Goal: Task Accomplishment & Management: Manage account settings

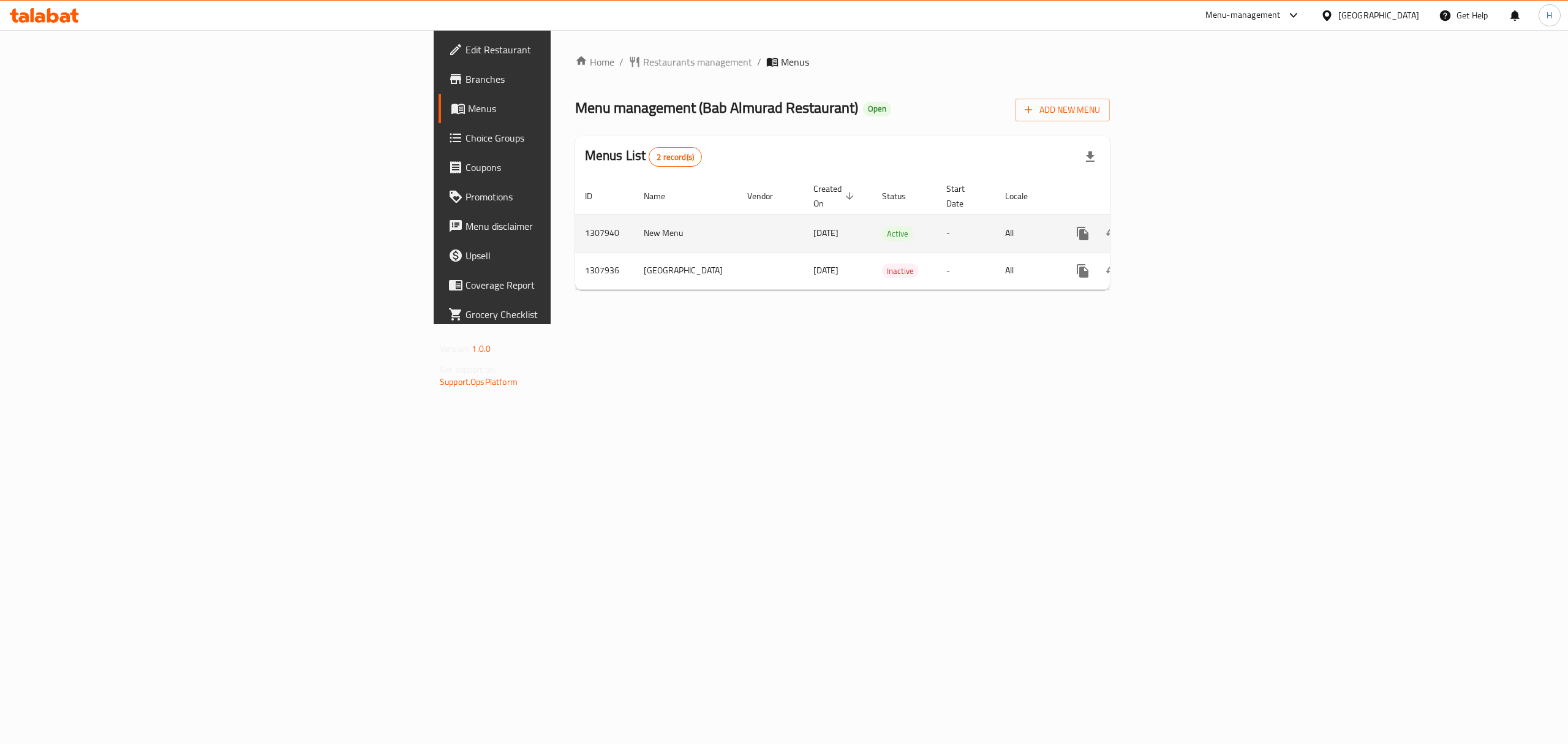
click at [1186, 219] on link "enhanced table" at bounding box center [1171, 233] width 29 height 29
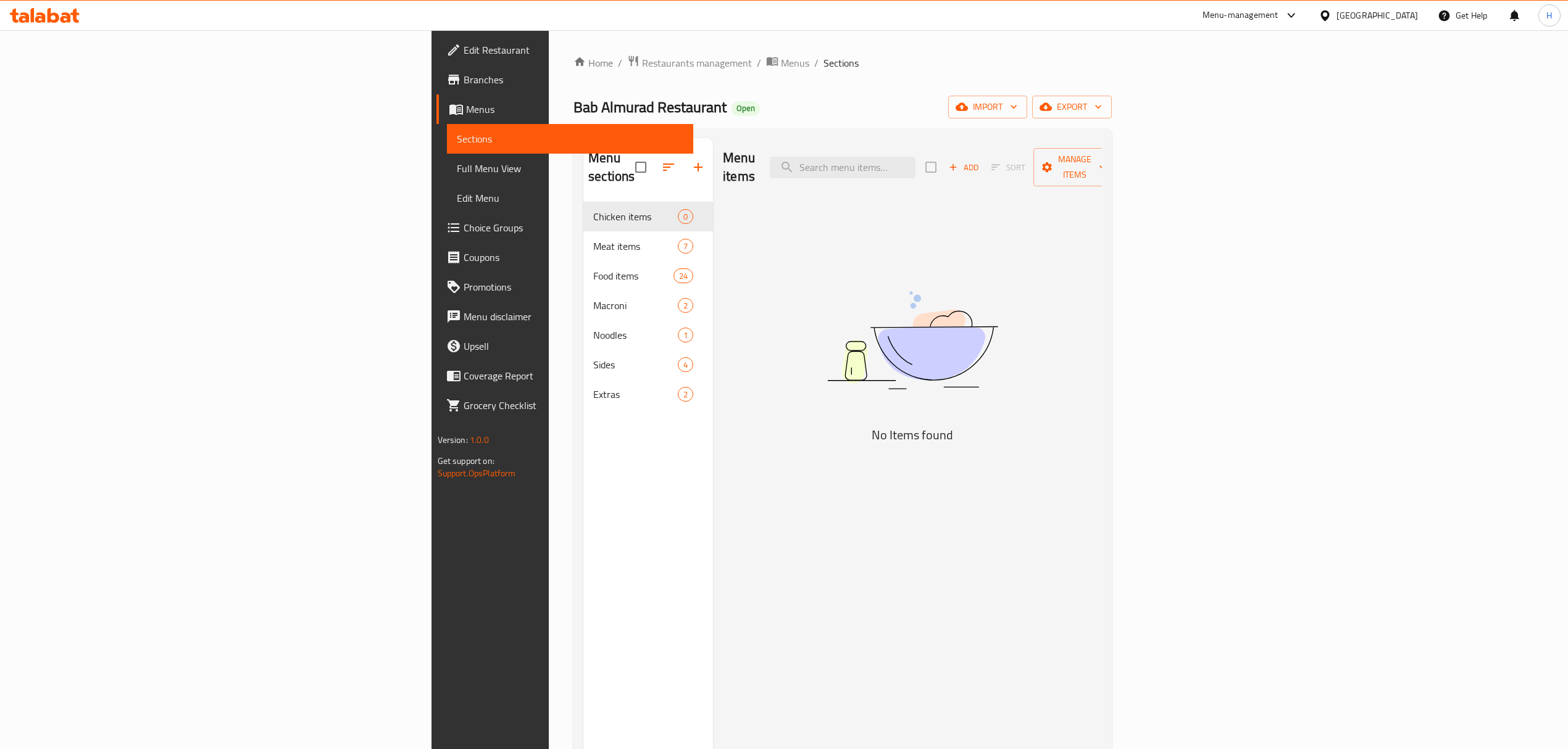
click at [1568, 748] on html "​ Menu-management [GEOGRAPHIC_DATA] Get Help H Edit Restaurant Branches Menus S…" at bounding box center [784, 374] width 1568 height 749
click at [915, 157] on input "search" at bounding box center [842, 167] width 145 height 21
type input "جاينيز"
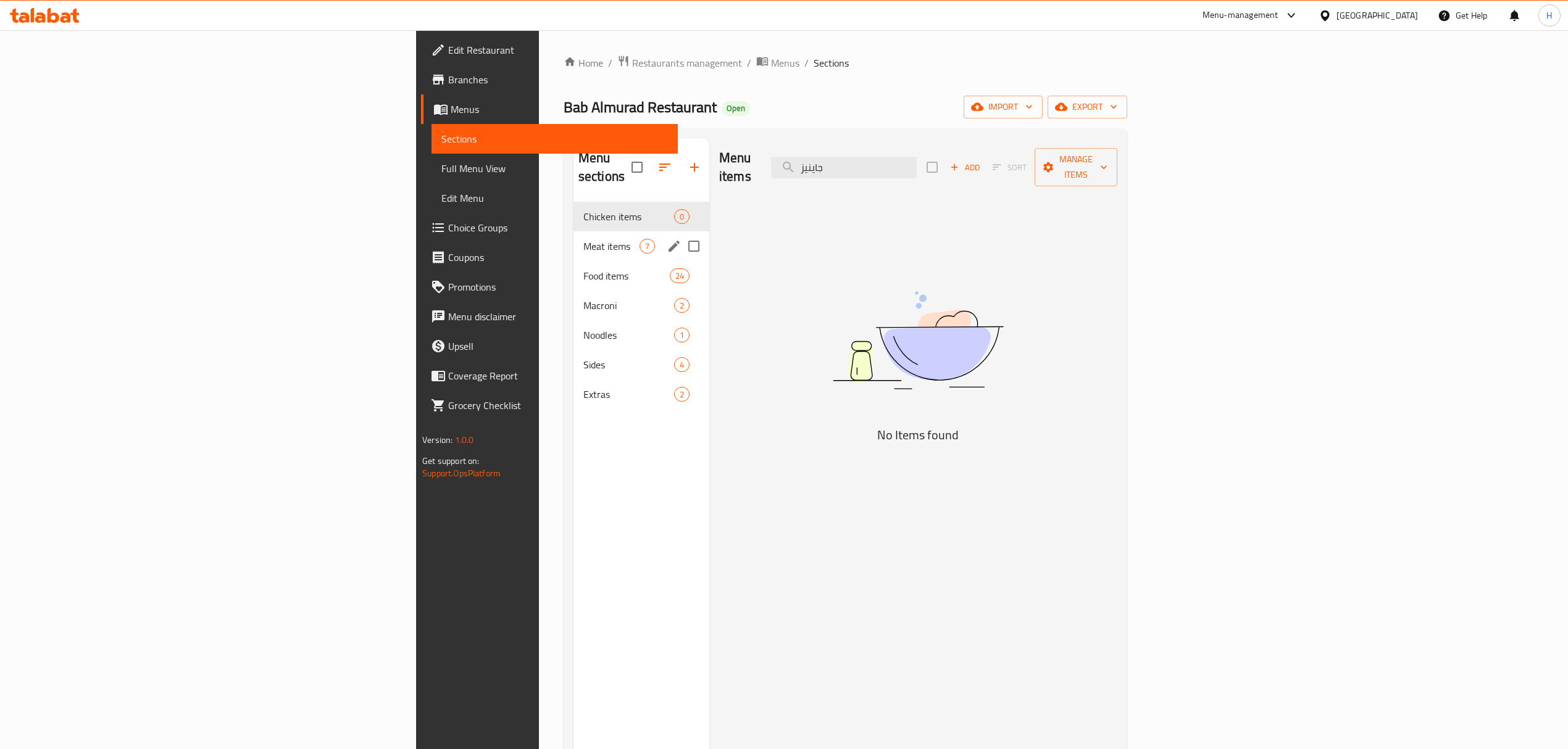
click at [583, 239] on span "Meat items" at bounding box center [612, 246] width 56 height 14
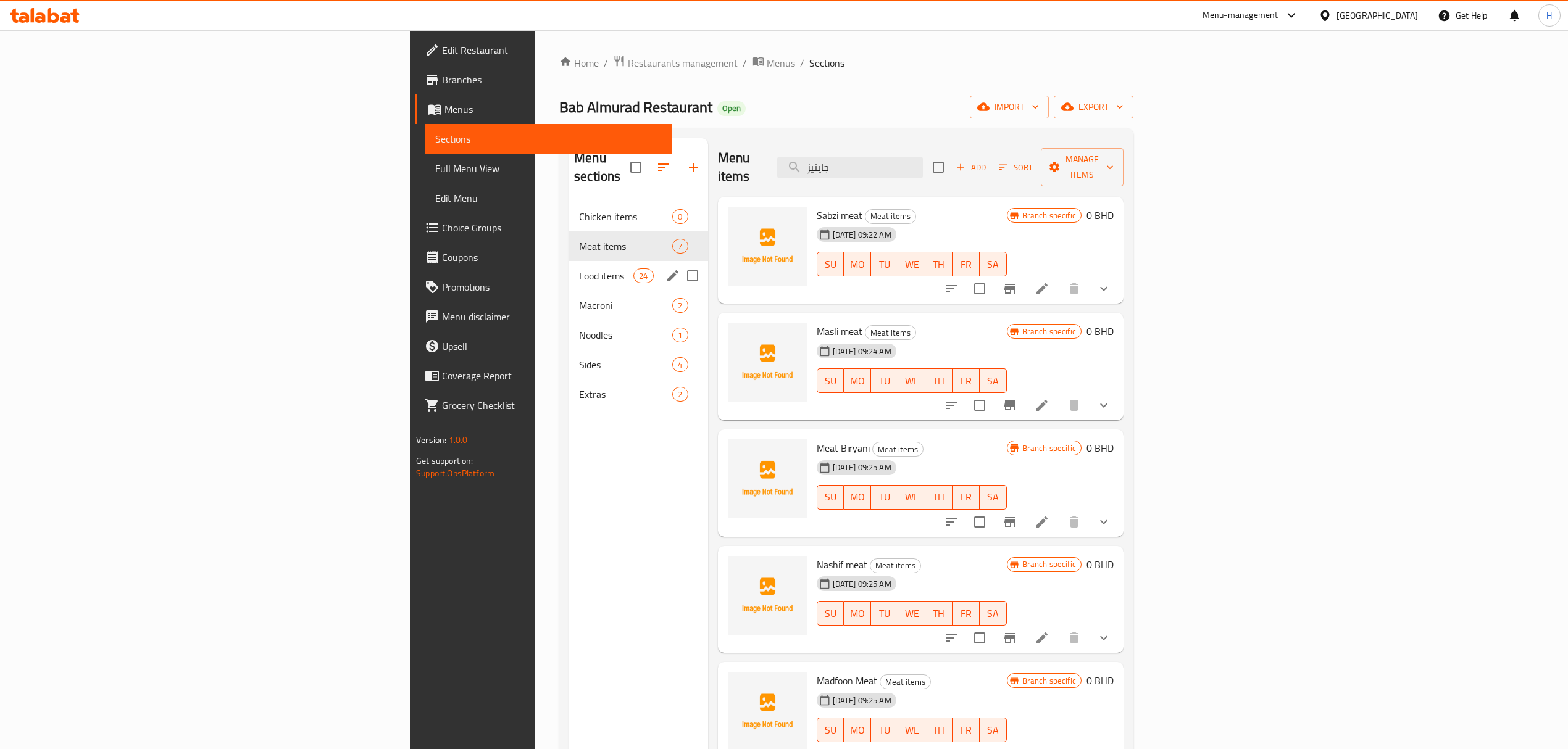
click at [569, 291] on div "Macroni 2" at bounding box center [638, 305] width 139 height 30
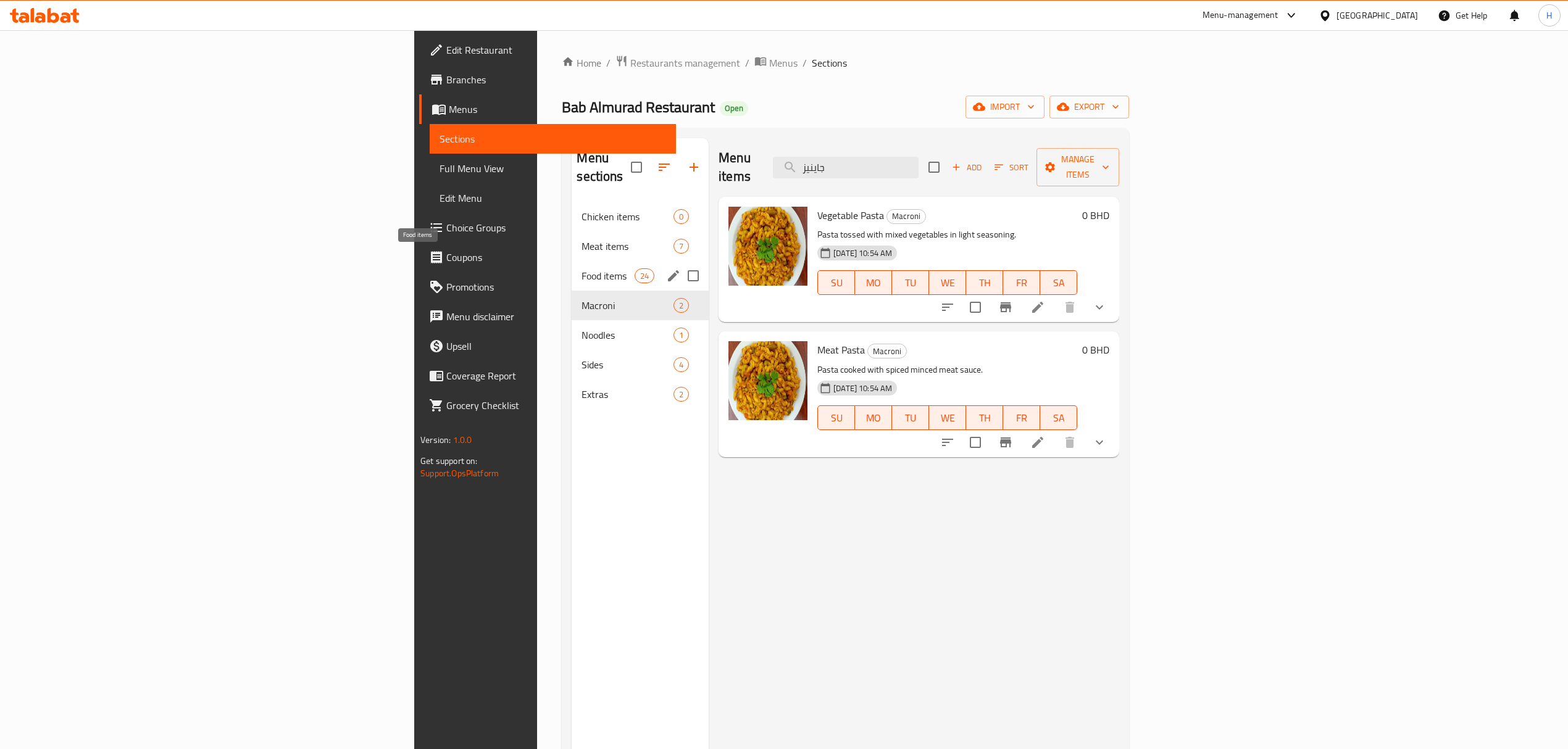
click at [581, 269] on span "Food items" at bounding box center [607, 276] width 53 height 14
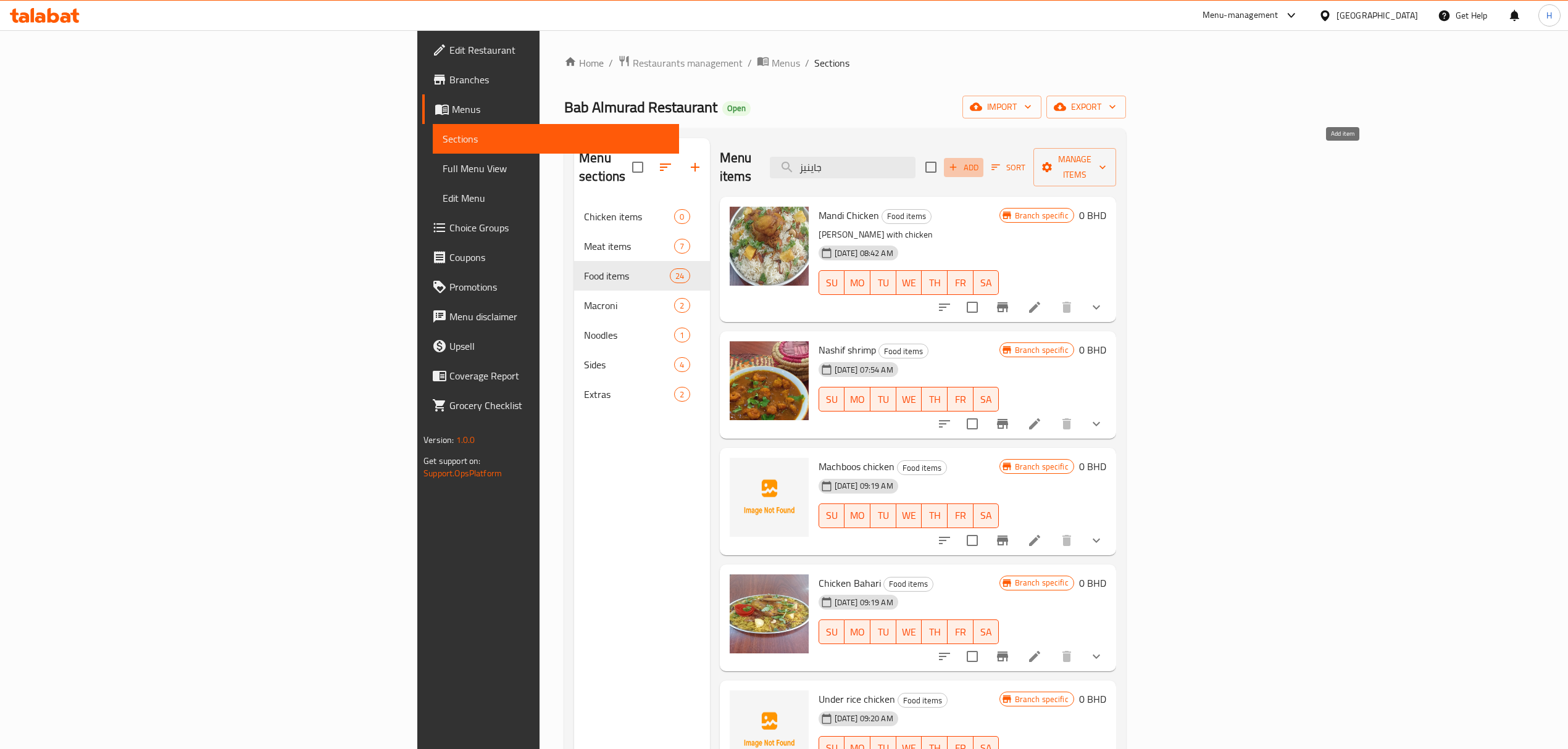
click at [980, 163] on span "Add" at bounding box center [963, 167] width 34 height 14
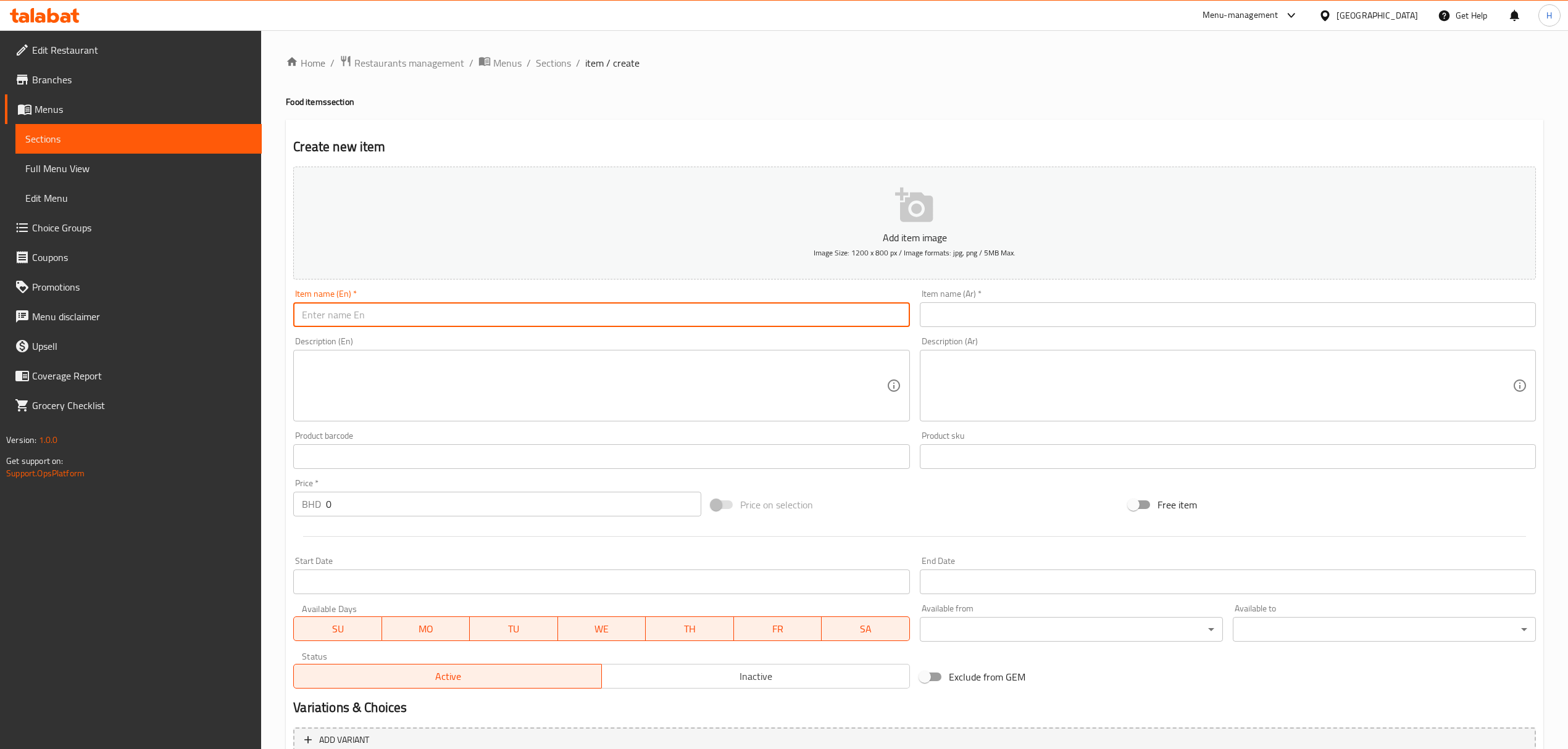
click at [669, 324] on input "text" at bounding box center [601, 314] width 616 height 24
type input "Chinese fried rice"
click at [1004, 324] on input "text" at bounding box center [1228, 314] width 616 height 24
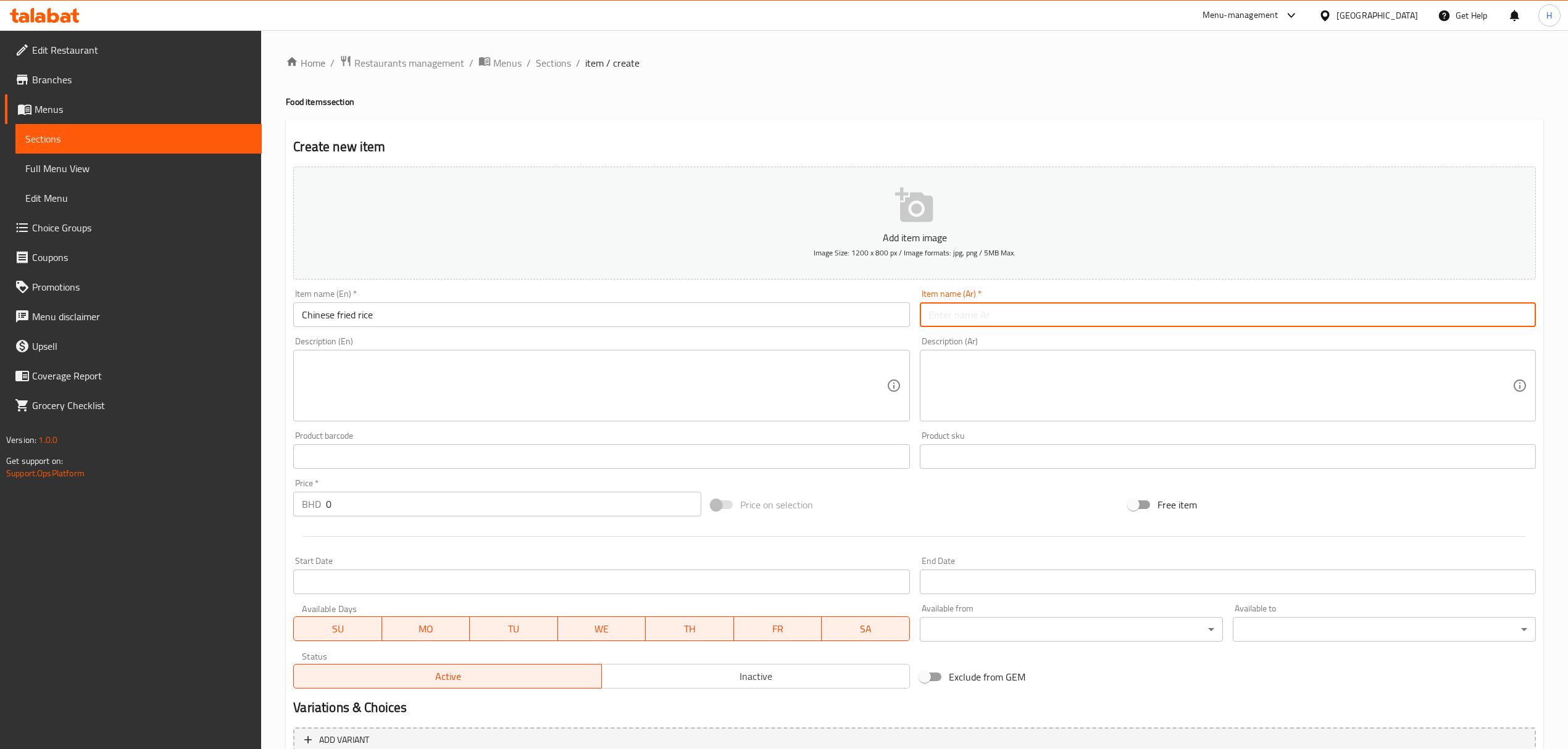
type input "ف"
type input "ارز مقلي صيني"
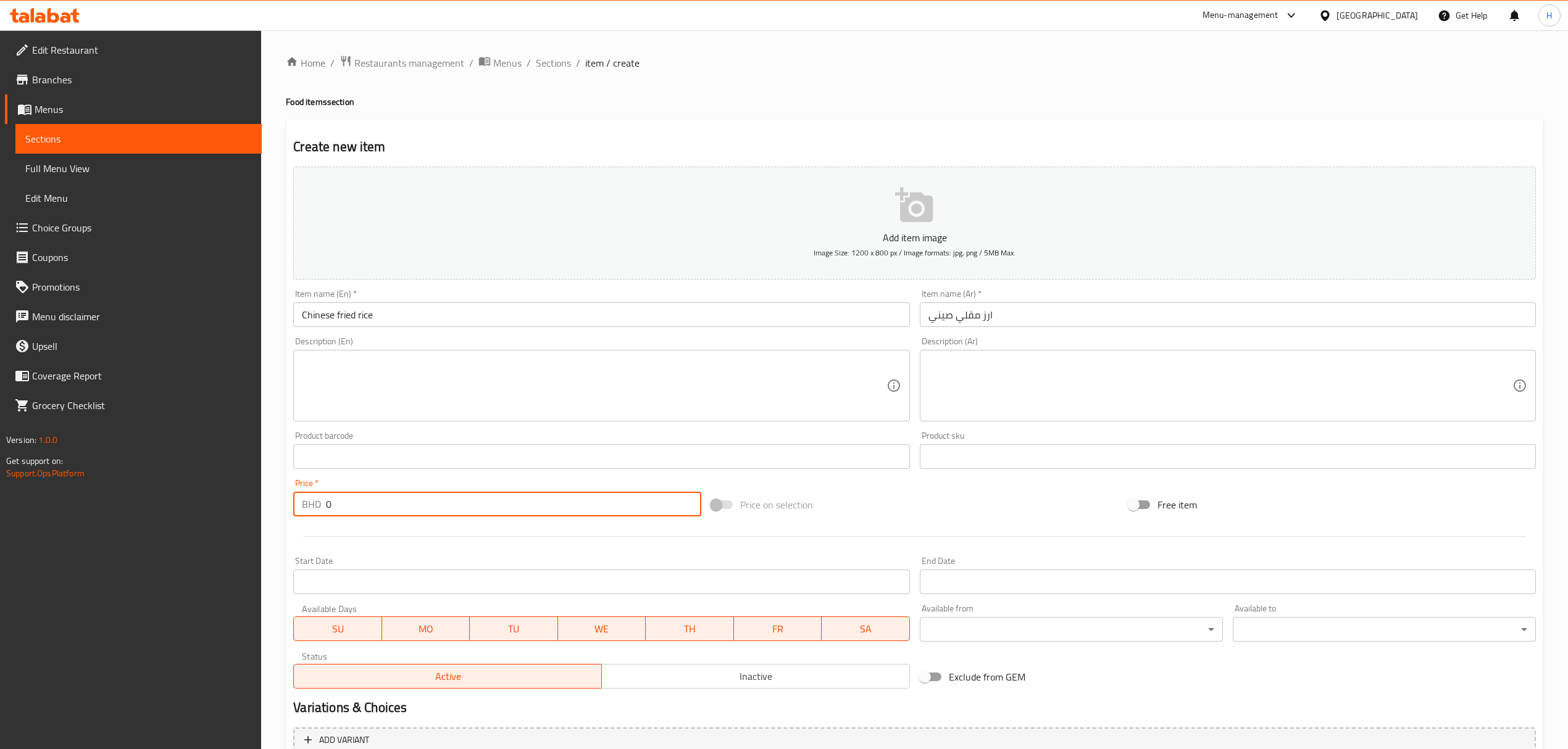
drag, startPoint x: 353, startPoint y: 509, endPoint x: 209, endPoint y: 503, distance: 144.1
click at [200, 509] on div "Edit Restaurant Branches Menus Sections Full Menu View Edit Menu Choice Groups …" at bounding box center [784, 451] width 1568 height 841
type input "2"
click at [706, 247] on button "Add item image Image Size: 1200 x 800 px / Image formats: jpg, png / 5MB Max." at bounding box center [914, 223] width 1242 height 113
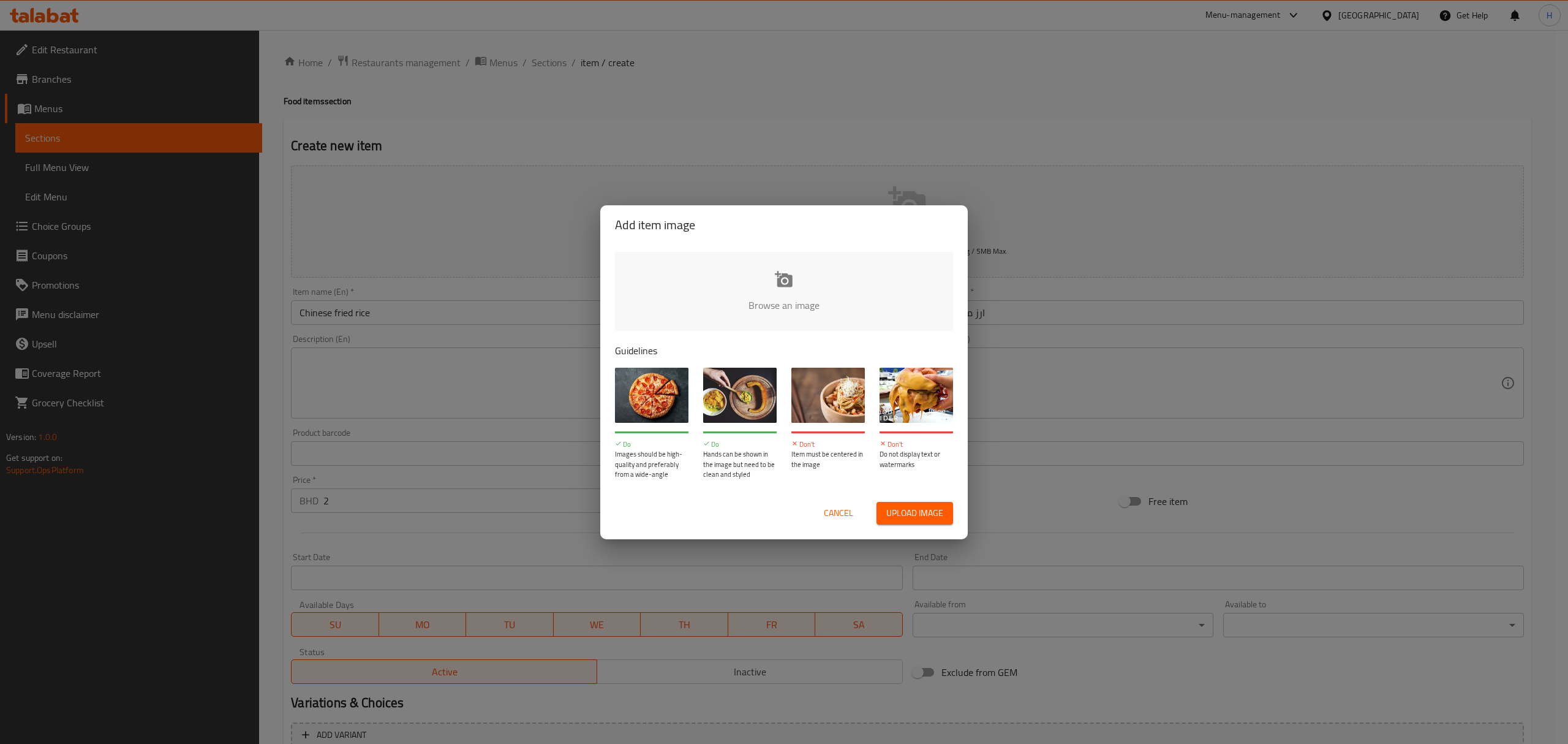
click at [937, 530] on div "Cancel Upload image" at bounding box center [784, 513] width 357 height 42
click at [887, 513] on span "Upload image" at bounding box center [914, 513] width 57 height 15
type input "C:\fakepath\chinese.jpg"
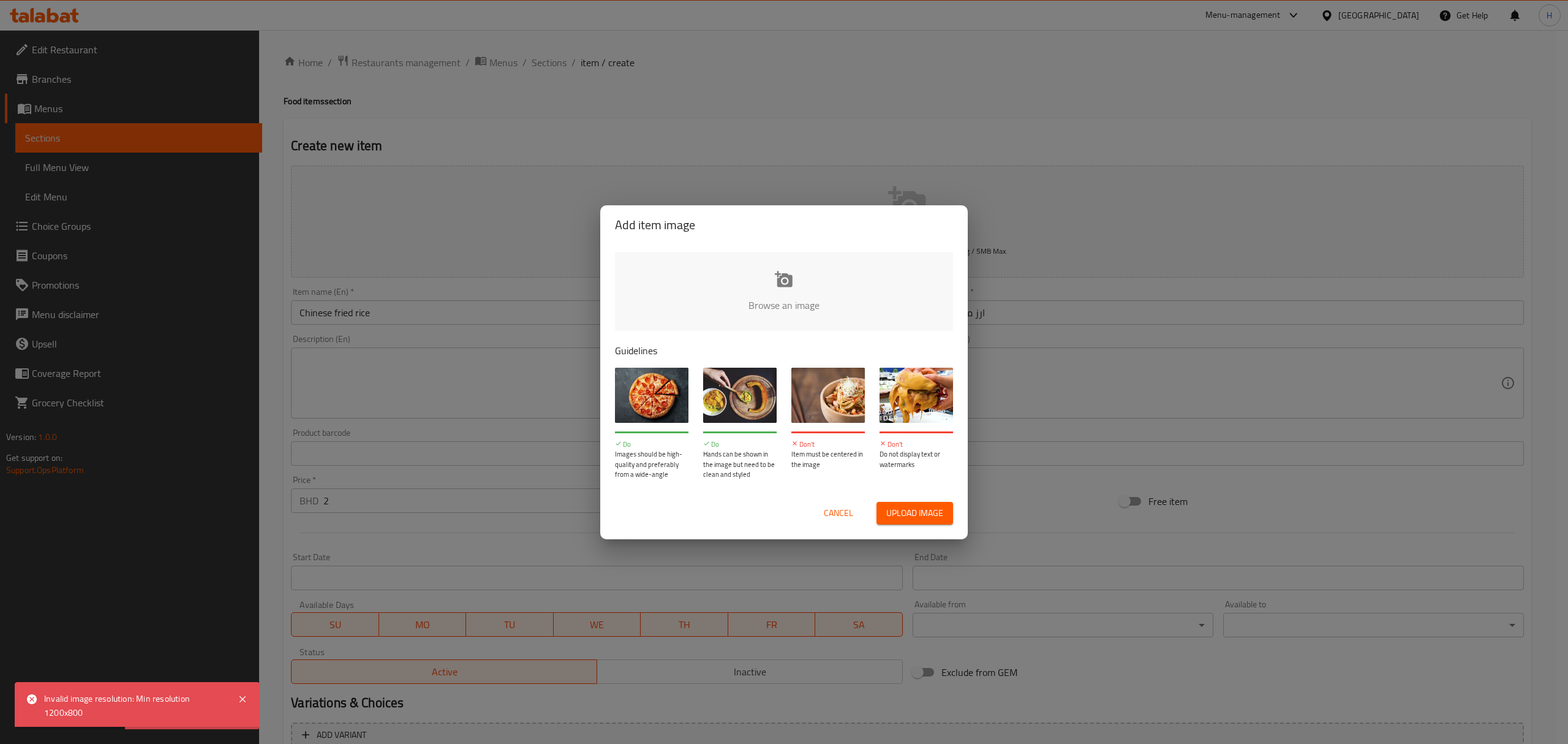
click at [827, 517] on span "Cancel" at bounding box center [838, 513] width 29 height 15
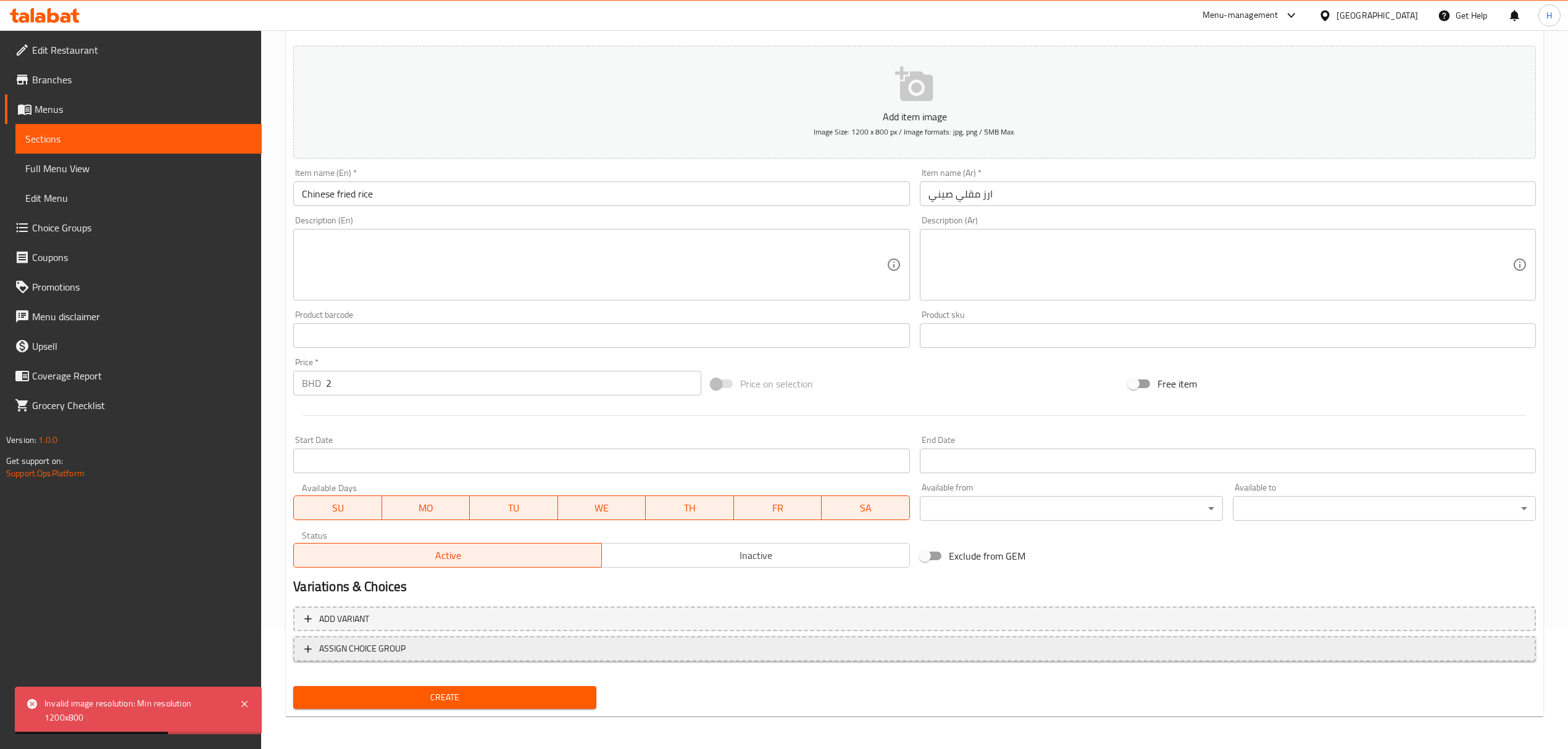
scroll to position [122, 0]
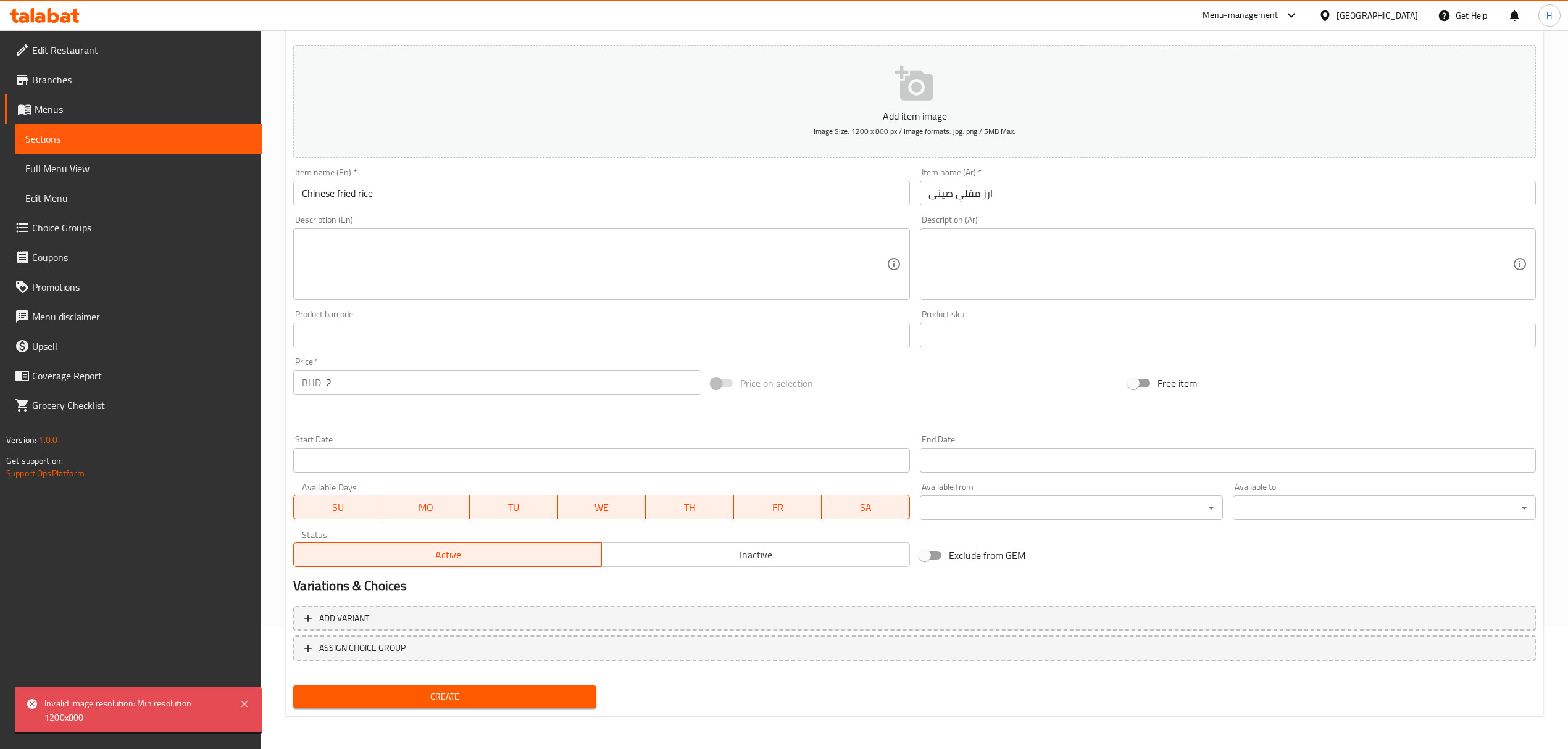
click at [391, 709] on div "Create" at bounding box center [444, 696] width 313 height 33
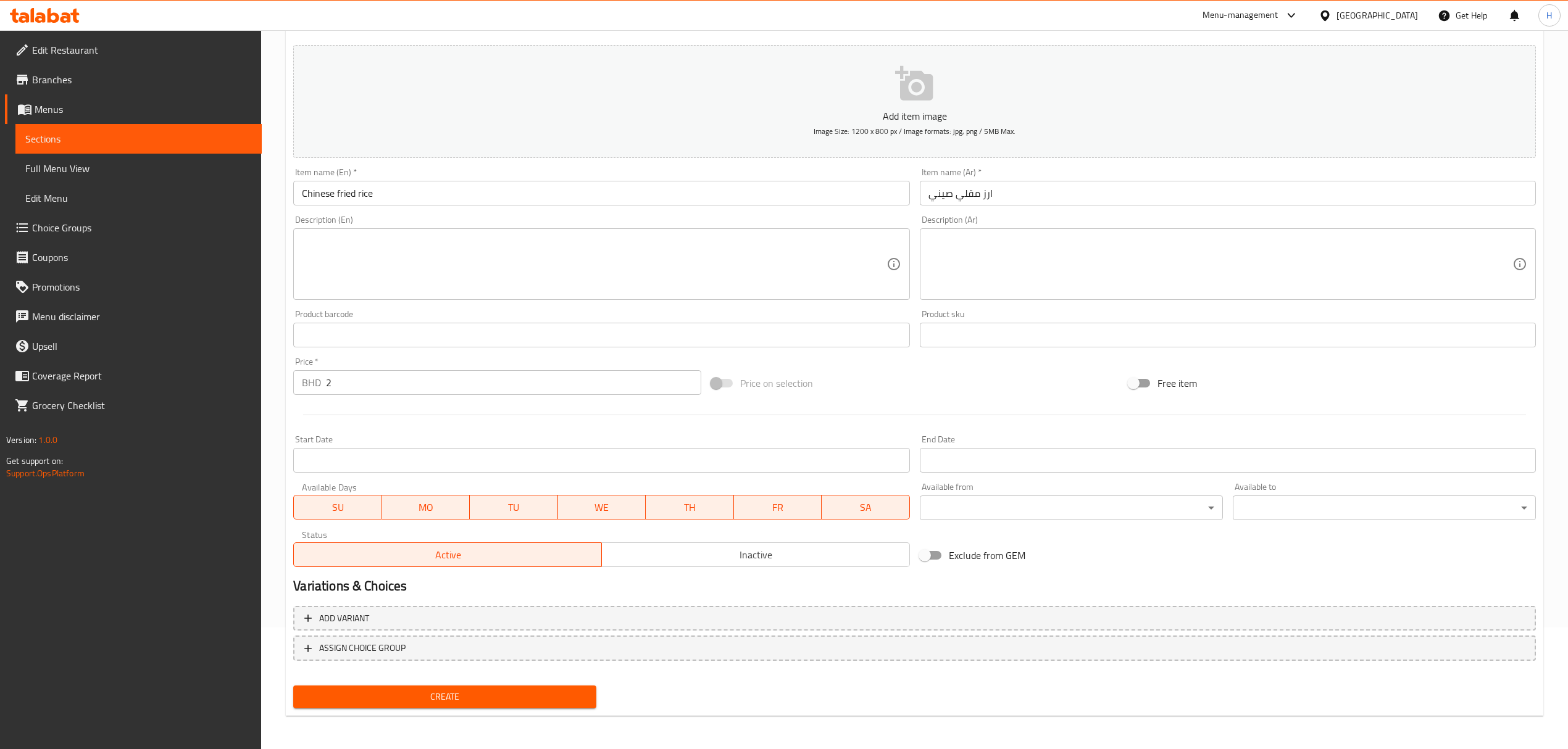
click at [428, 695] on span "Create" at bounding box center [445, 696] width 283 height 15
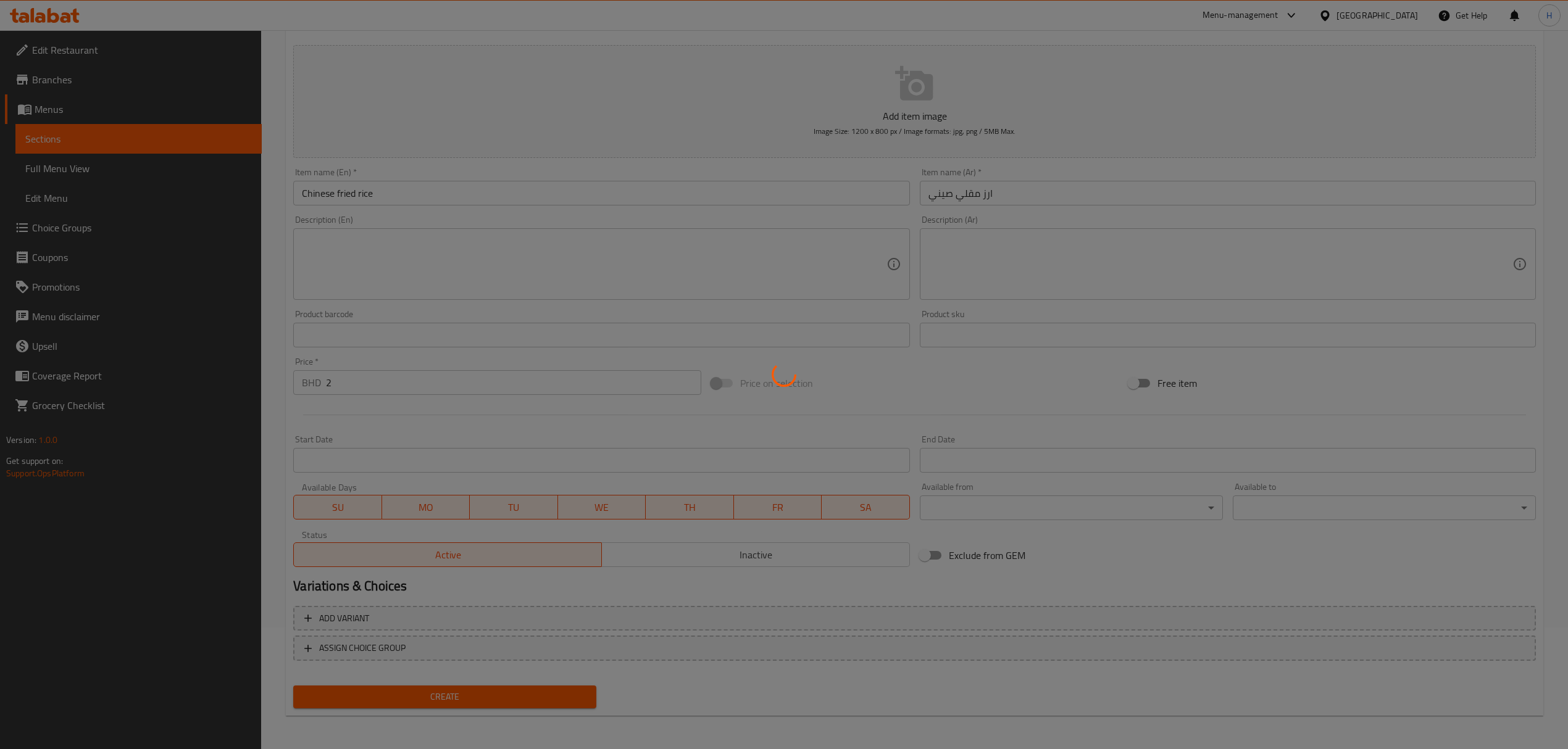
scroll to position [0, 0]
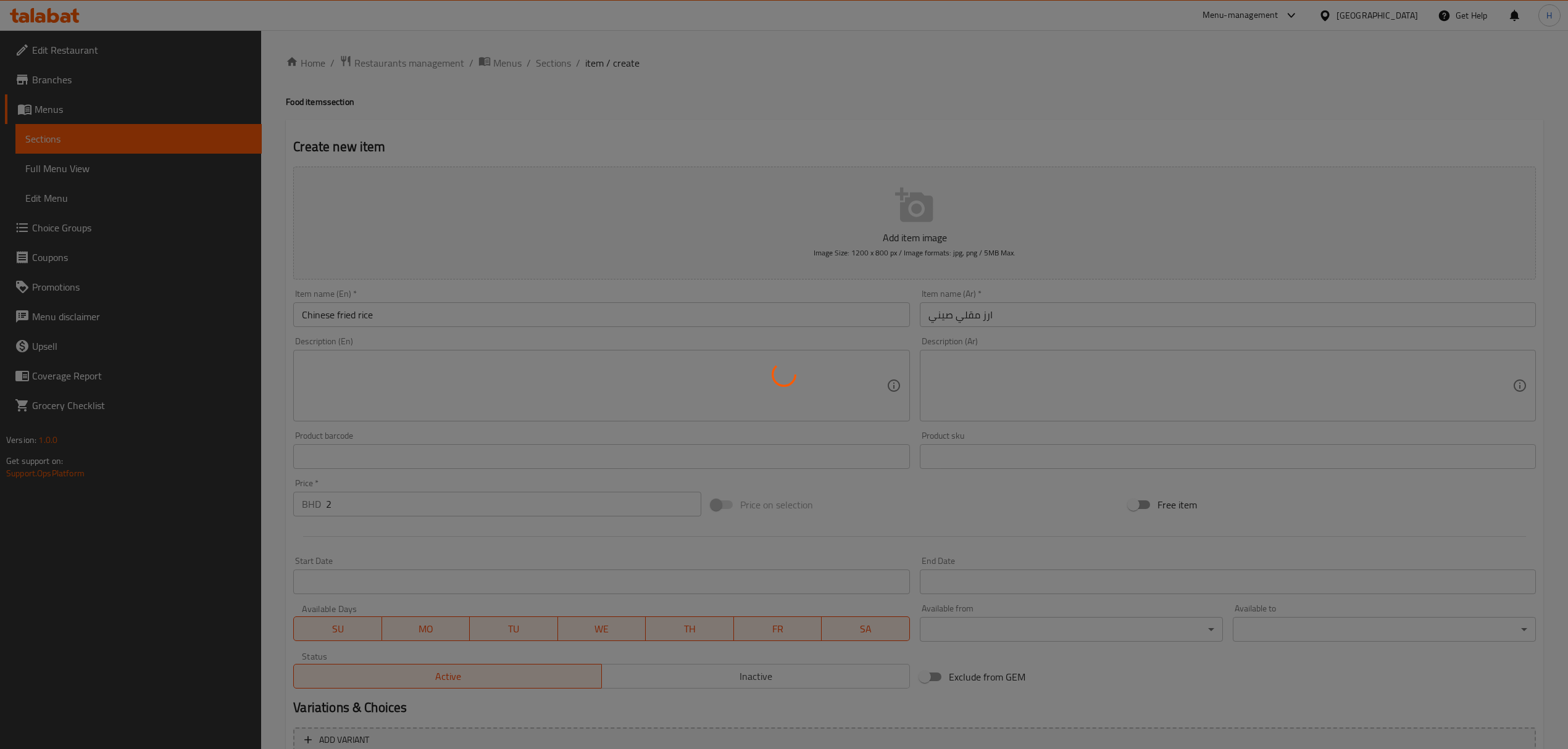
type input "0"
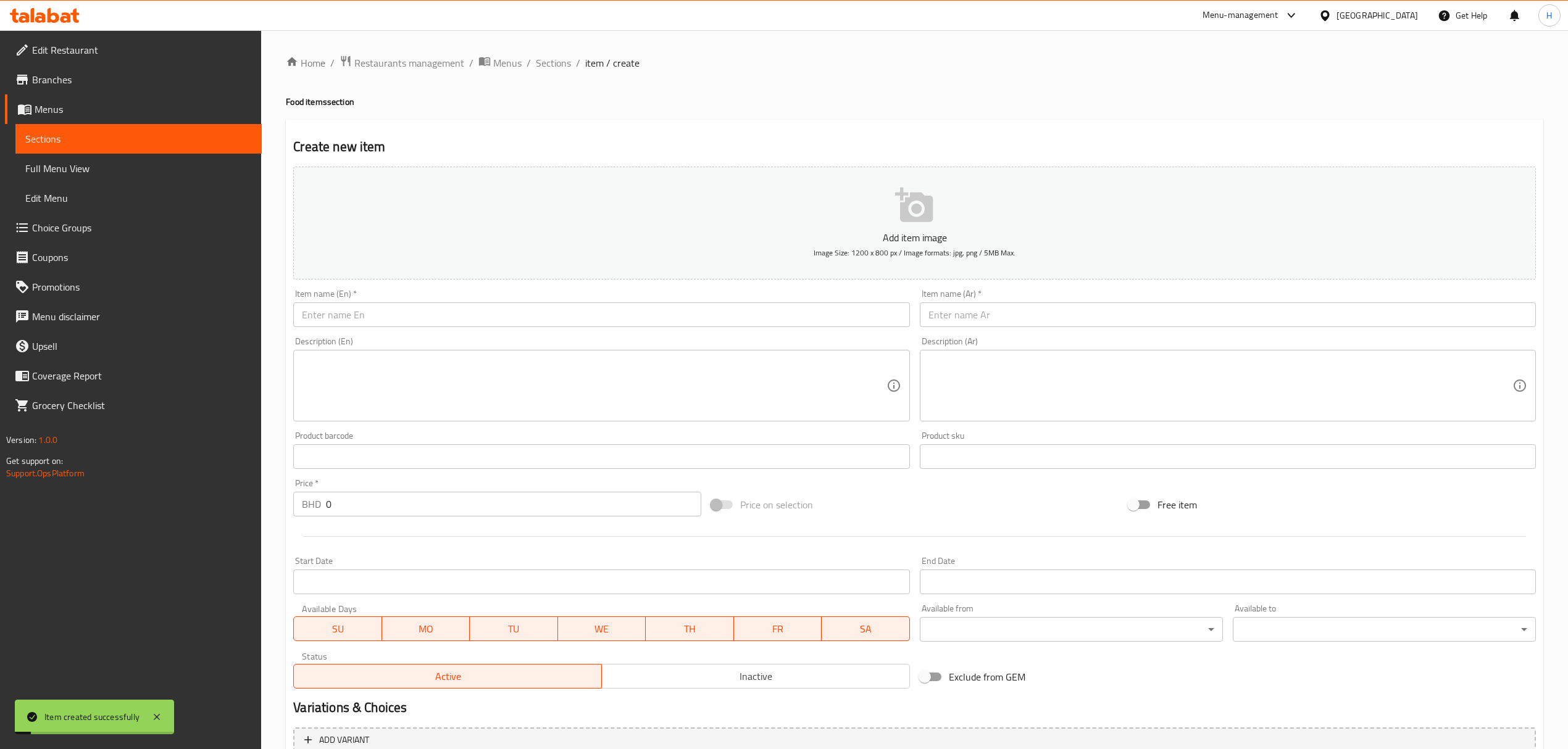
click at [559, 58] on span "Sections" at bounding box center [553, 62] width 35 height 14
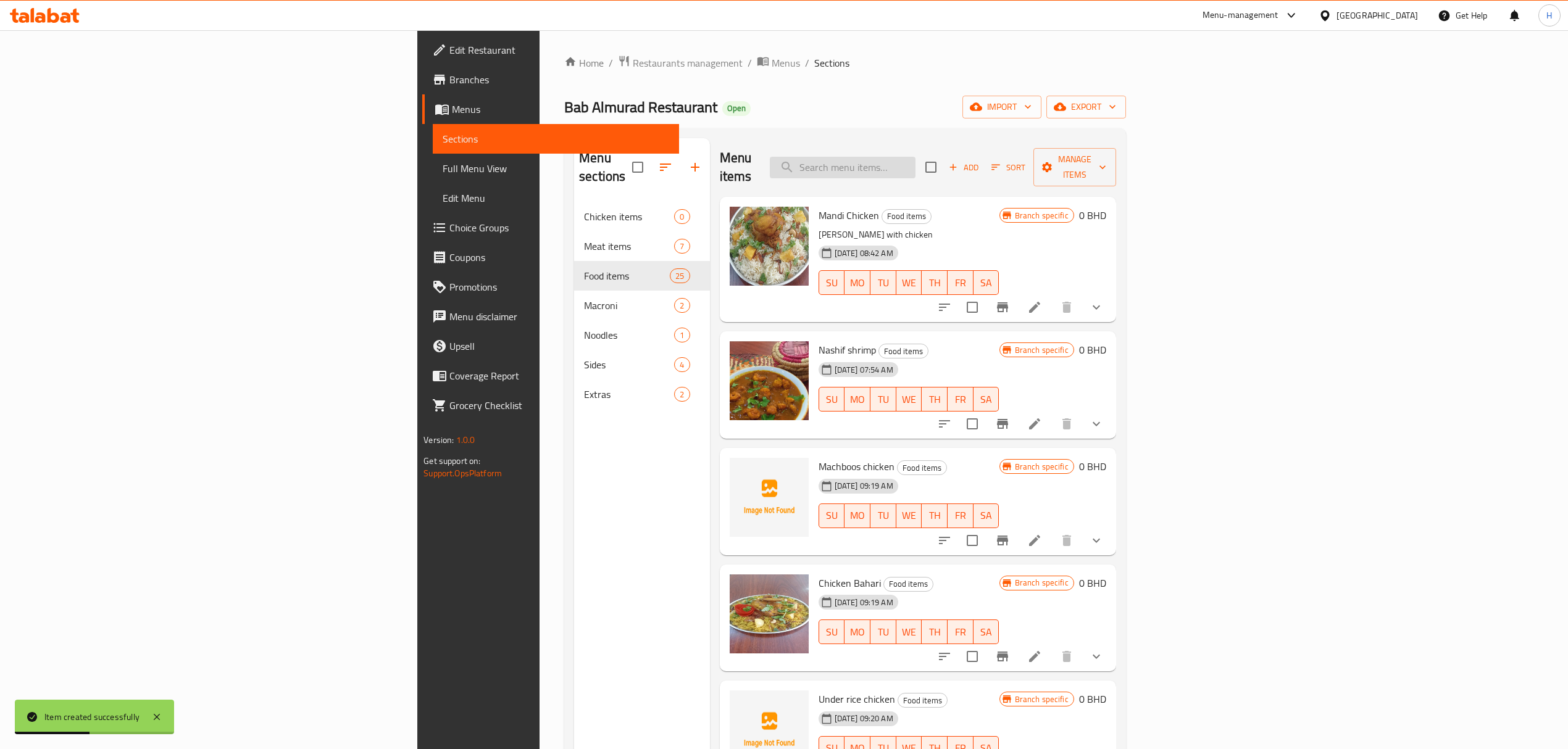
click at [915, 157] on input "search" at bounding box center [842, 167] width 145 height 21
type input "ؤ"
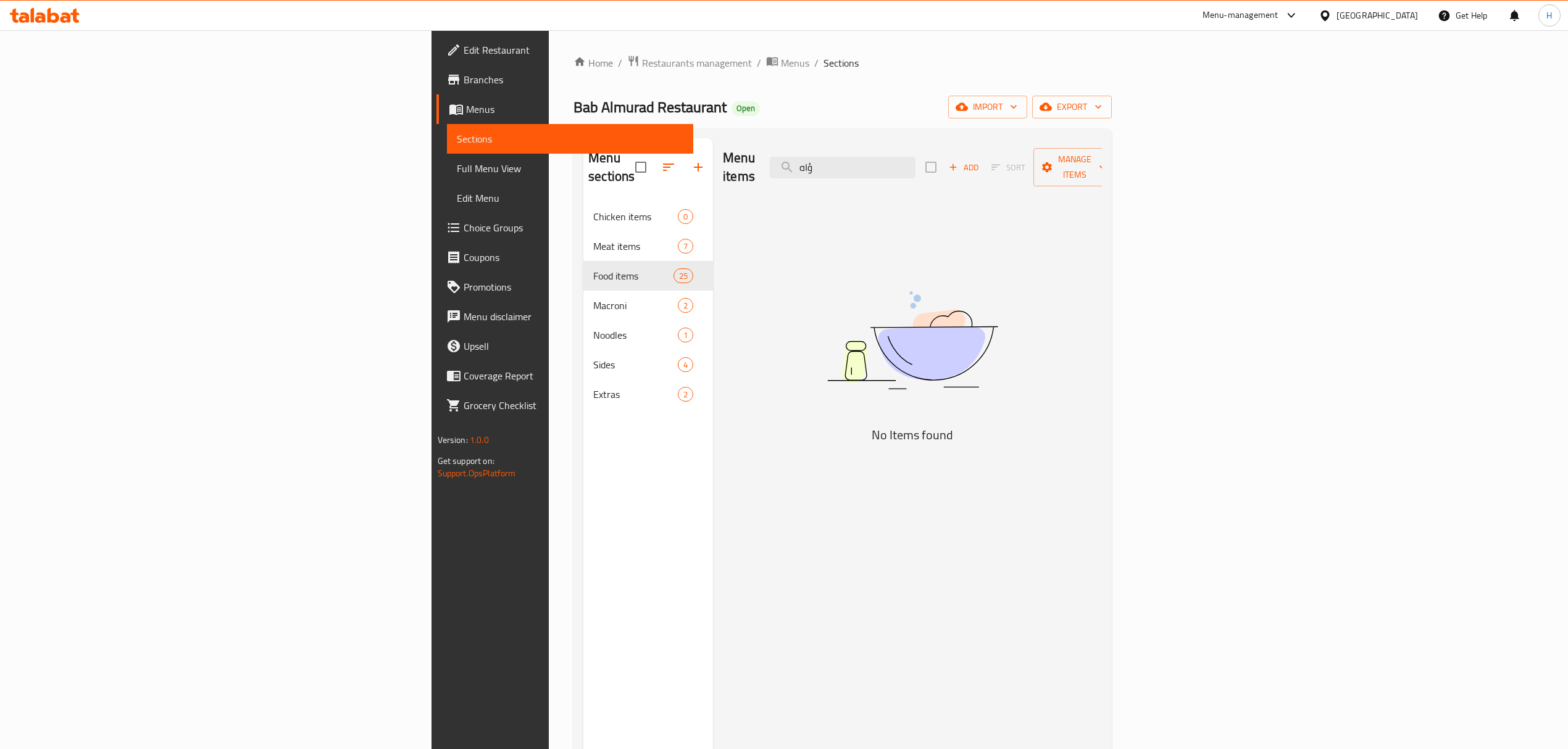
drag, startPoint x: 990, startPoint y: 155, endPoint x: 767, endPoint y: 190, distance: 225.7
click at [767, 190] on div "Menu items ؤاه Add Sort Manage items No Items found" at bounding box center [907, 513] width 389 height 749
click at [915, 157] on input "ؤاه" at bounding box center [842, 167] width 145 height 21
drag, startPoint x: 991, startPoint y: 151, endPoint x: 813, endPoint y: 184, distance: 181.0
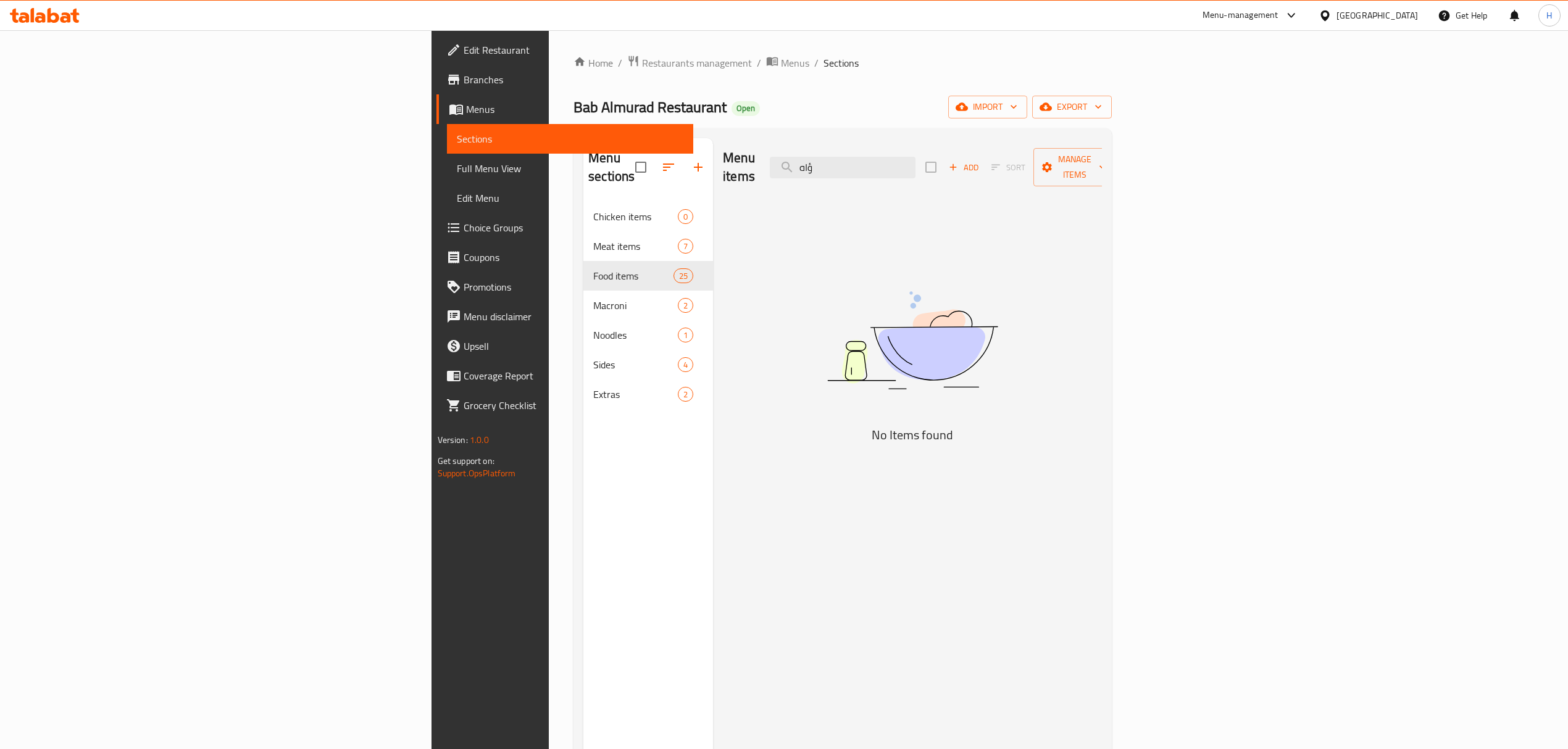
click at [813, 184] on div "Menu items ؤاه Add Sort Manage items No Items found" at bounding box center [907, 513] width 389 height 749
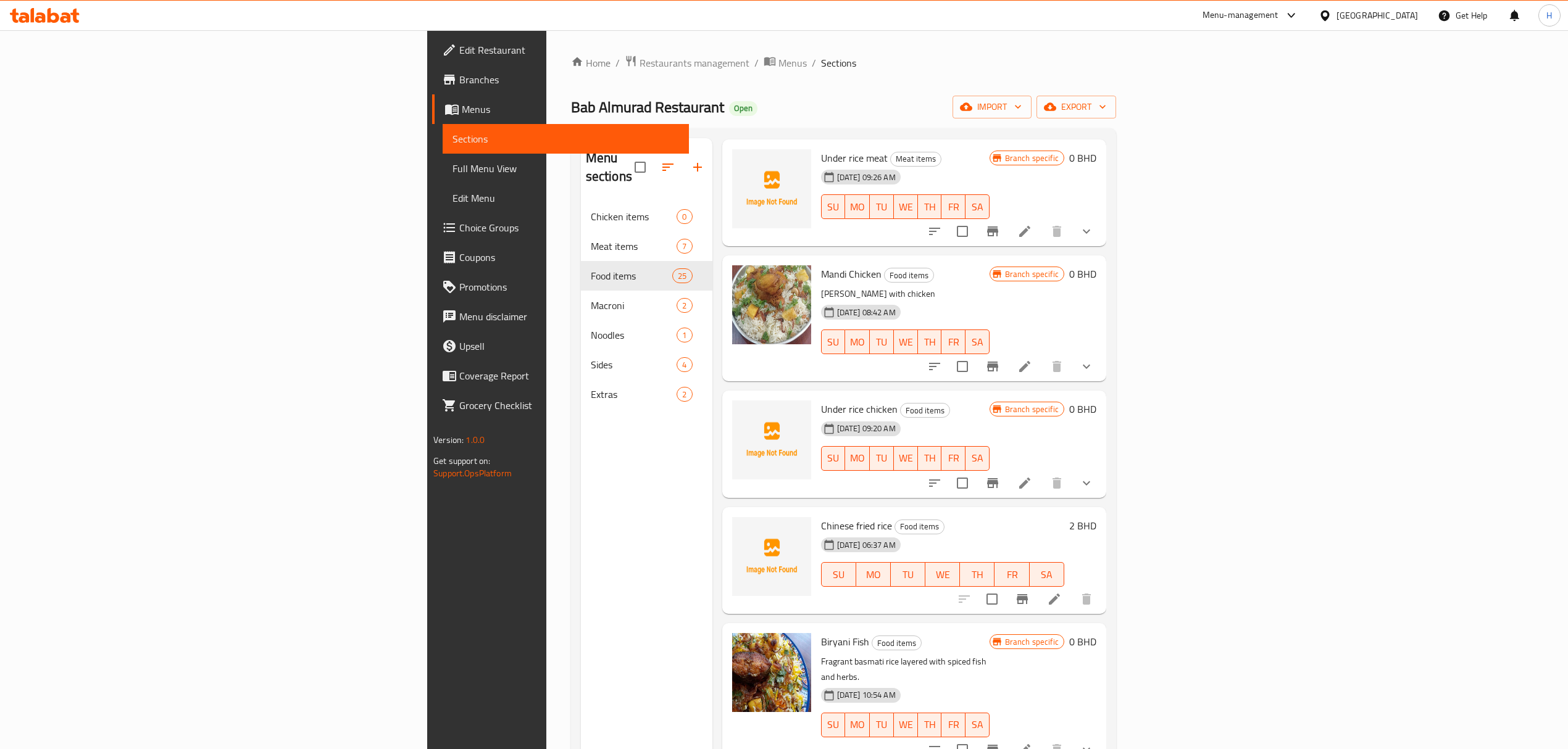
scroll to position [82, 0]
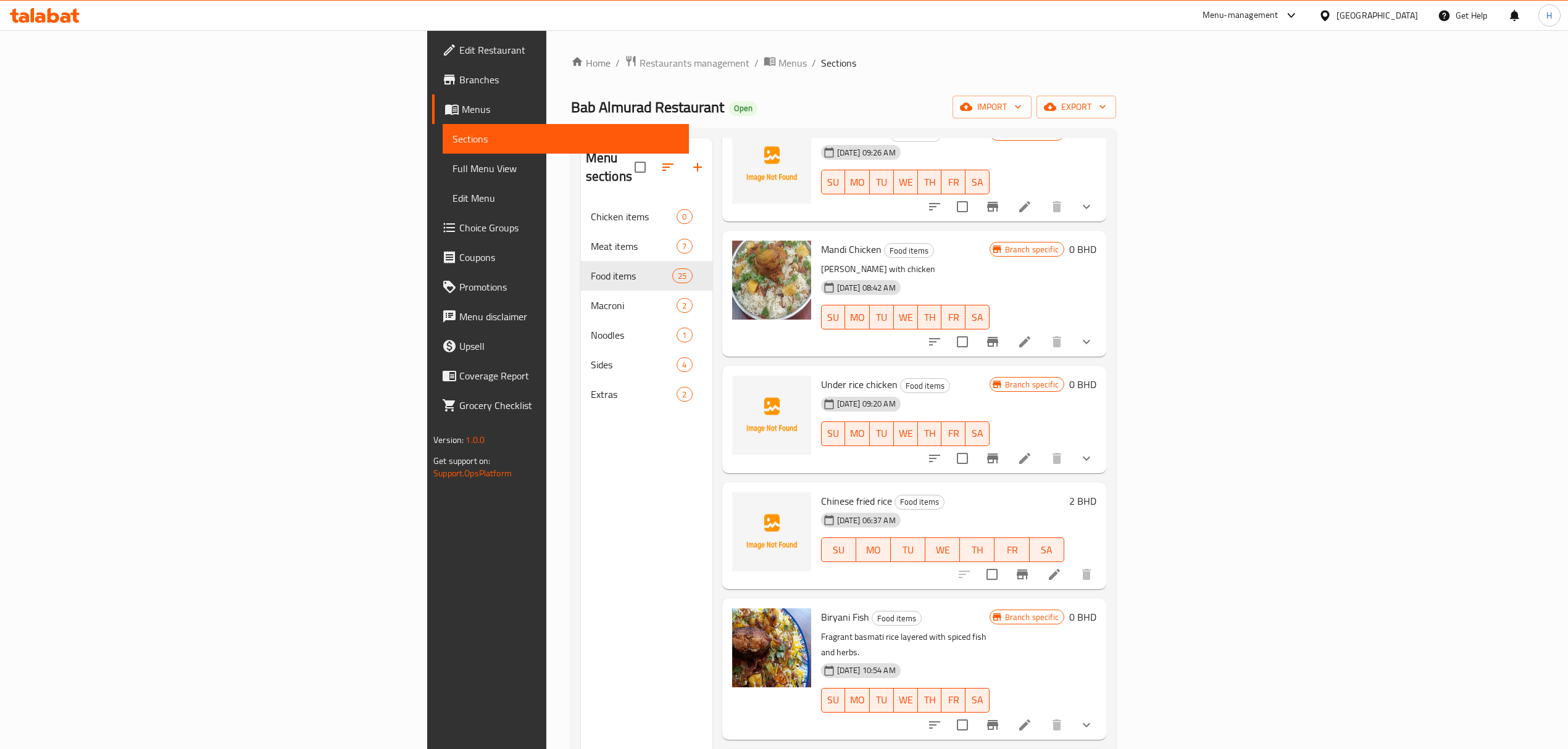
type input "Rice"
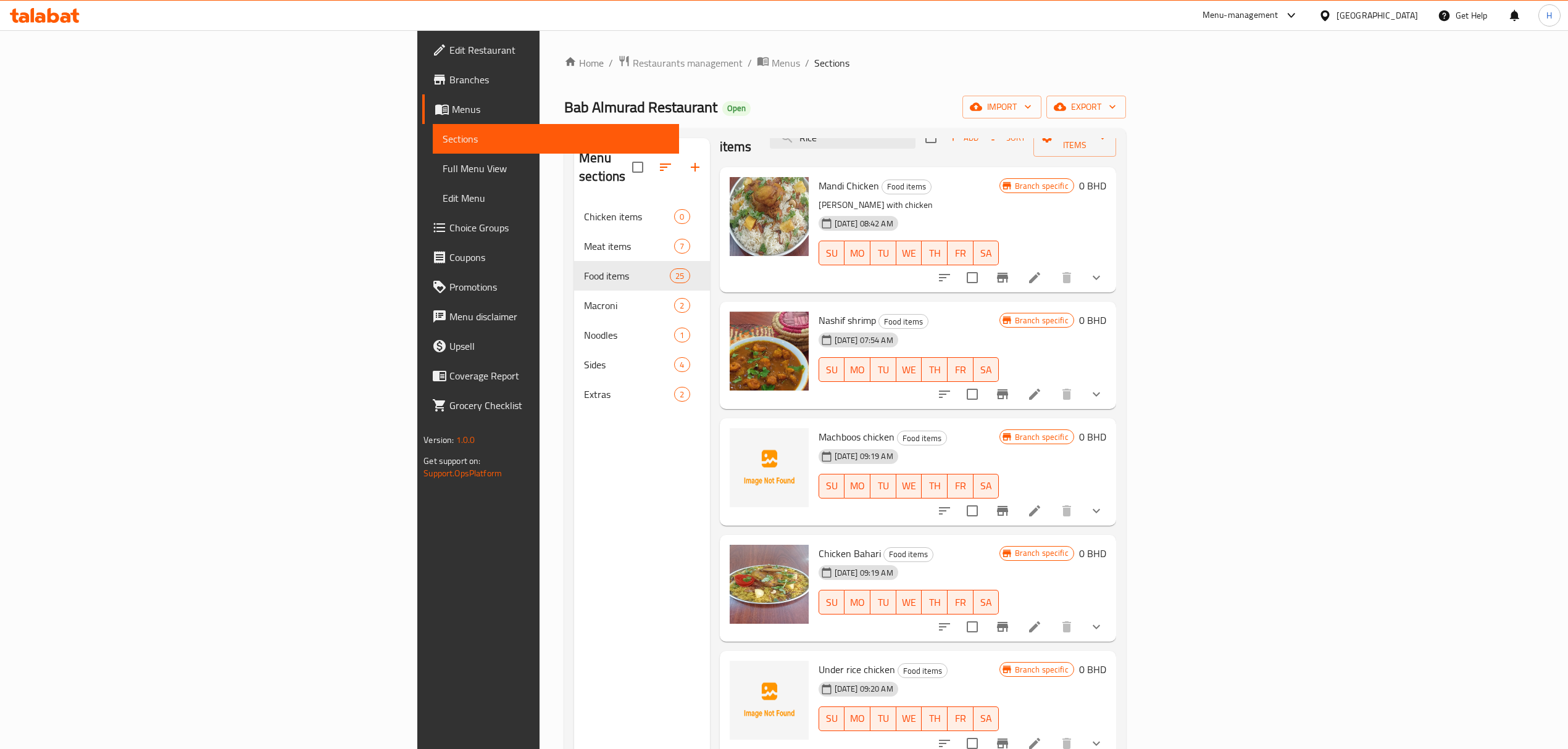
scroll to position [0, 0]
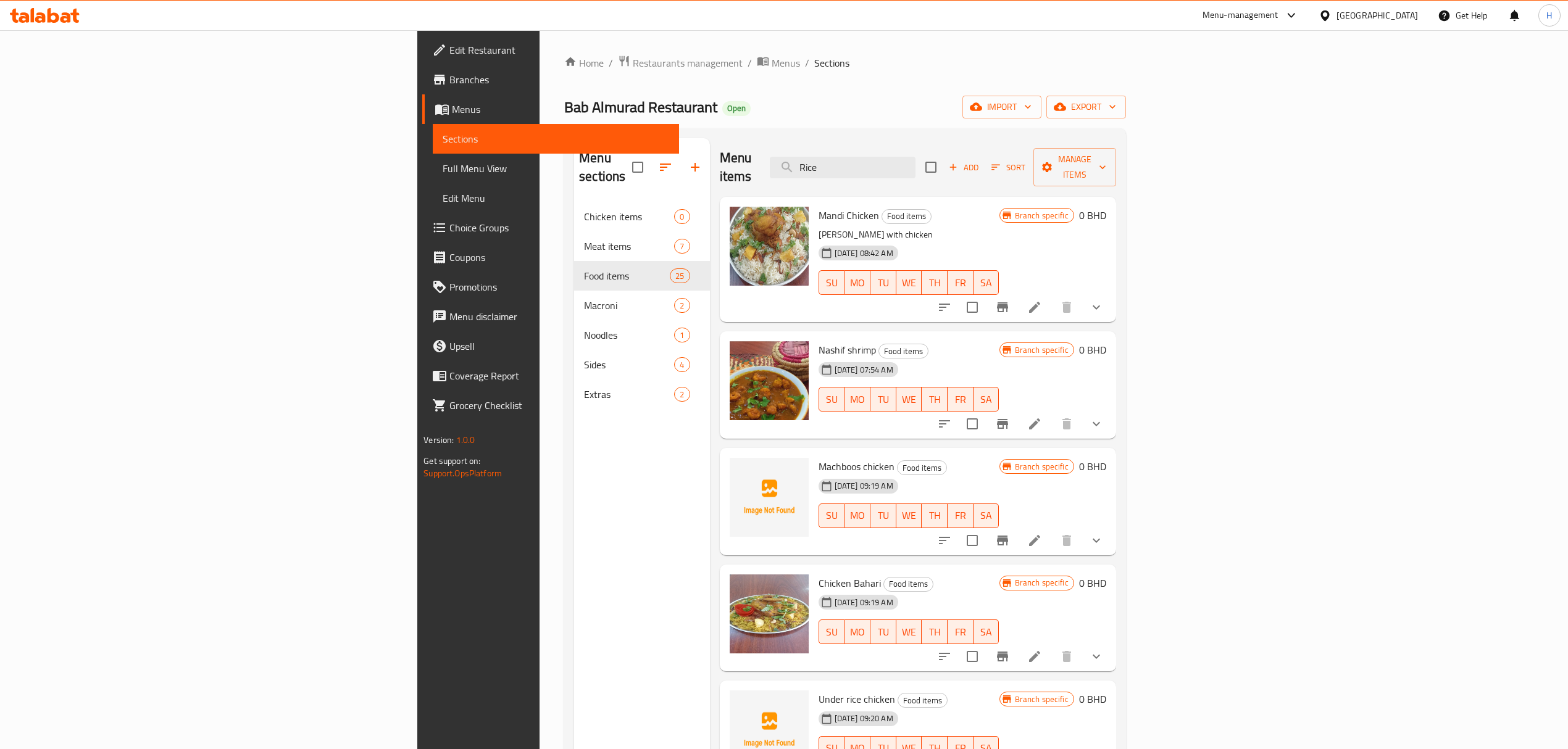
click at [983, 158] on button "Add" at bounding box center [963, 167] width 40 height 19
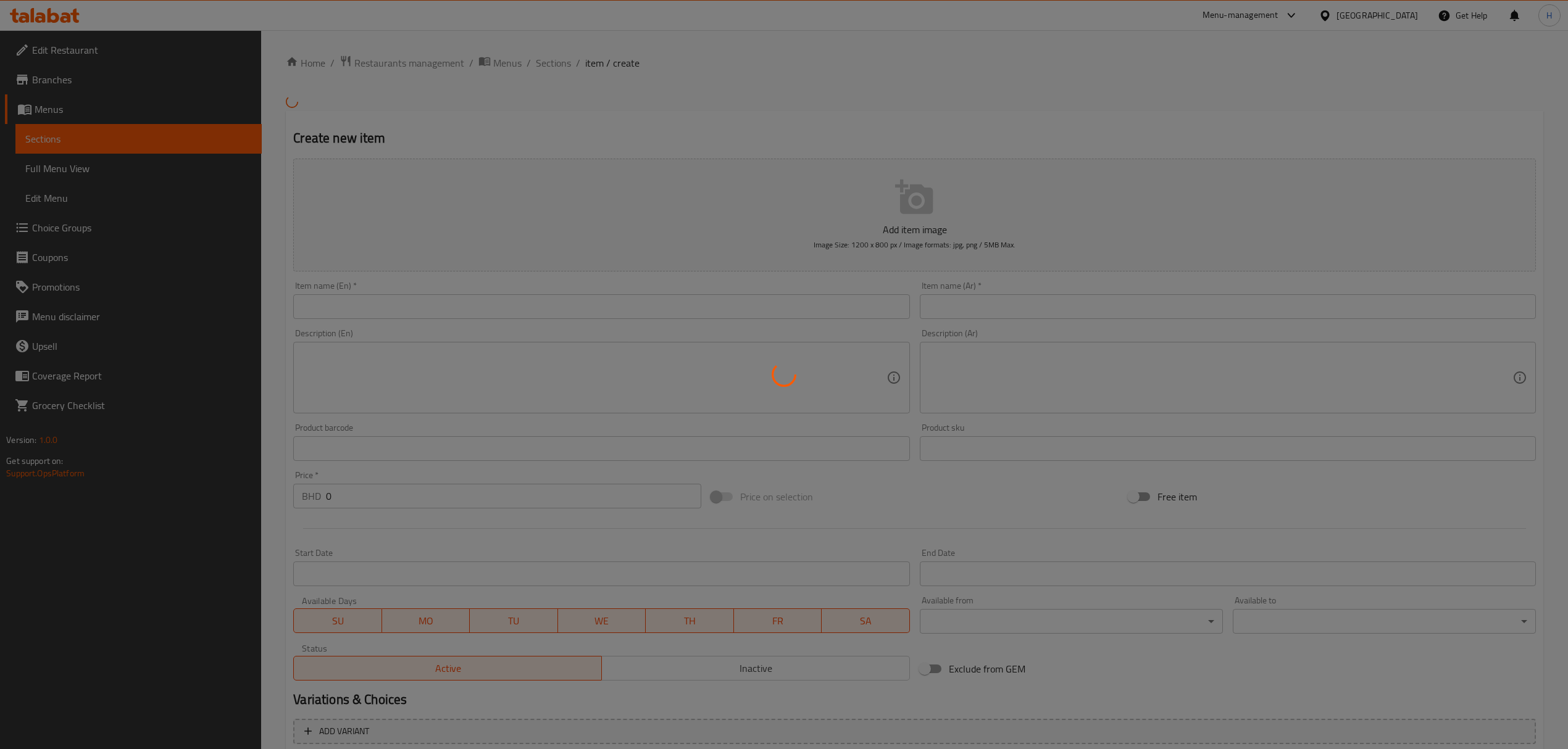
click at [738, 312] on div at bounding box center [784, 374] width 1568 height 749
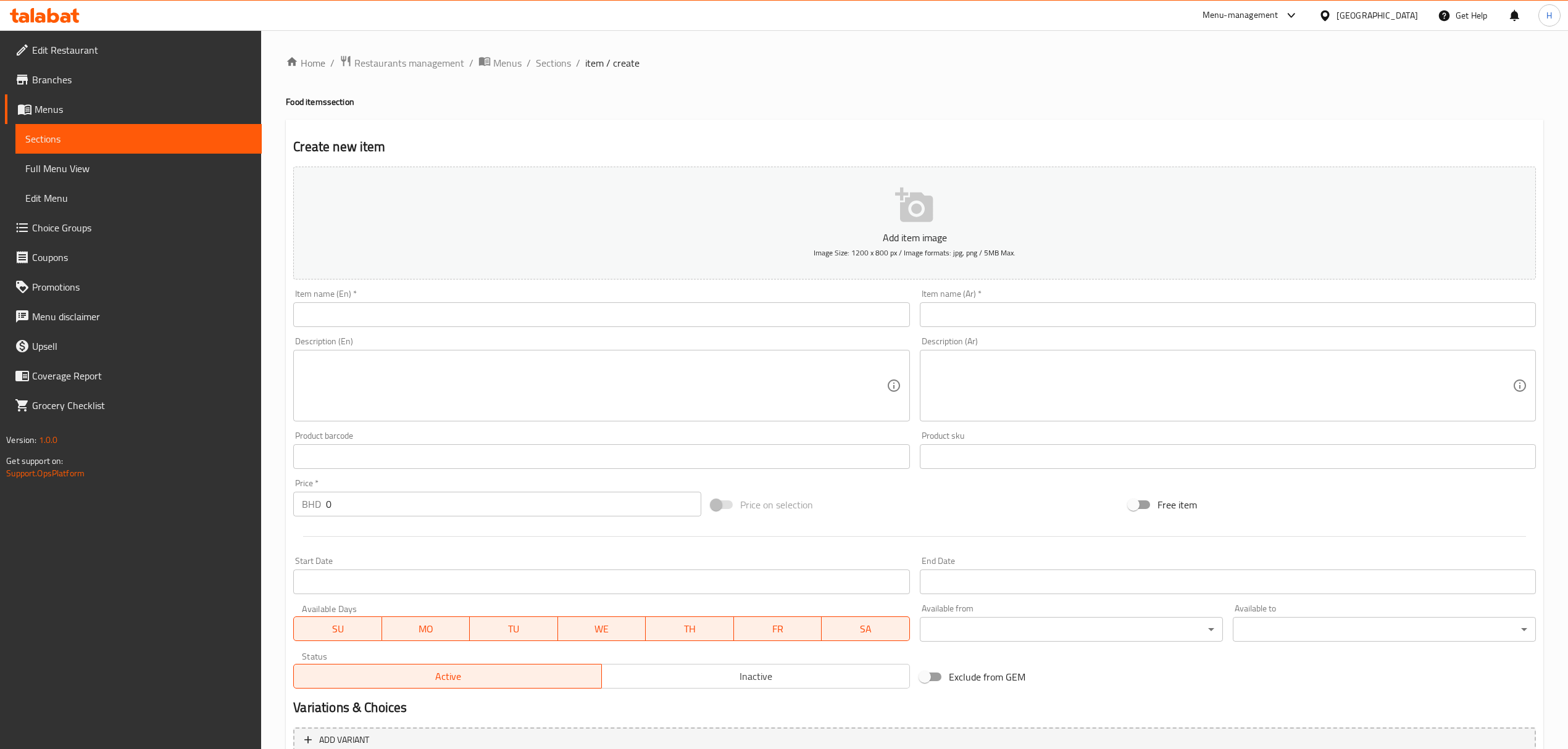
click at [648, 304] on input "text" at bounding box center [601, 314] width 616 height 24
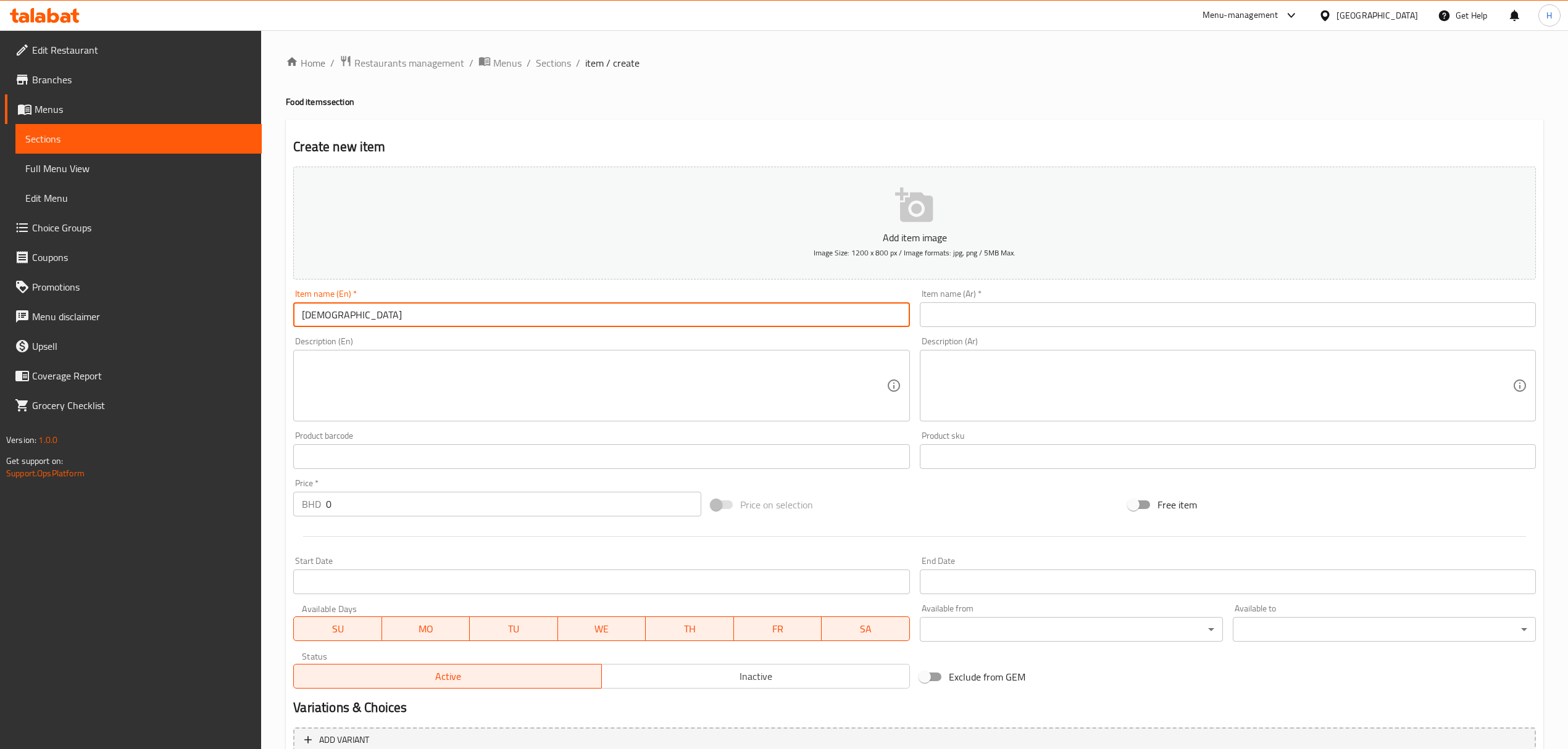
type input "[DEMOGRAPHIC_DATA]"
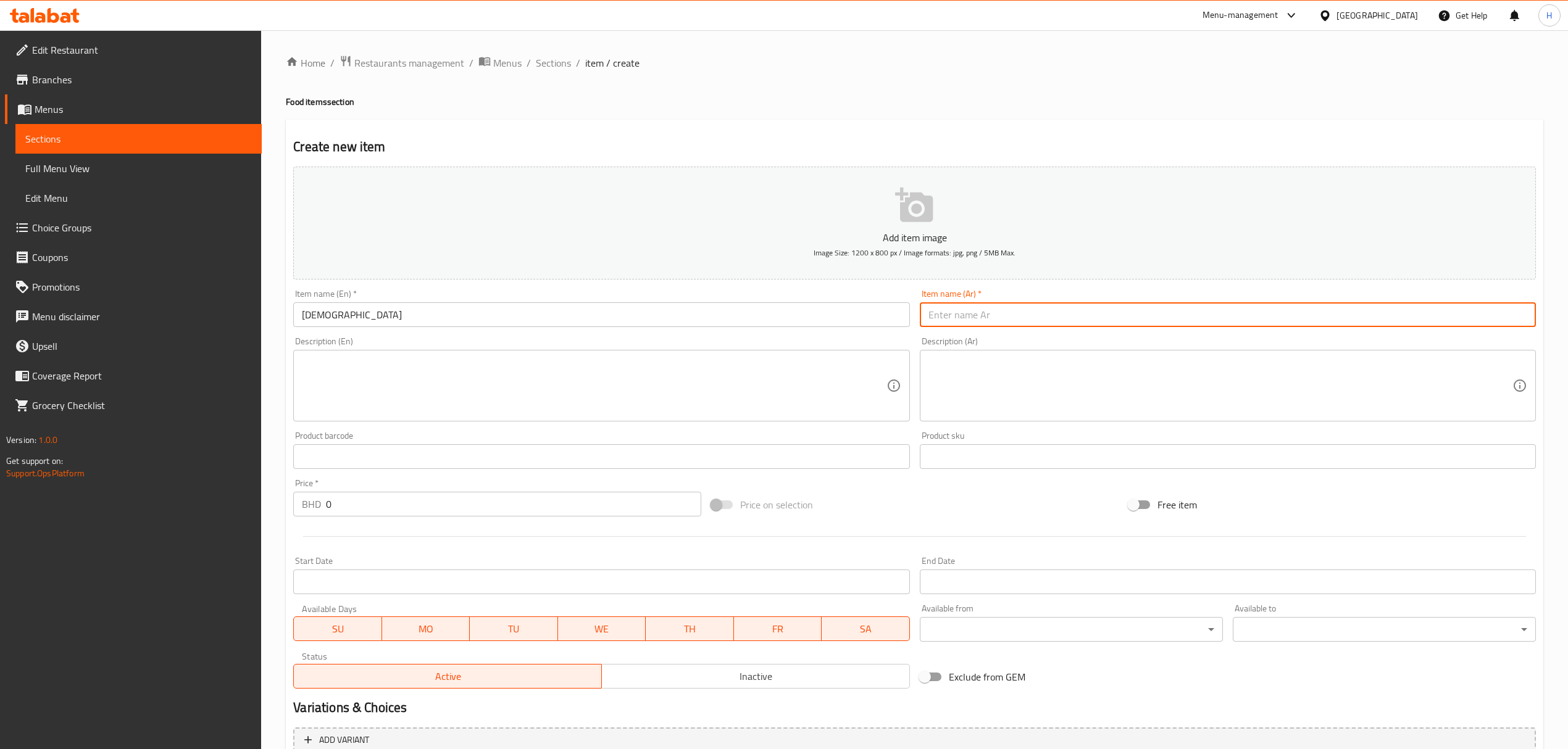
click at [1068, 314] on input "text" at bounding box center [1228, 314] width 616 height 24
type input "هريس"
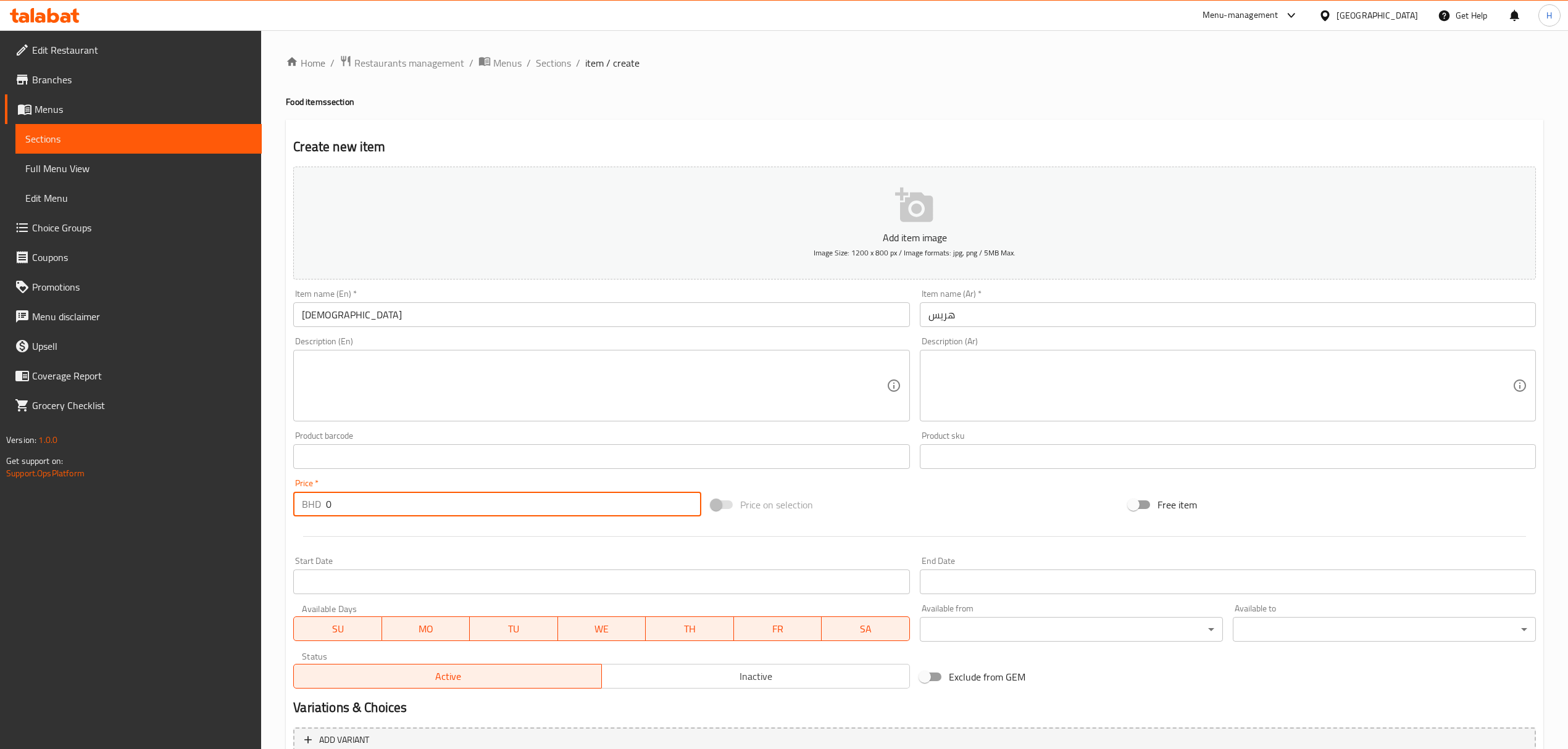
drag, startPoint x: 383, startPoint y: 508, endPoint x: 283, endPoint y: 506, distance: 100.0
click at [283, 506] on div "Home / Restaurants management / Menus / Sections / item / create Food items sec…" at bounding box center [915, 451] width 1307 height 841
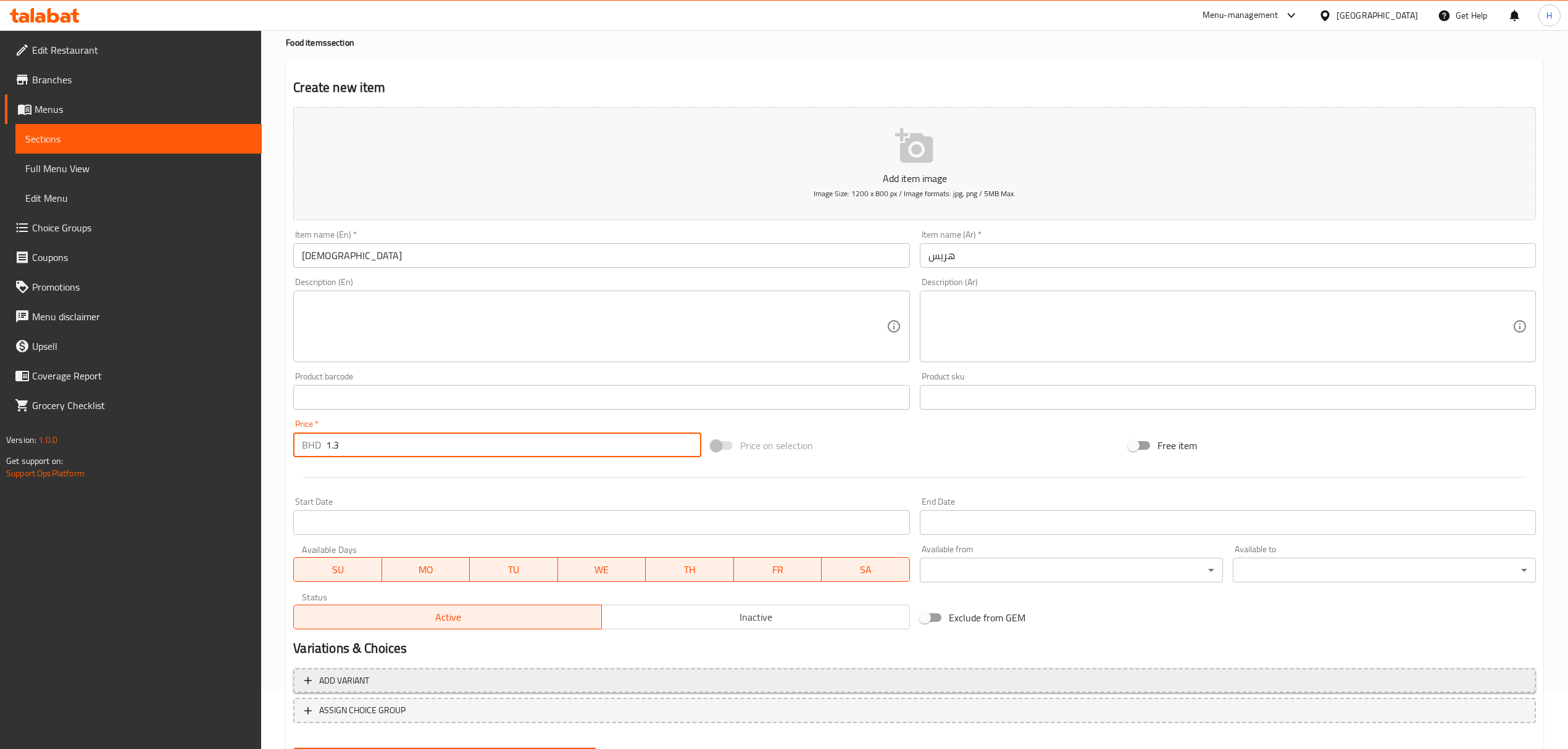
scroll to position [122, 0]
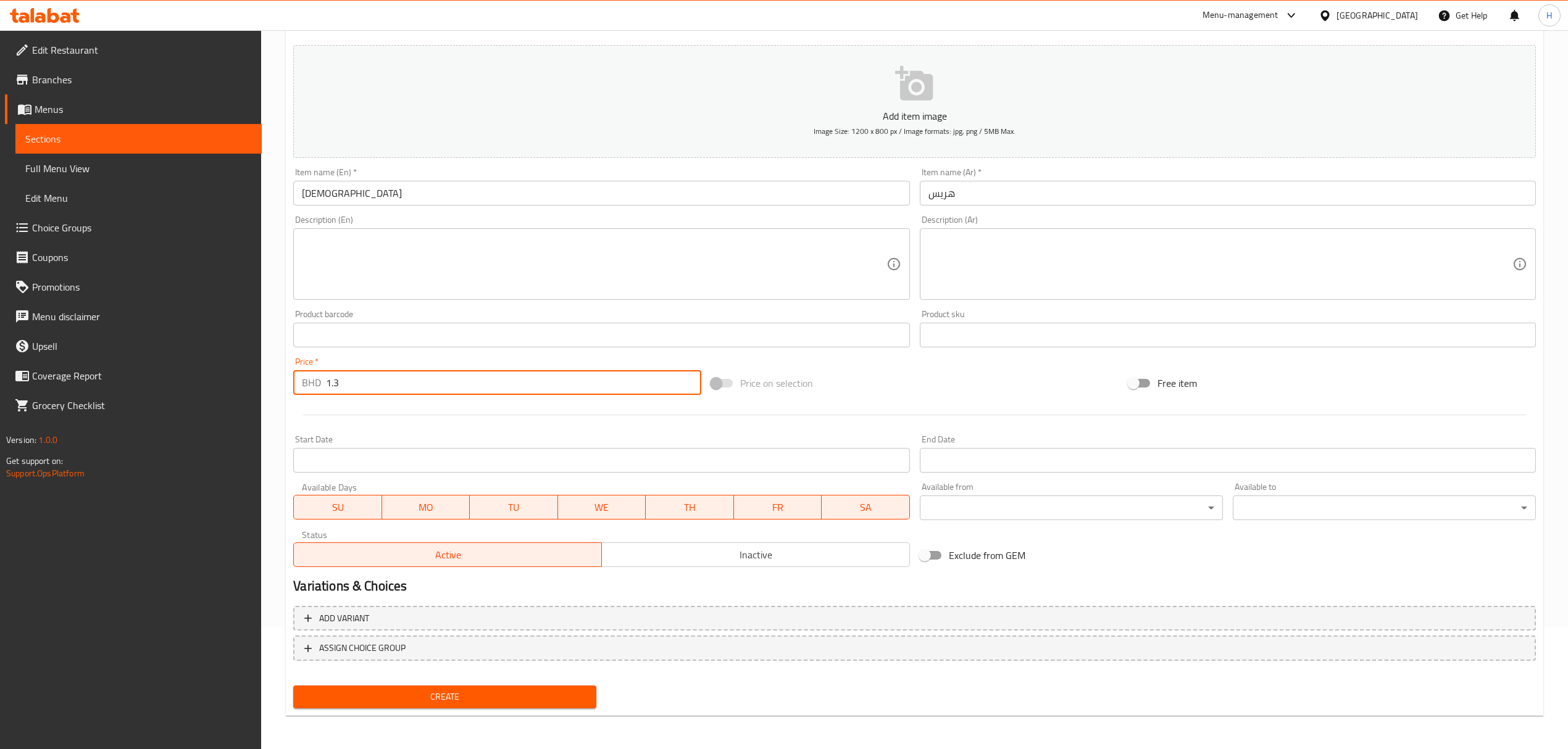
type input "1.3"
click at [584, 692] on span "Create" at bounding box center [445, 696] width 283 height 15
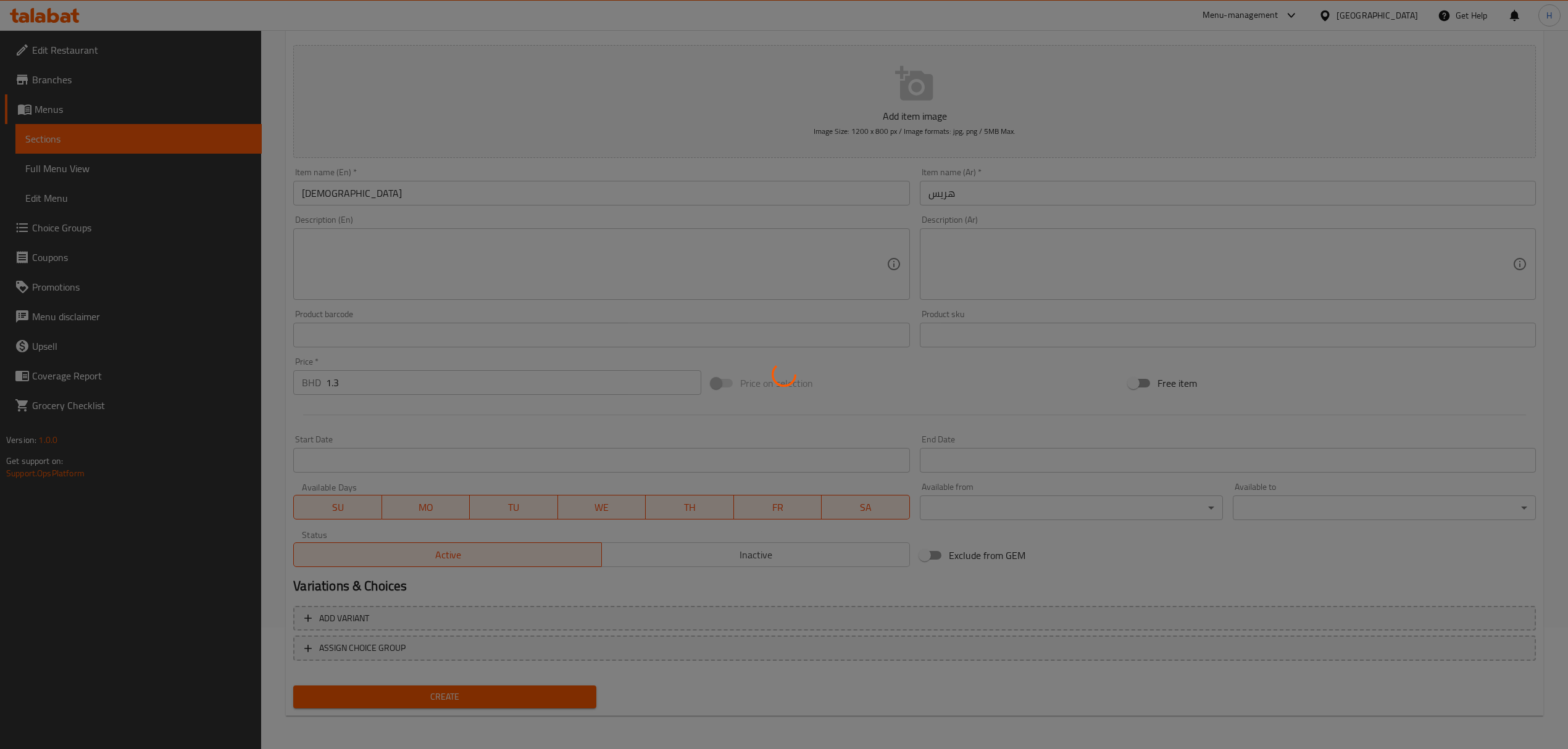
type input "0"
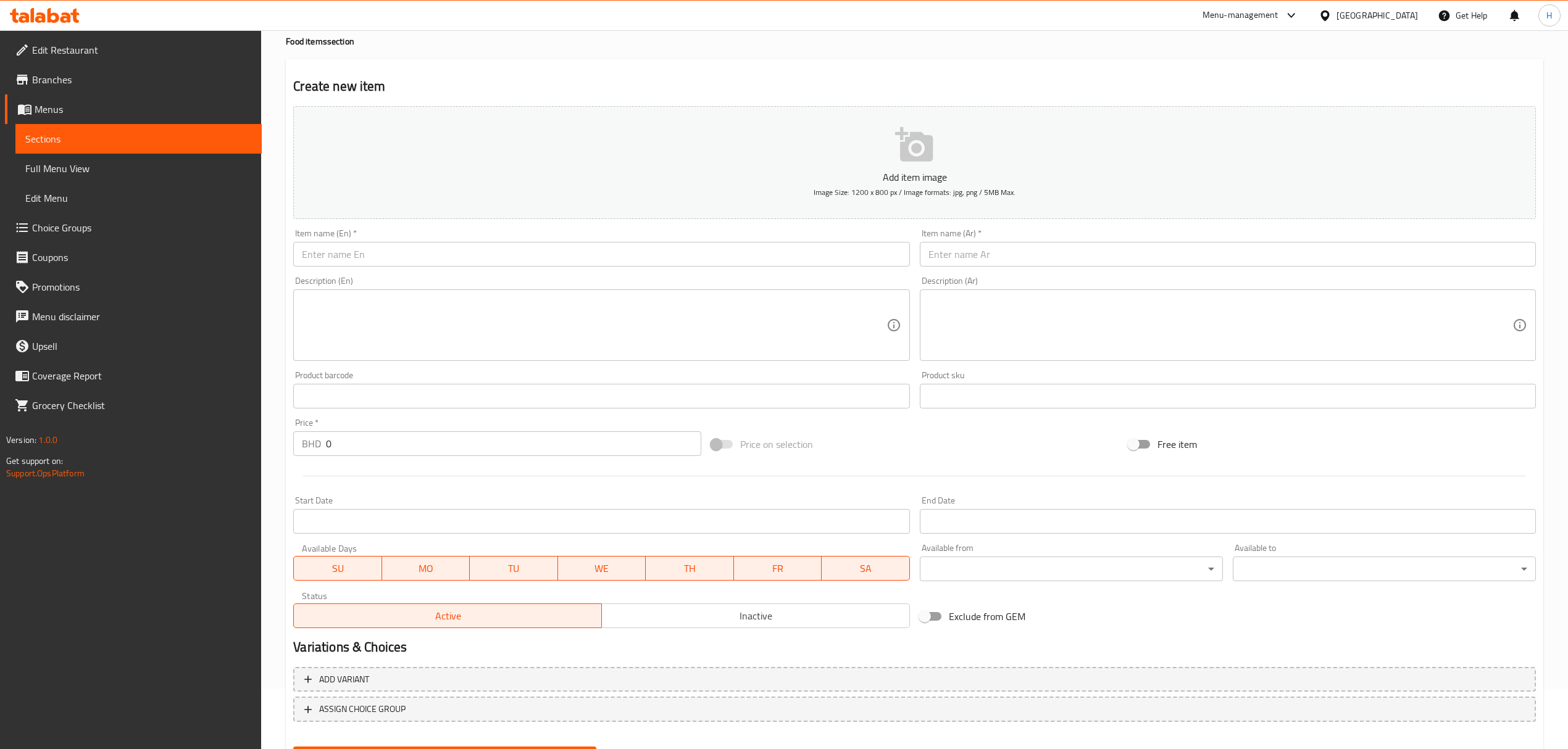
scroll to position [0, 0]
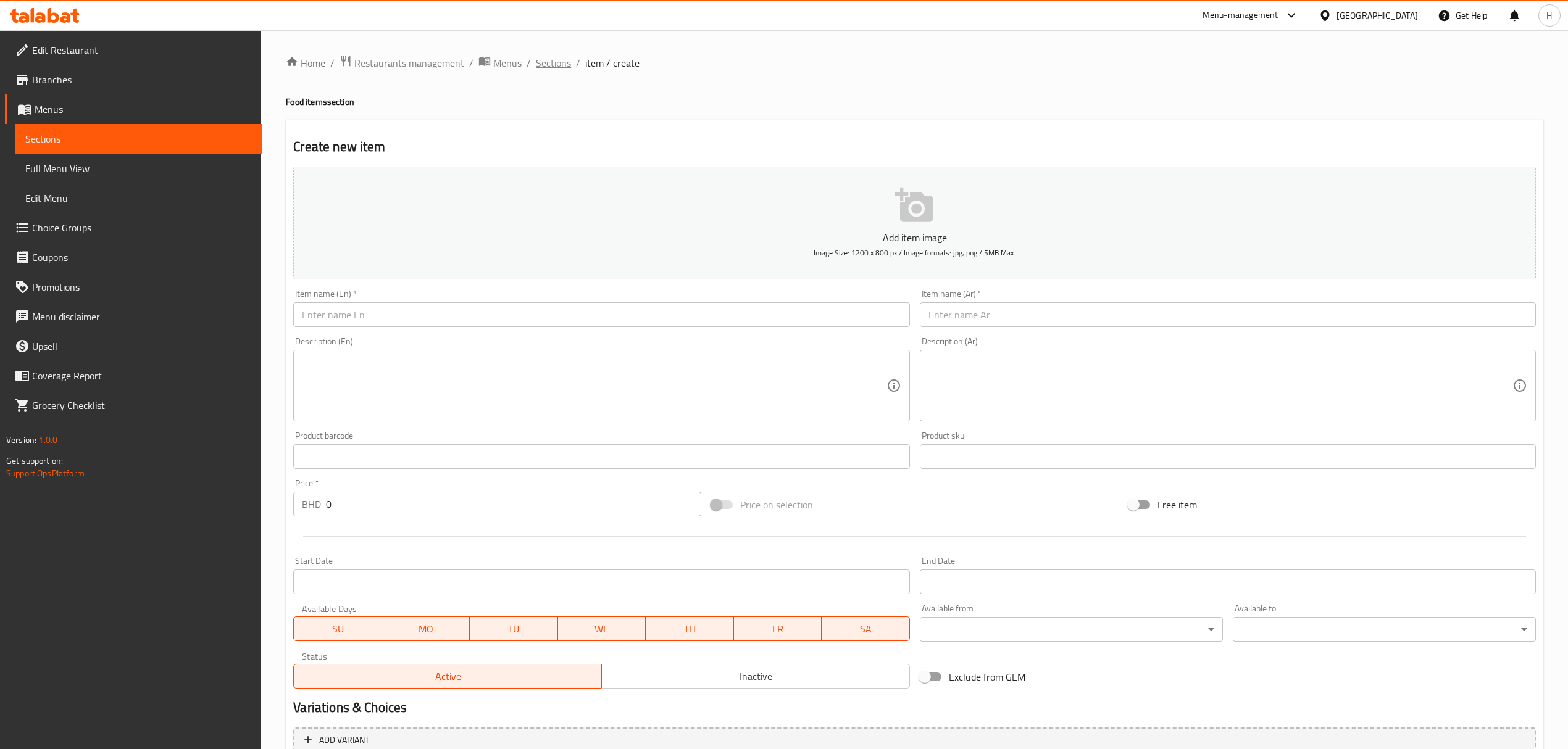
click at [551, 68] on span "Sections" at bounding box center [553, 62] width 35 height 14
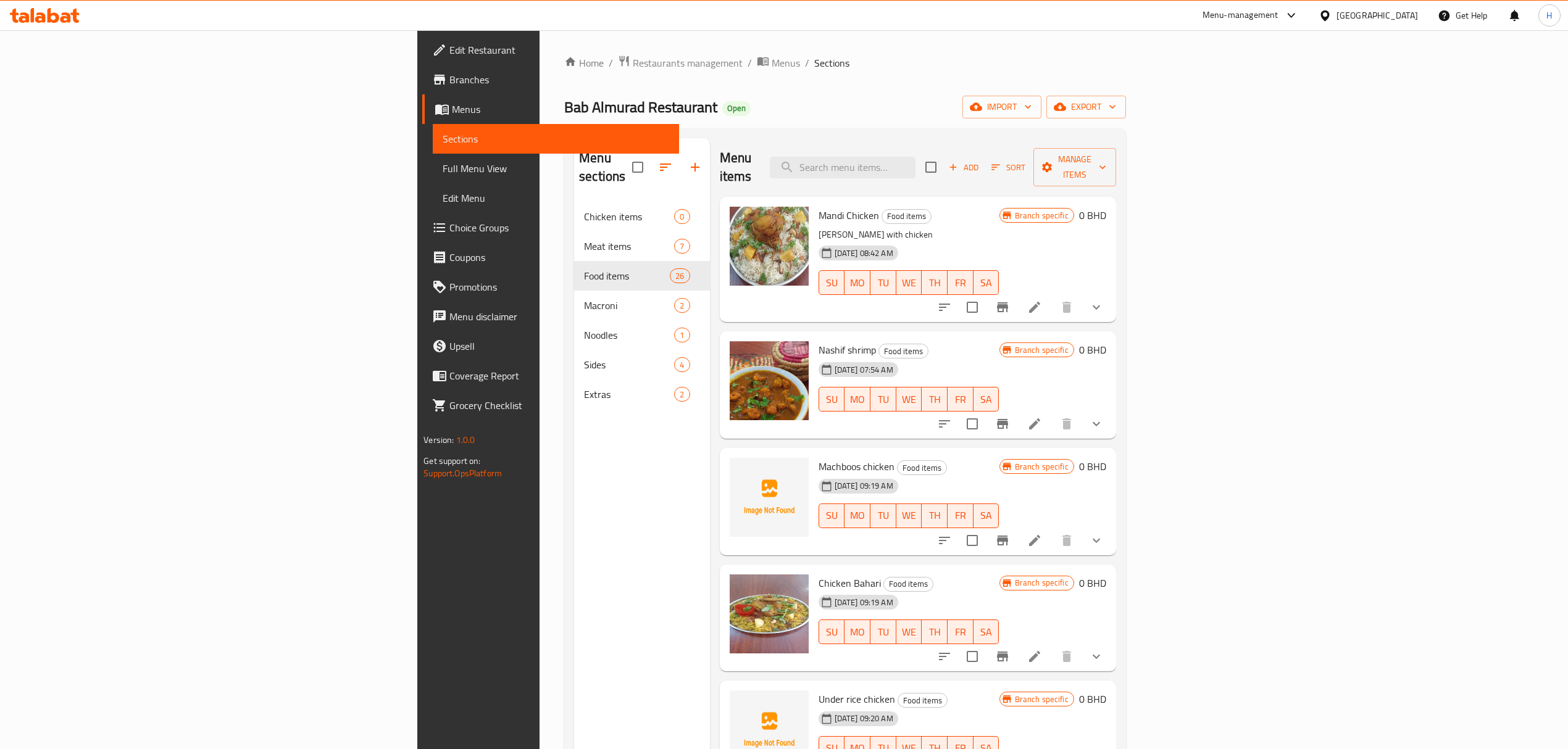
click at [449, 234] on span "Choice Groups" at bounding box center [559, 227] width 220 height 14
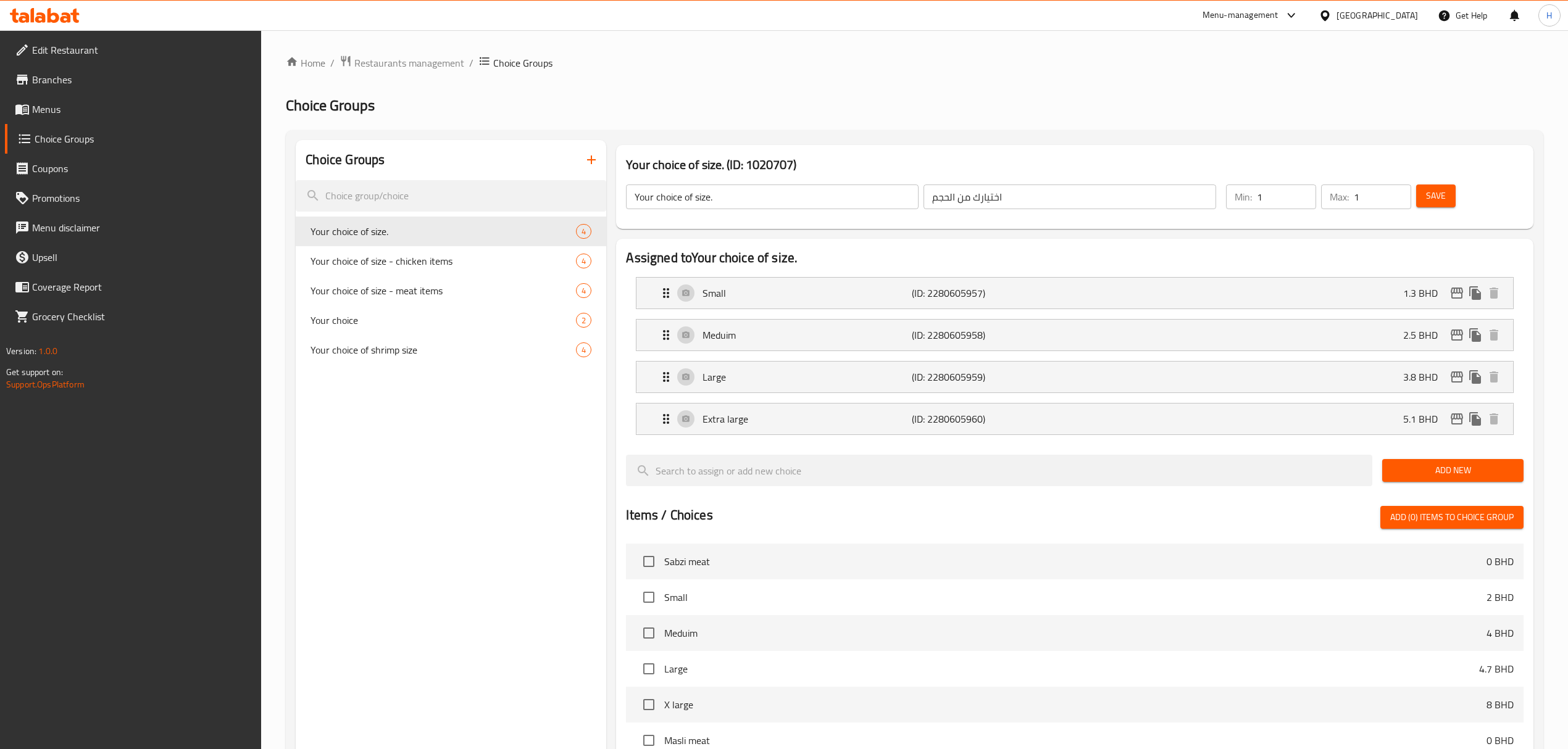
click at [594, 167] on icon "button" at bounding box center [591, 159] width 14 height 14
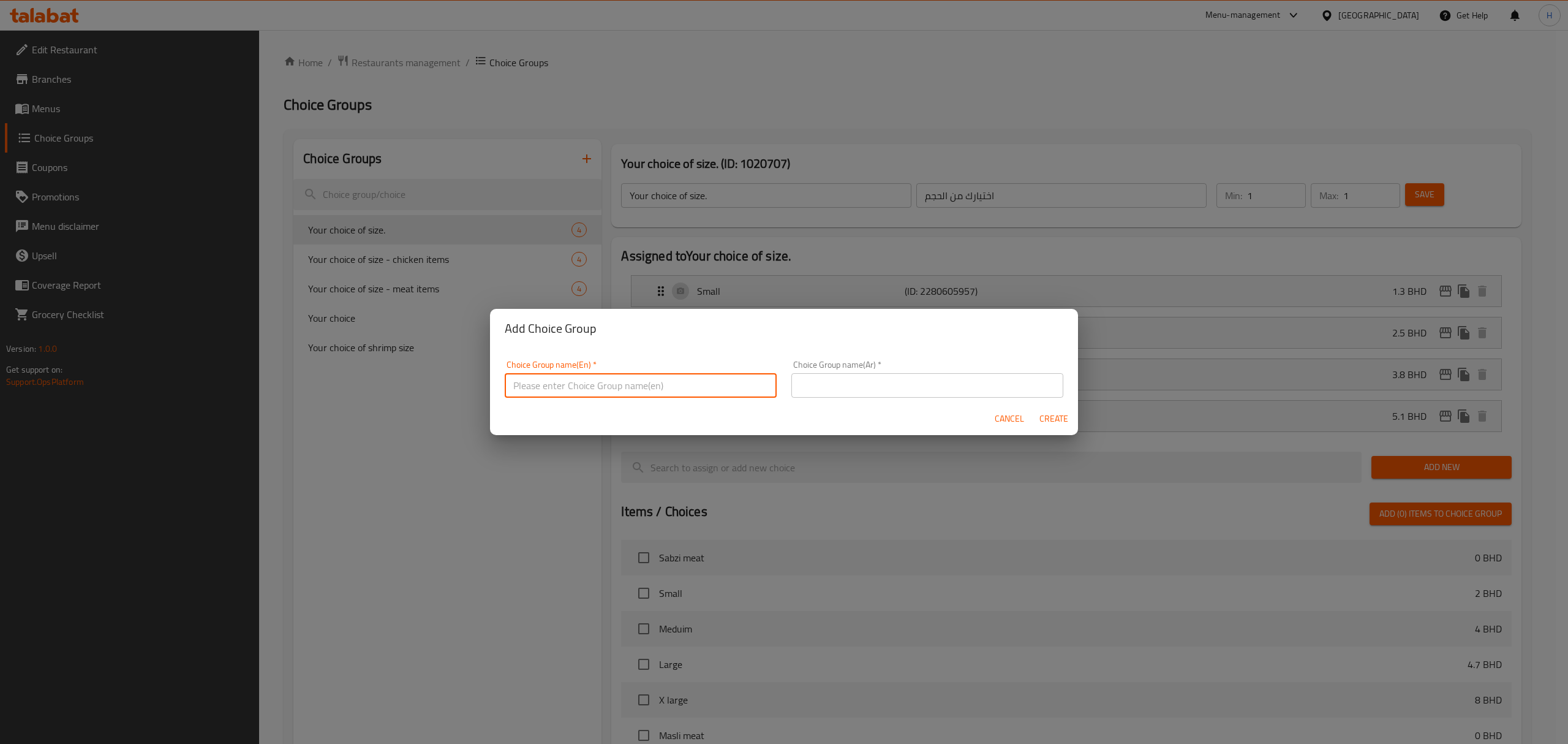
click at [641, 380] on input "text" at bounding box center [641, 386] width 272 height 24
type input "F"
type input "D"
type input "S"
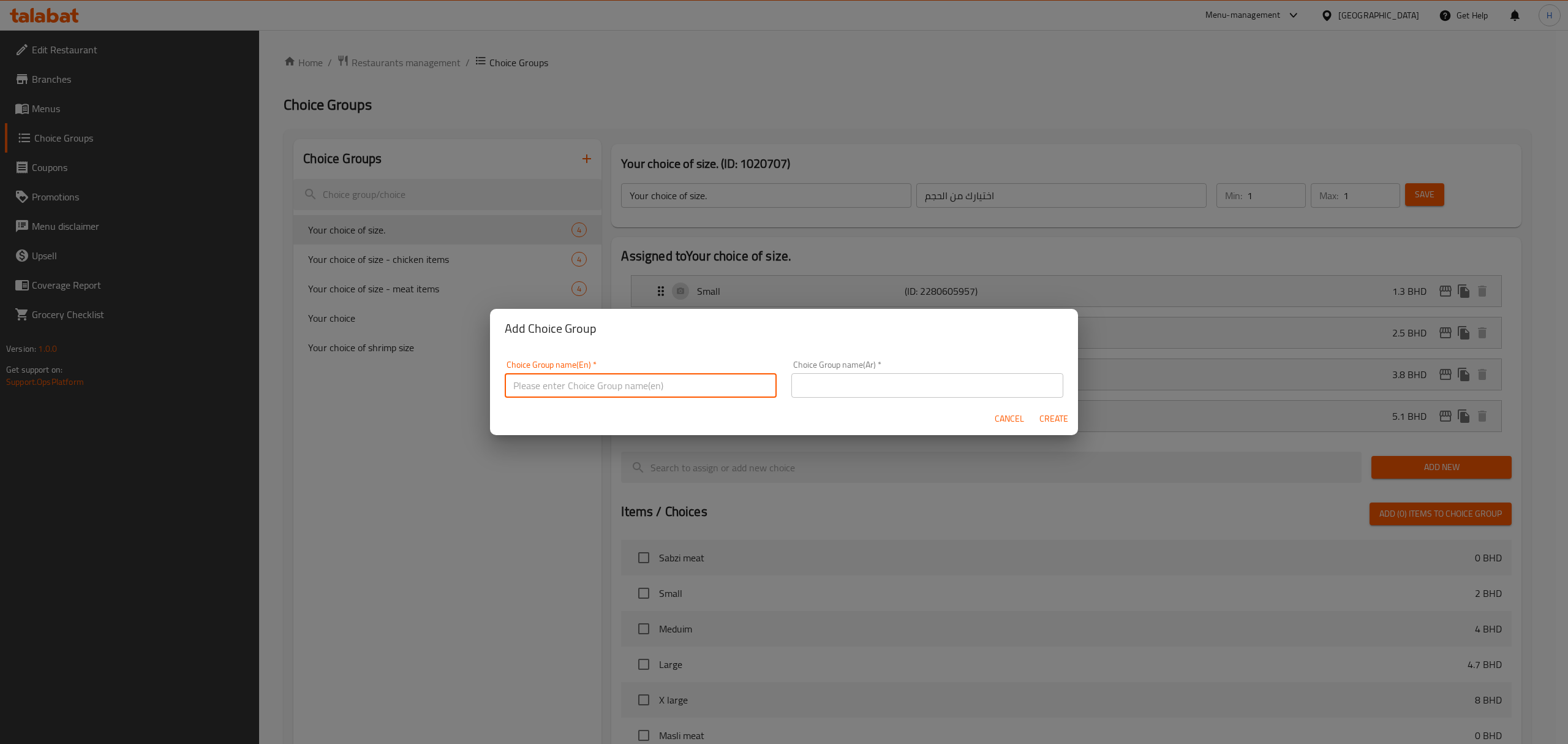
type input "S"
type input "Fis"
click at [1014, 416] on span "Cancel" at bounding box center [1009, 419] width 29 height 15
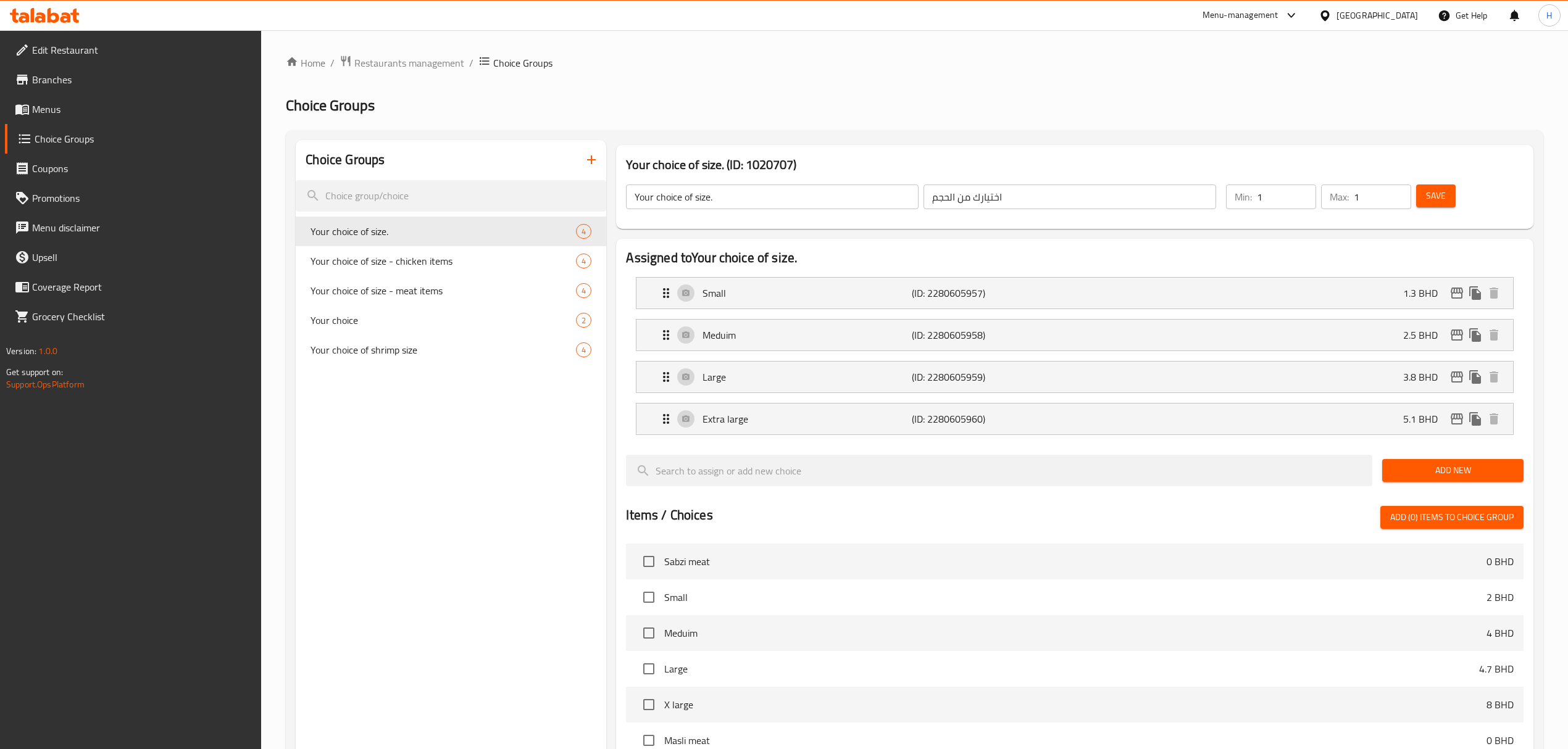
click at [599, 158] on button "button" at bounding box center [591, 159] width 30 height 30
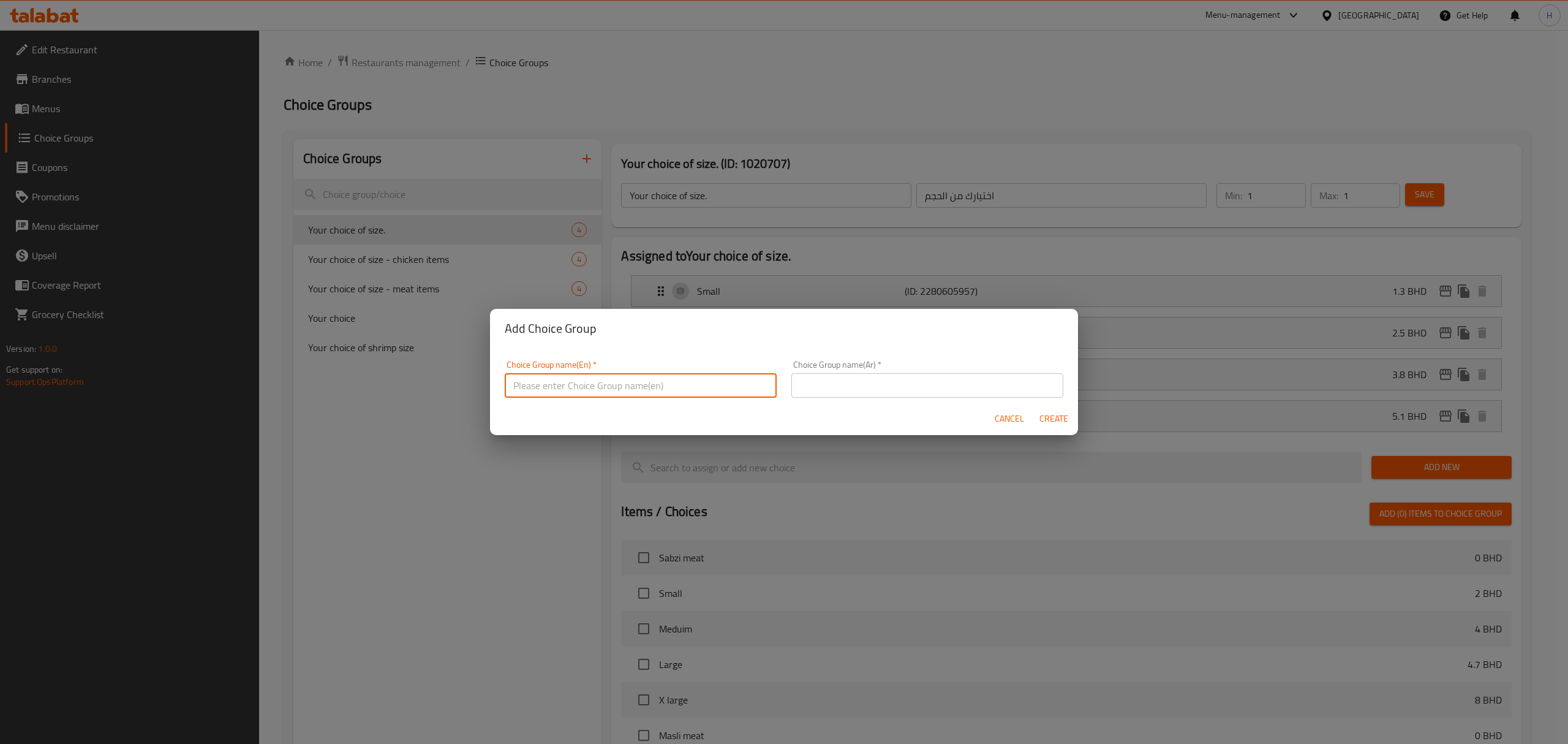
click at [686, 383] on input "text" at bounding box center [641, 386] width 272 height 24
click at [686, 383] on input "Yo" at bounding box center [641, 386] width 272 height 24
type input "Your choice of fish size"
click at [1049, 419] on span "Create" at bounding box center [1053, 419] width 29 height 15
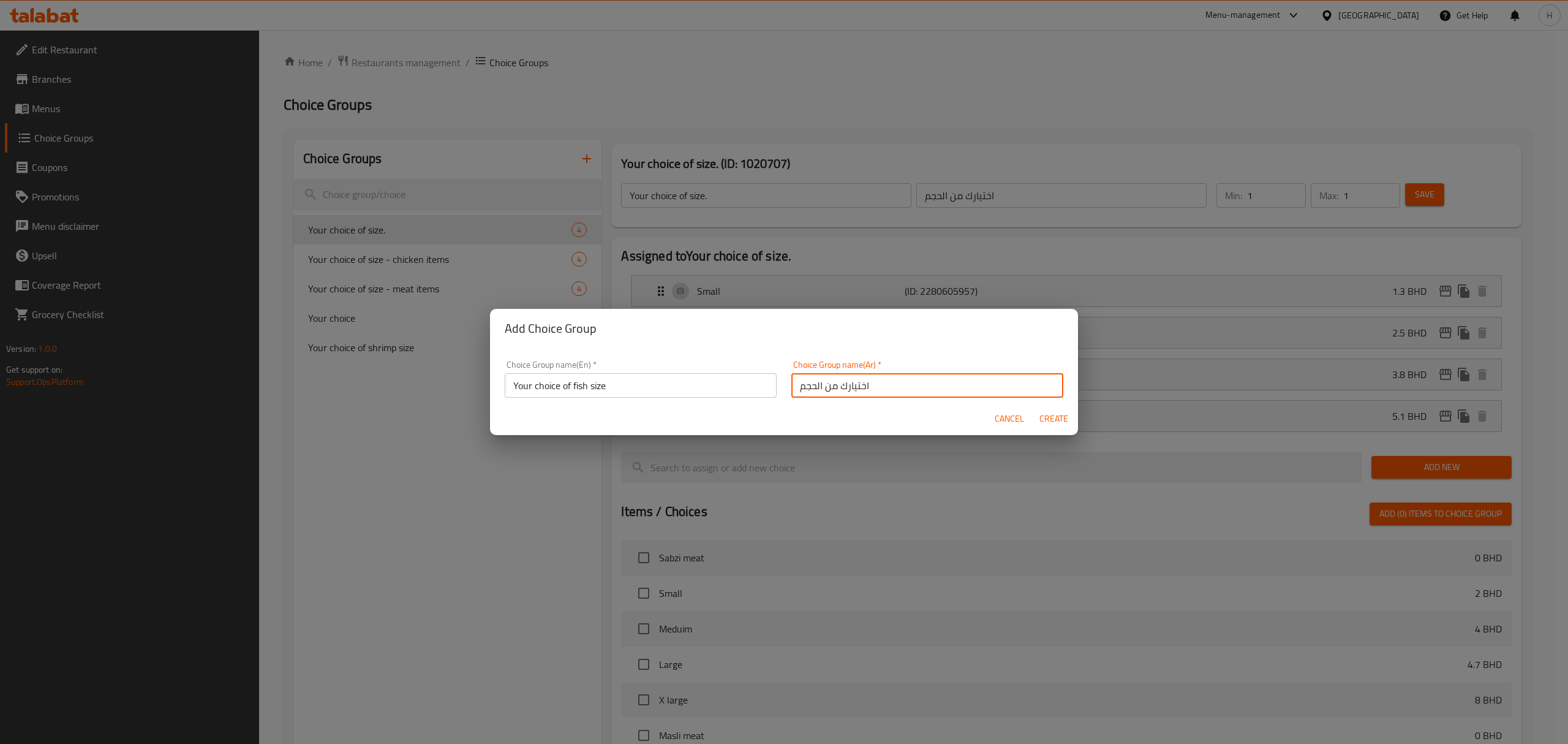
type input "اختيارك من الحجم"
drag, startPoint x: 966, startPoint y: 329, endPoint x: 1044, endPoint y: 415, distance: 116.1
click at [966, 329] on h2 "Add Choice Group" at bounding box center [784, 328] width 558 height 20
click at [1068, 425] on button "Create" at bounding box center [1053, 419] width 39 height 23
type input "Your choice of fish size"
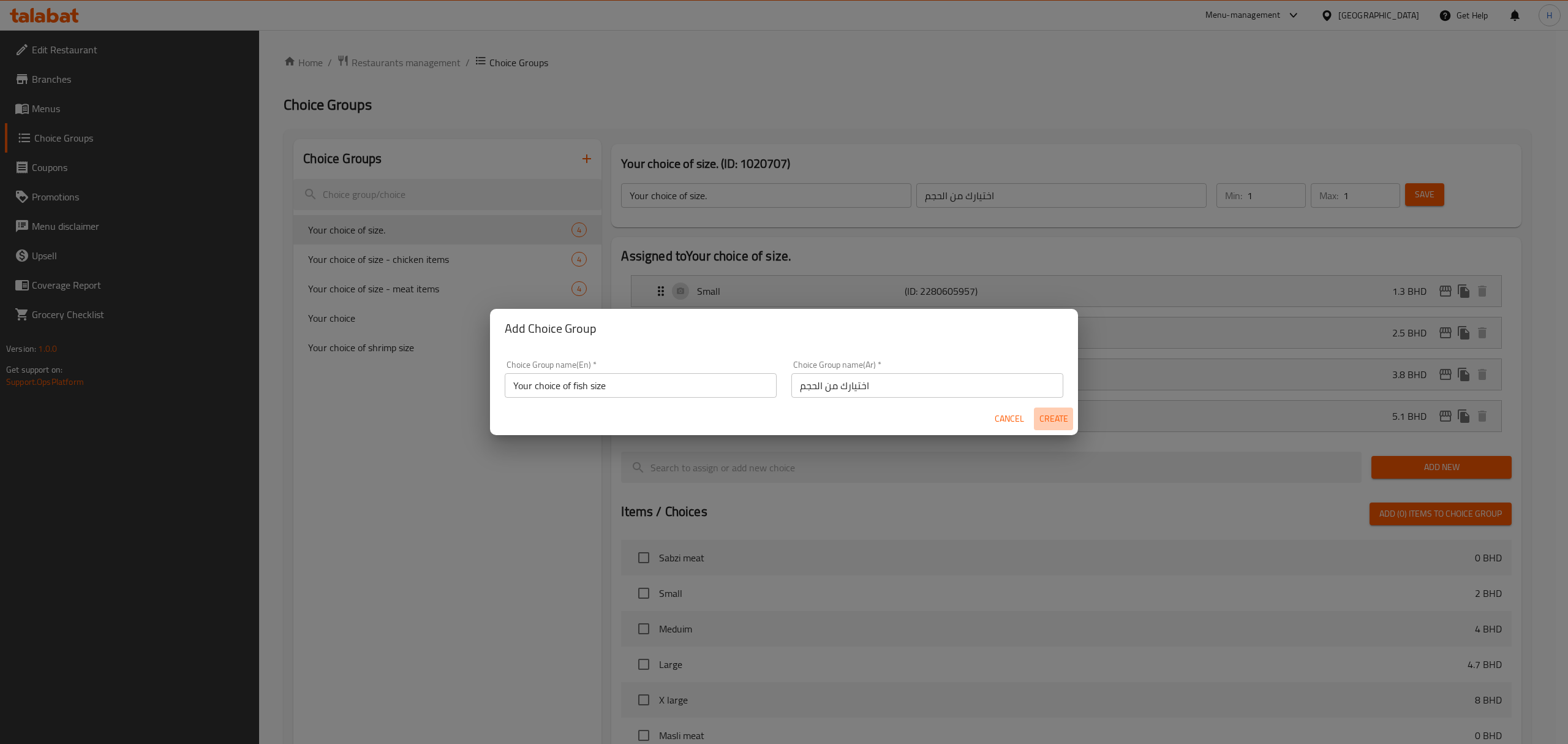
type input "0"
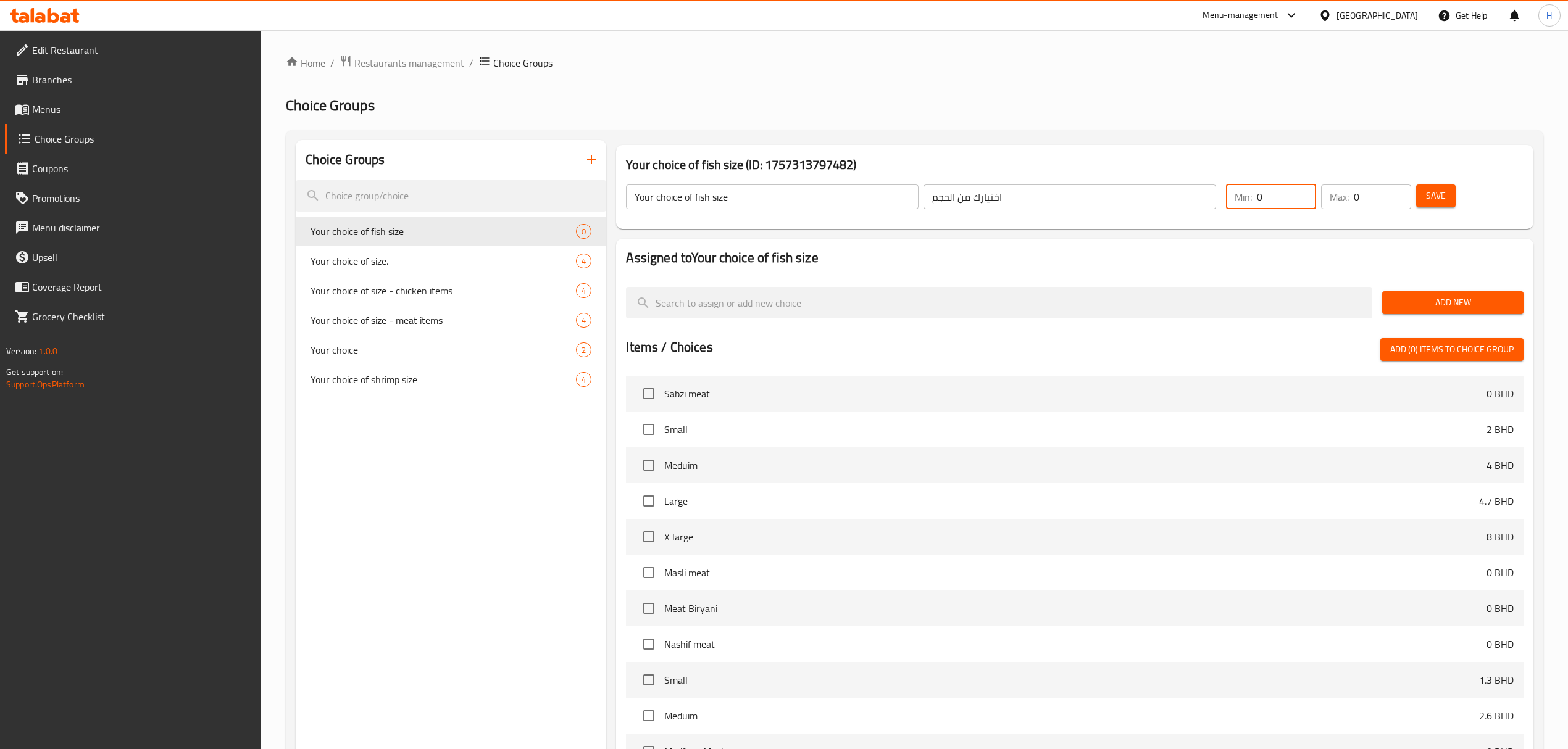
drag, startPoint x: 1277, startPoint y: 190, endPoint x: 1180, endPoint y: 210, distance: 99.0
click at [1180, 210] on div "Your choice of fish size ​ اختيارك من الحجم ​ Min: 0 ​ Max: 0 ​ Save" at bounding box center [1074, 196] width 907 height 54
type input "1"
drag, startPoint x: 1379, startPoint y: 190, endPoint x: 1356, endPoint y: 205, distance: 27.5
click at [1336, 199] on div "Max: 0 ​" at bounding box center [1365, 196] width 90 height 24
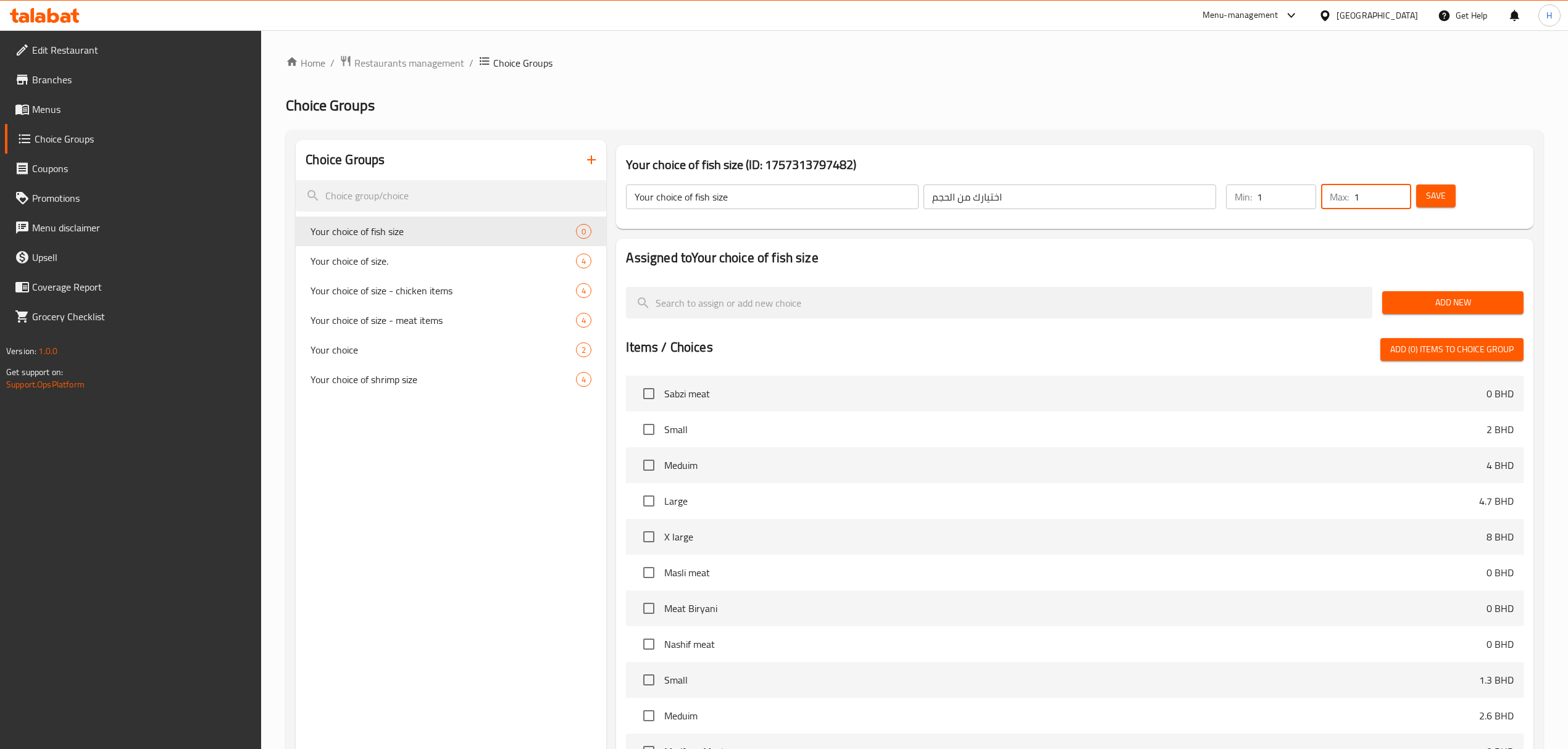
type input "1"
click at [1426, 198] on span "Save" at bounding box center [1435, 196] width 20 height 15
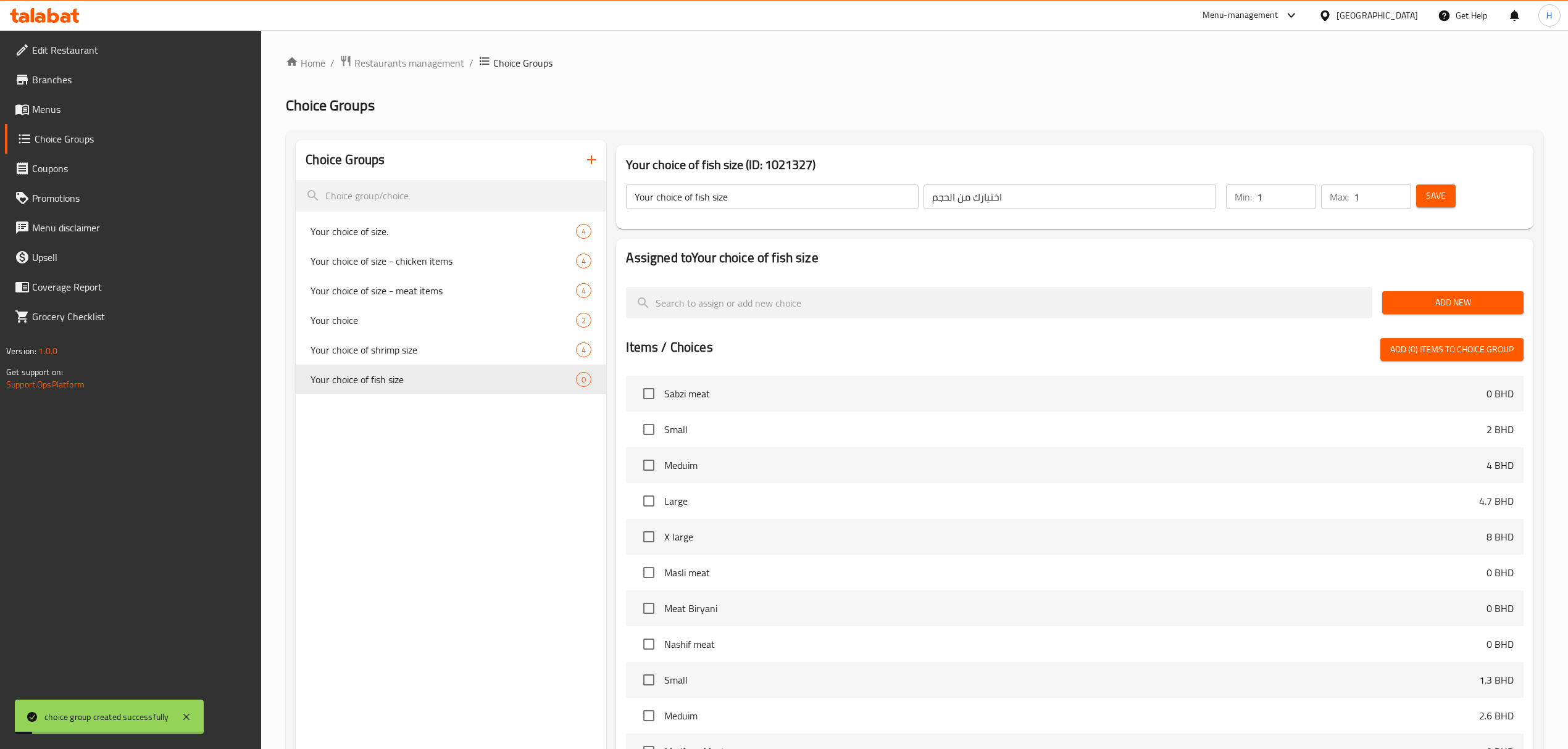
click at [1452, 290] on div "Add New" at bounding box center [1452, 302] width 152 height 41
click at [1455, 309] on span "Add New" at bounding box center [1453, 302] width 122 height 15
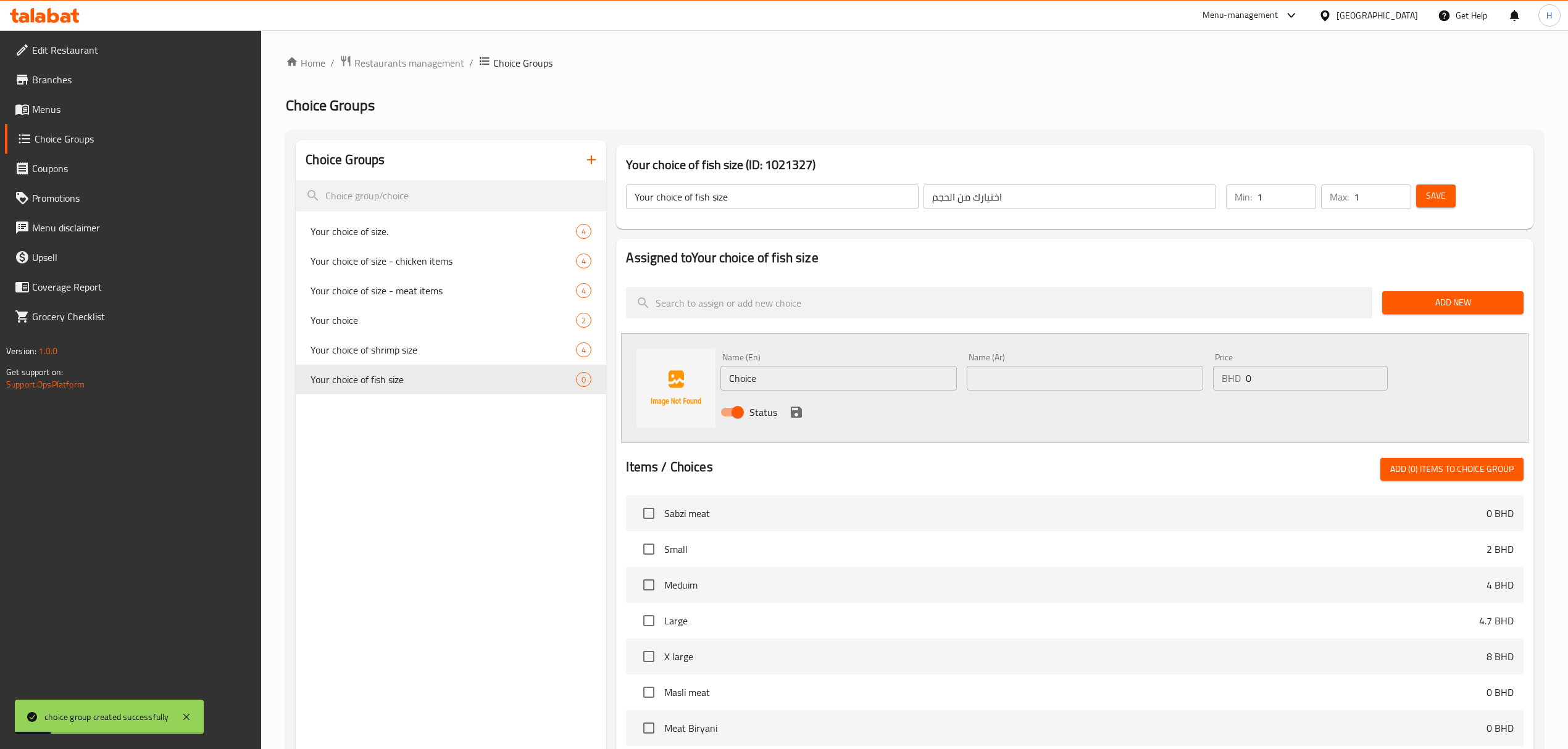
drag, startPoint x: 825, startPoint y: 378, endPoint x: 647, endPoint y: 396, distance: 178.9
click at [647, 396] on div "Name (En) Choice Name (En) Name (Ar) Name (Ar) Price BHD 0 Price Status" at bounding box center [1074, 388] width 907 height 110
type input "M"
type input "Small"
click at [1129, 376] on input "text" at bounding box center [1084, 378] width 236 height 24
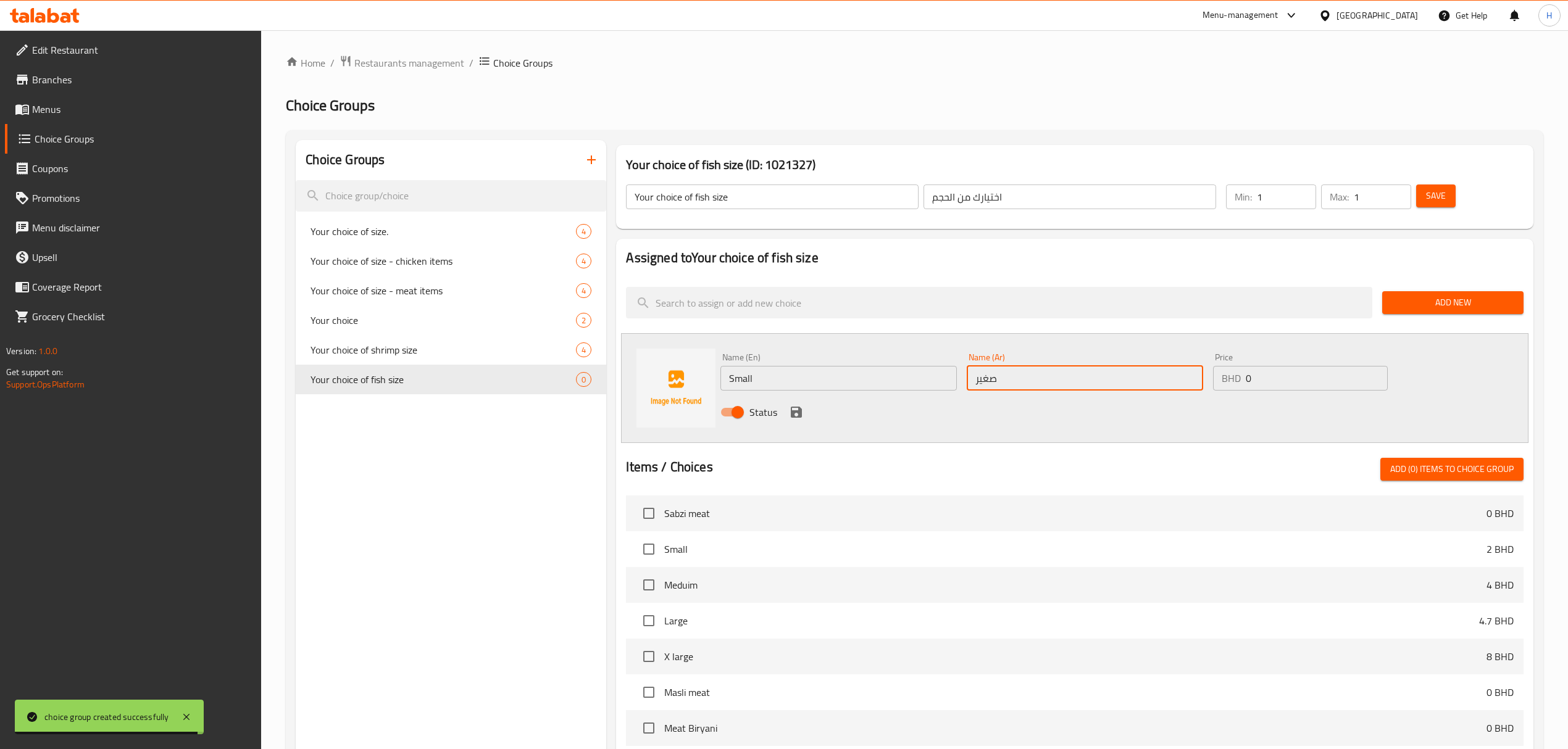
type input "صغير"
drag, startPoint x: 1260, startPoint y: 389, endPoint x: 976, endPoint y: 437, distance: 288.0
click at [979, 435] on div "Name (En) Small Name (En) Name (Ar) صغير Name (Ar) Price BHD 0 Price Status" at bounding box center [1074, 388] width 907 height 110
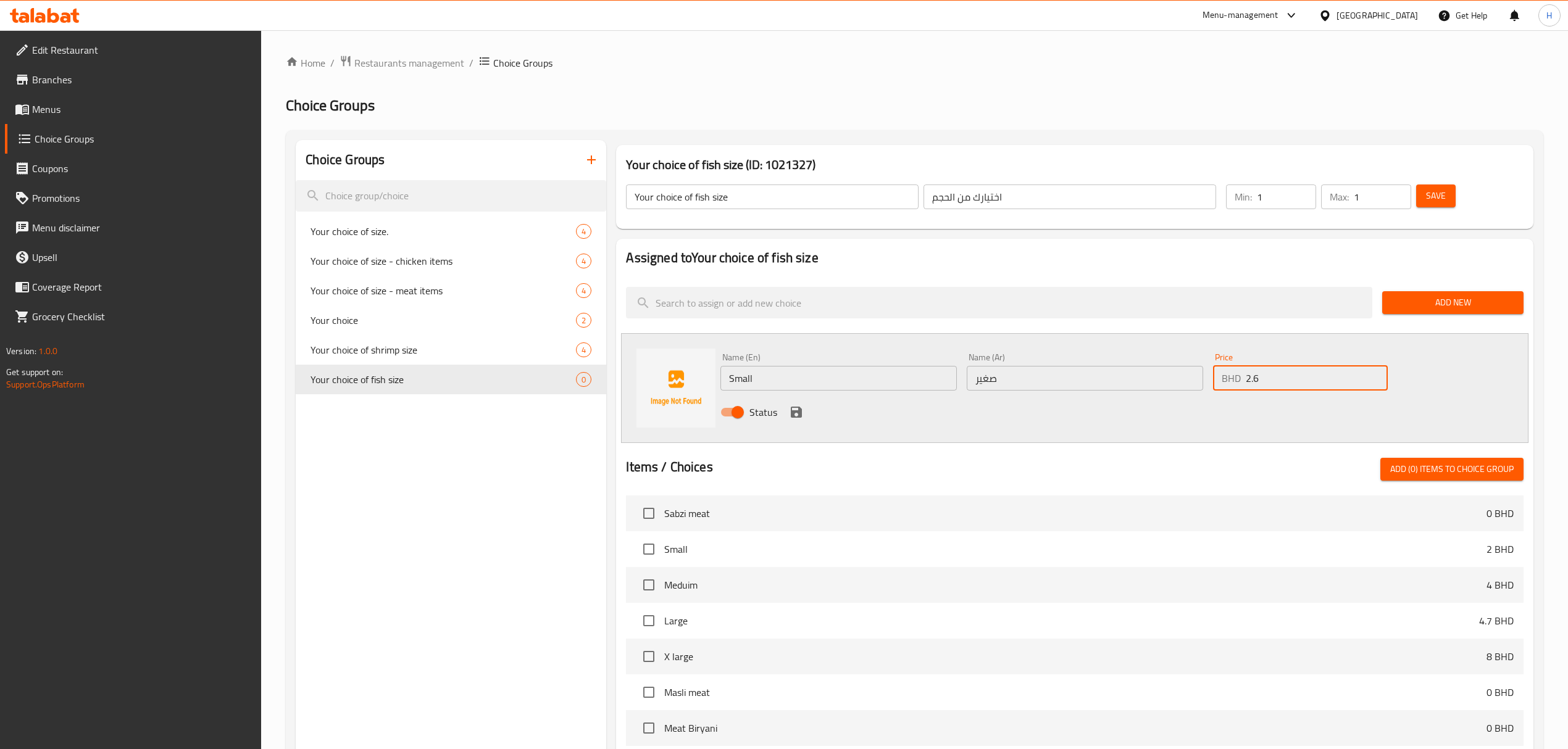
type input "2.6"
click at [798, 411] on icon "save" at bounding box center [796, 412] width 11 height 11
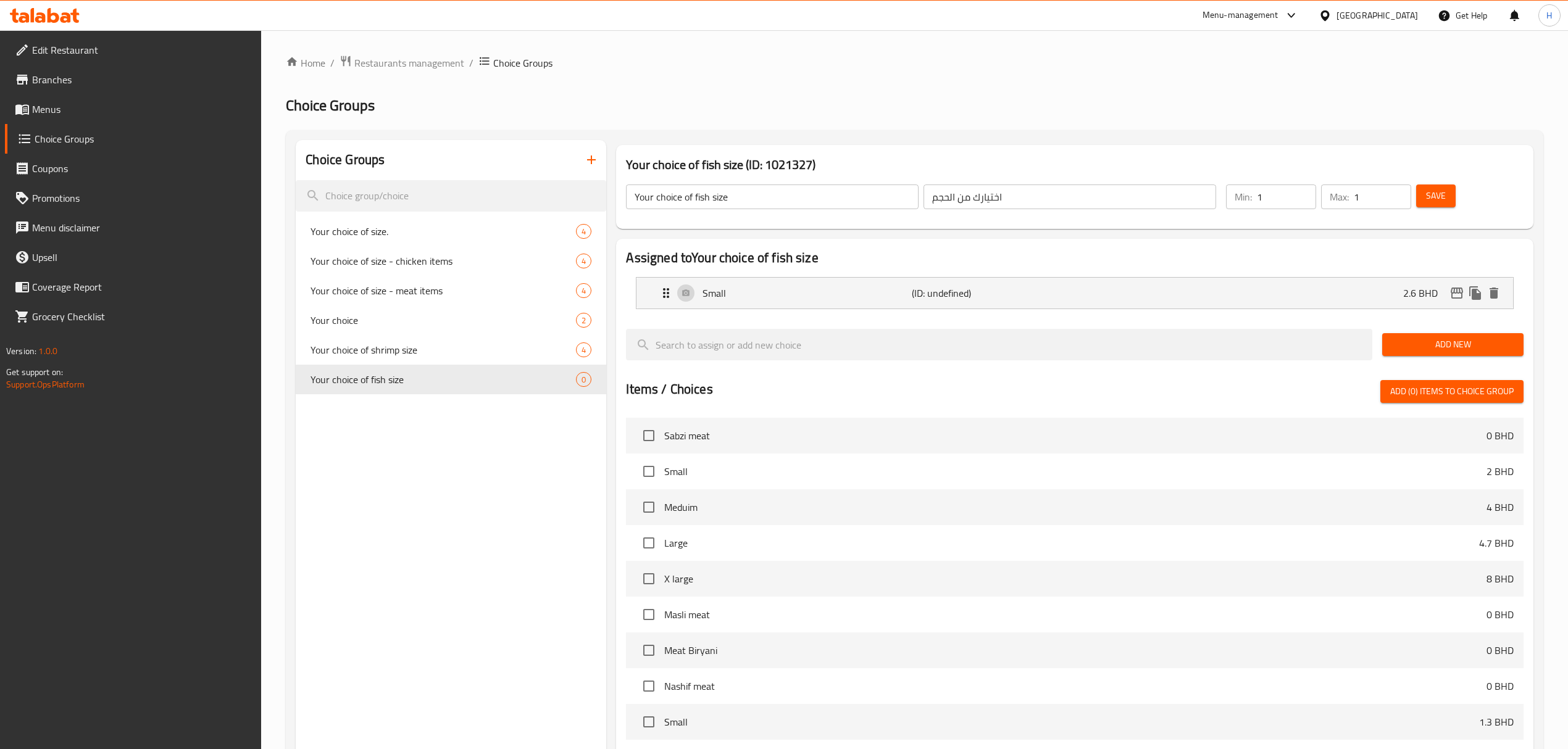
click at [1425, 349] on span "Add New" at bounding box center [1453, 345] width 122 height 15
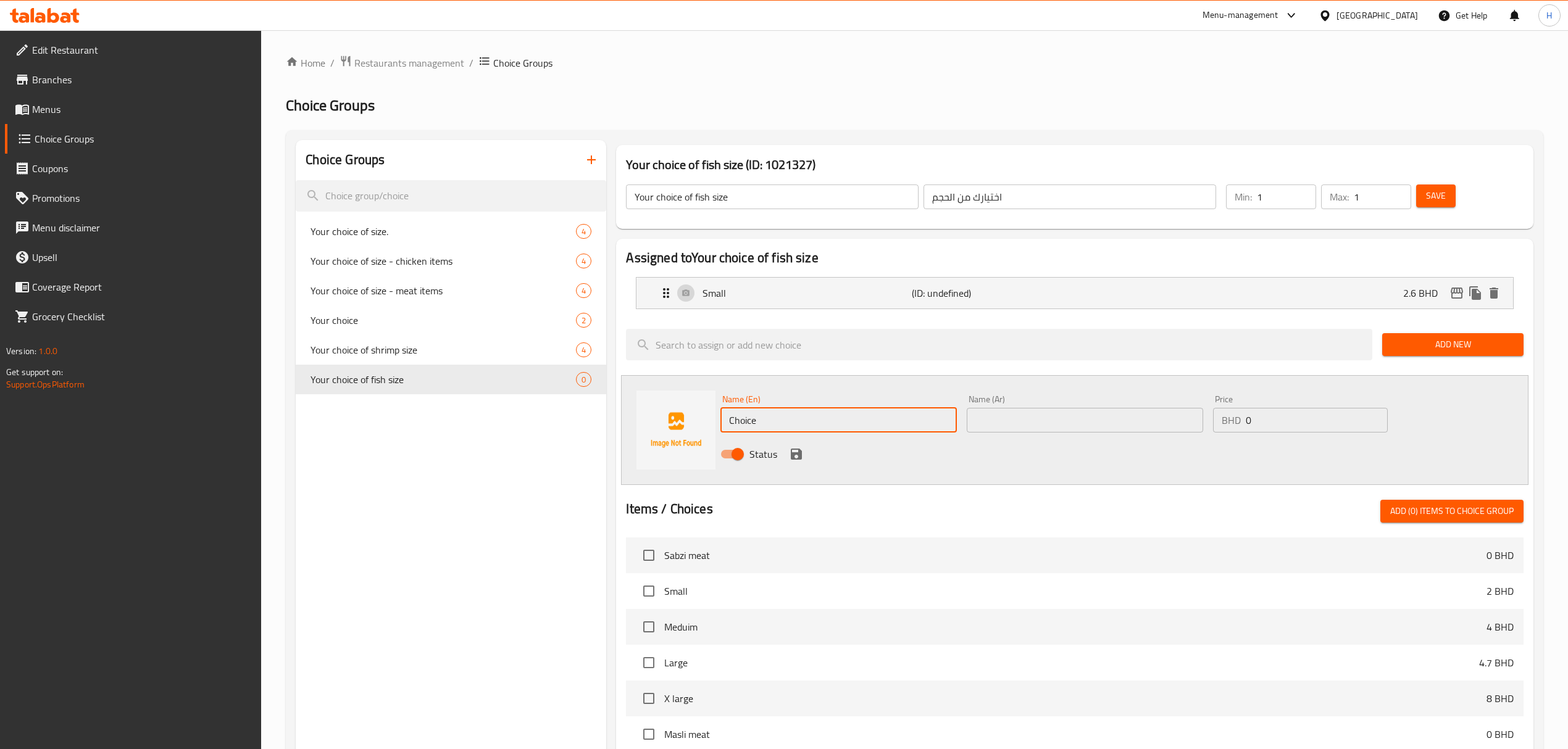
drag, startPoint x: 822, startPoint y: 410, endPoint x: 494, endPoint y: 467, distance: 332.9
click at [493, 451] on div "Choice Groups Your choice of size. 4 Your choice of size - chicken items 4 Your…" at bounding box center [916, 611] width 1242 height 942
type input "Meduim"
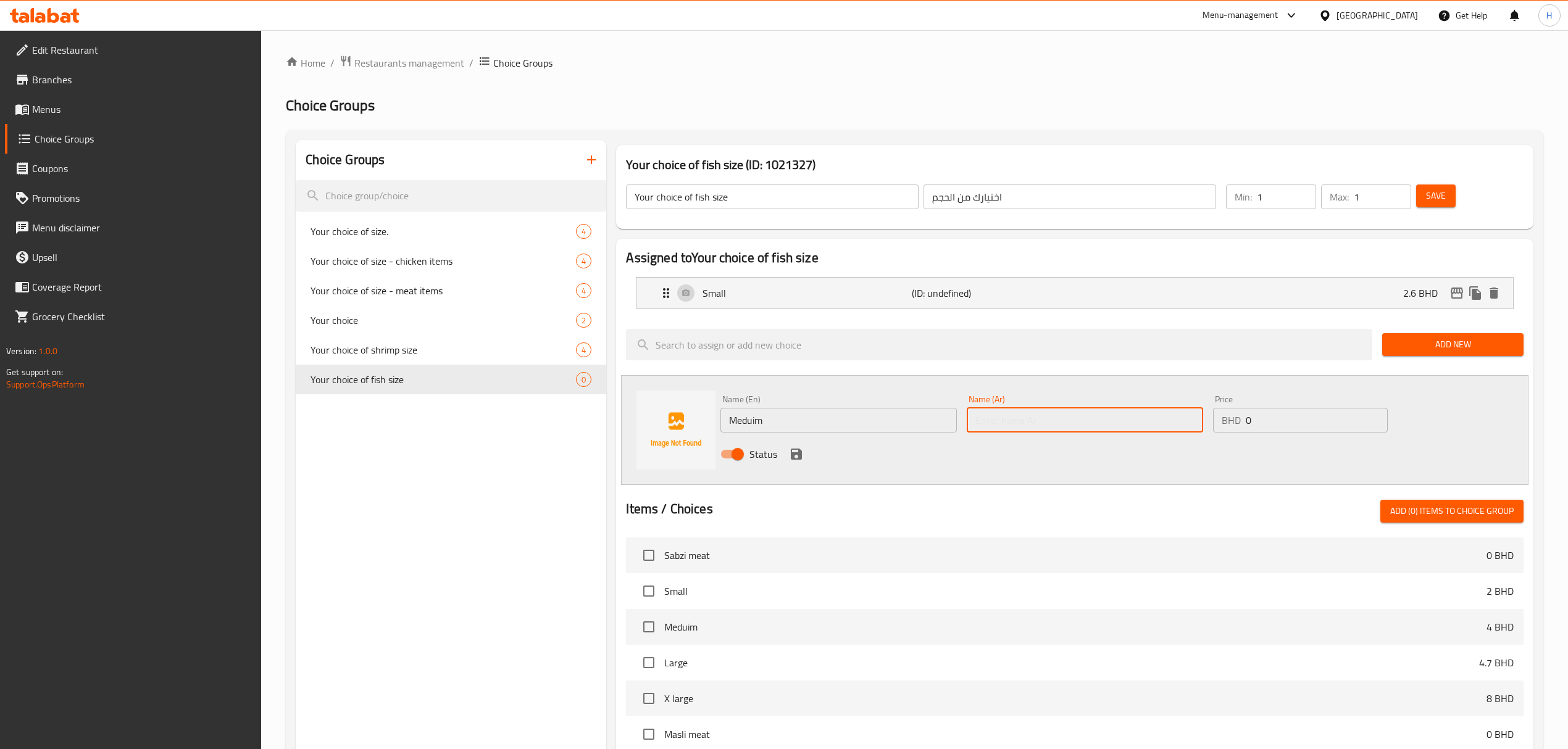
click at [1090, 413] on input "text" at bounding box center [1084, 420] width 236 height 24
type input "متوسط"
click at [1308, 425] on input "0" at bounding box center [1317, 420] width 142 height 24
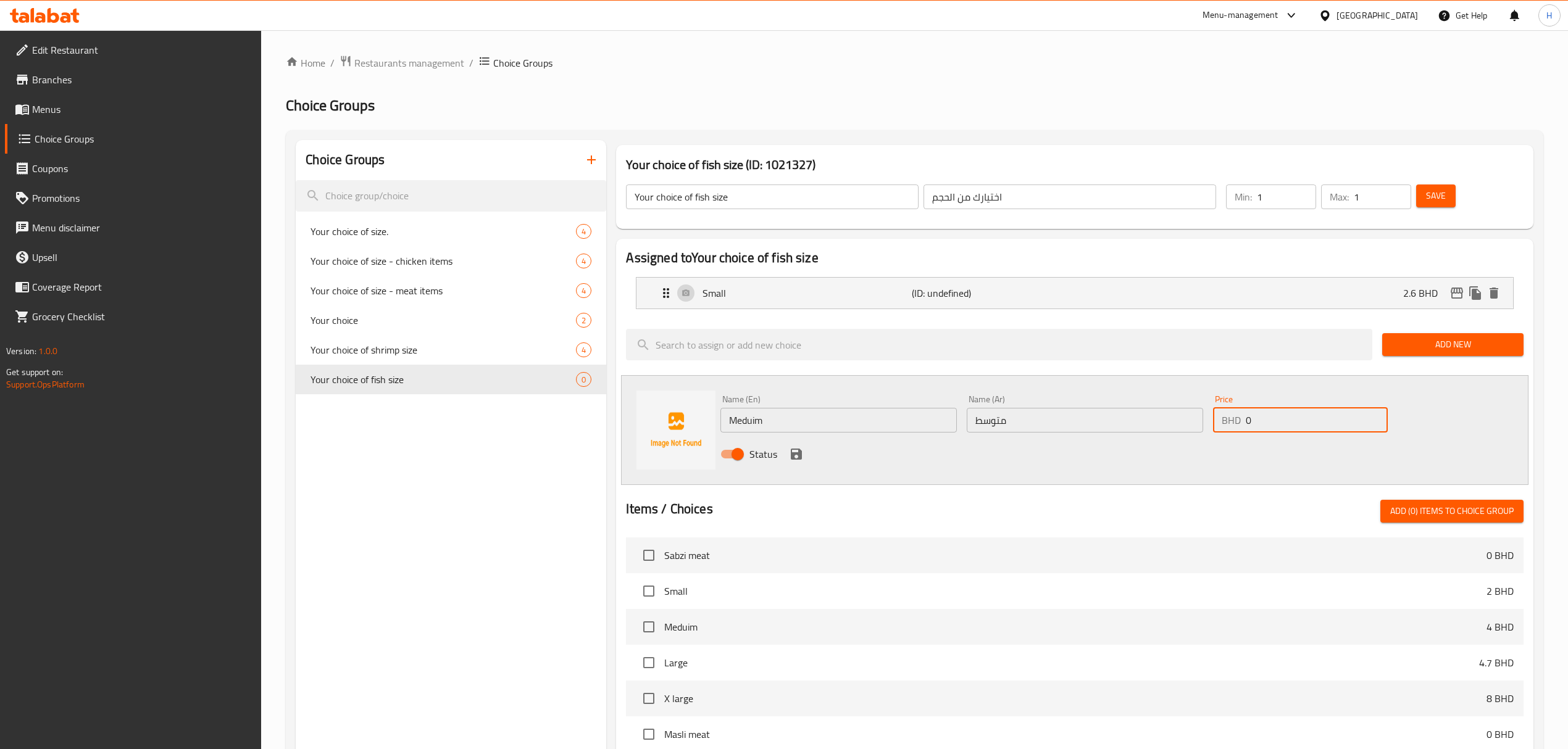
drag, startPoint x: 1308, startPoint y: 425, endPoint x: 1081, endPoint y: 451, distance: 228.5
click at [1093, 429] on div "Name (En) Meduim Name (En) Name (Ar) متوسط Name (Ar) Price BHD 0 Price Status" at bounding box center [1084, 430] width 738 height 81
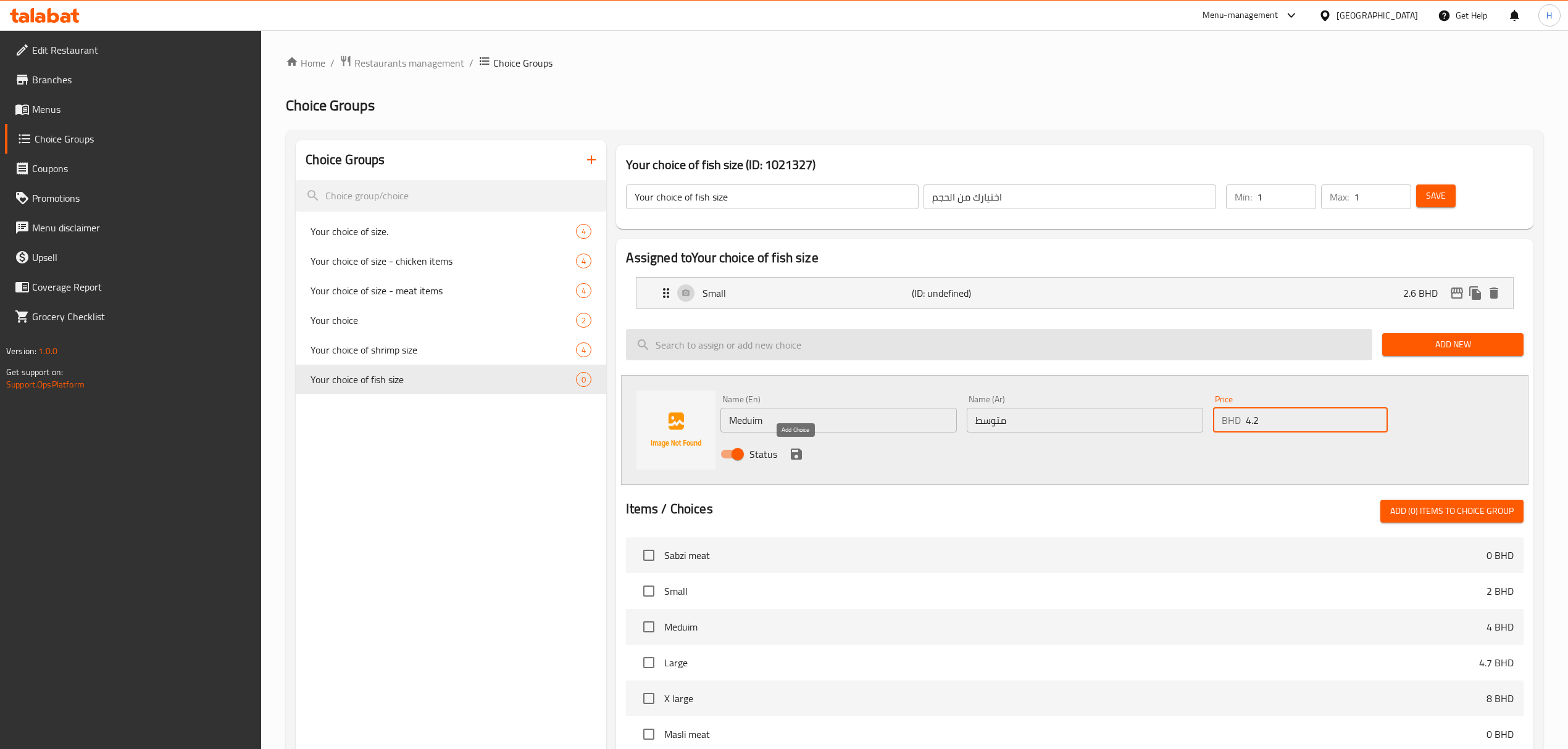
type input "4.2"
click at [794, 457] on icon "save" at bounding box center [796, 454] width 11 height 11
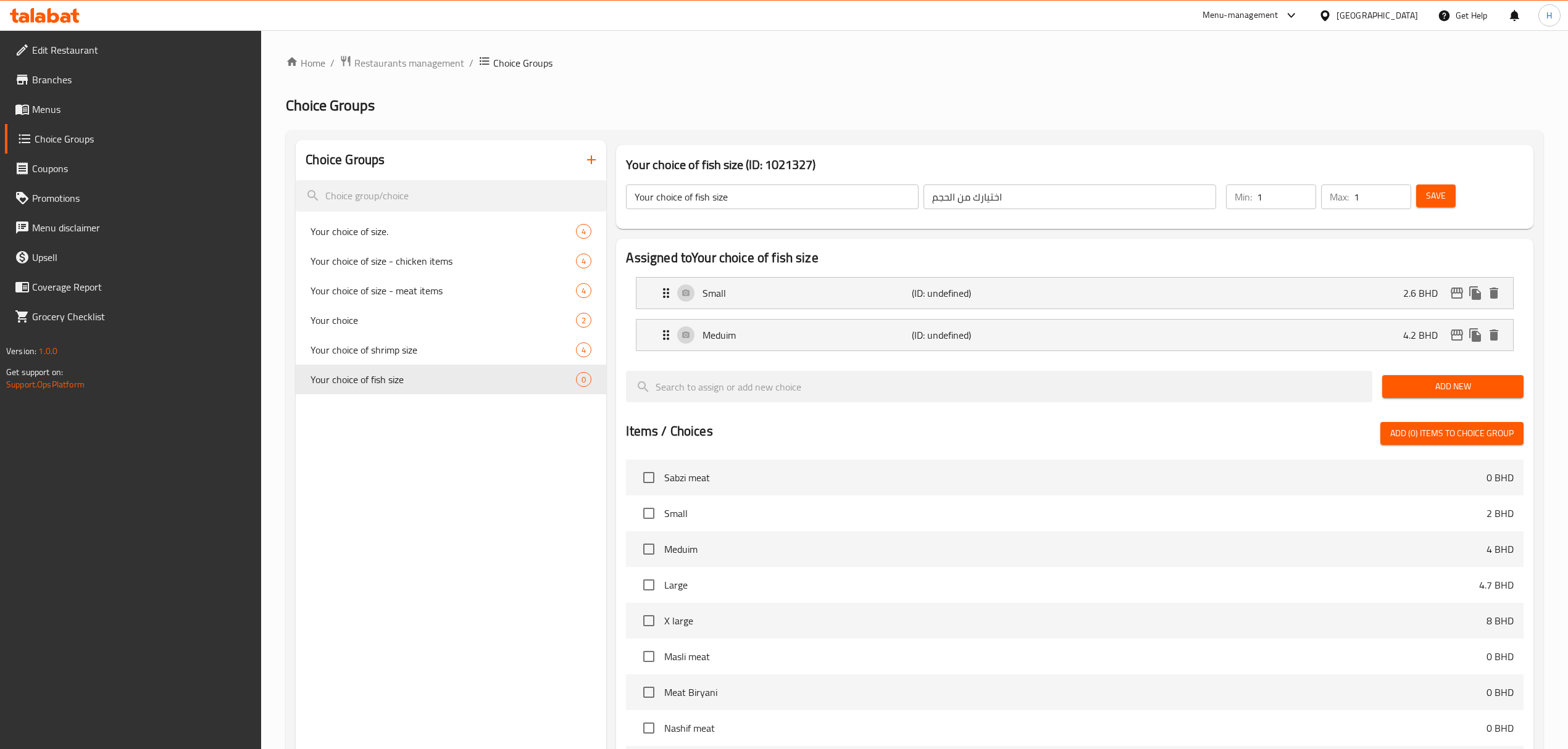
click at [1437, 393] on span "Add New" at bounding box center [1453, 387] width 122 height 15
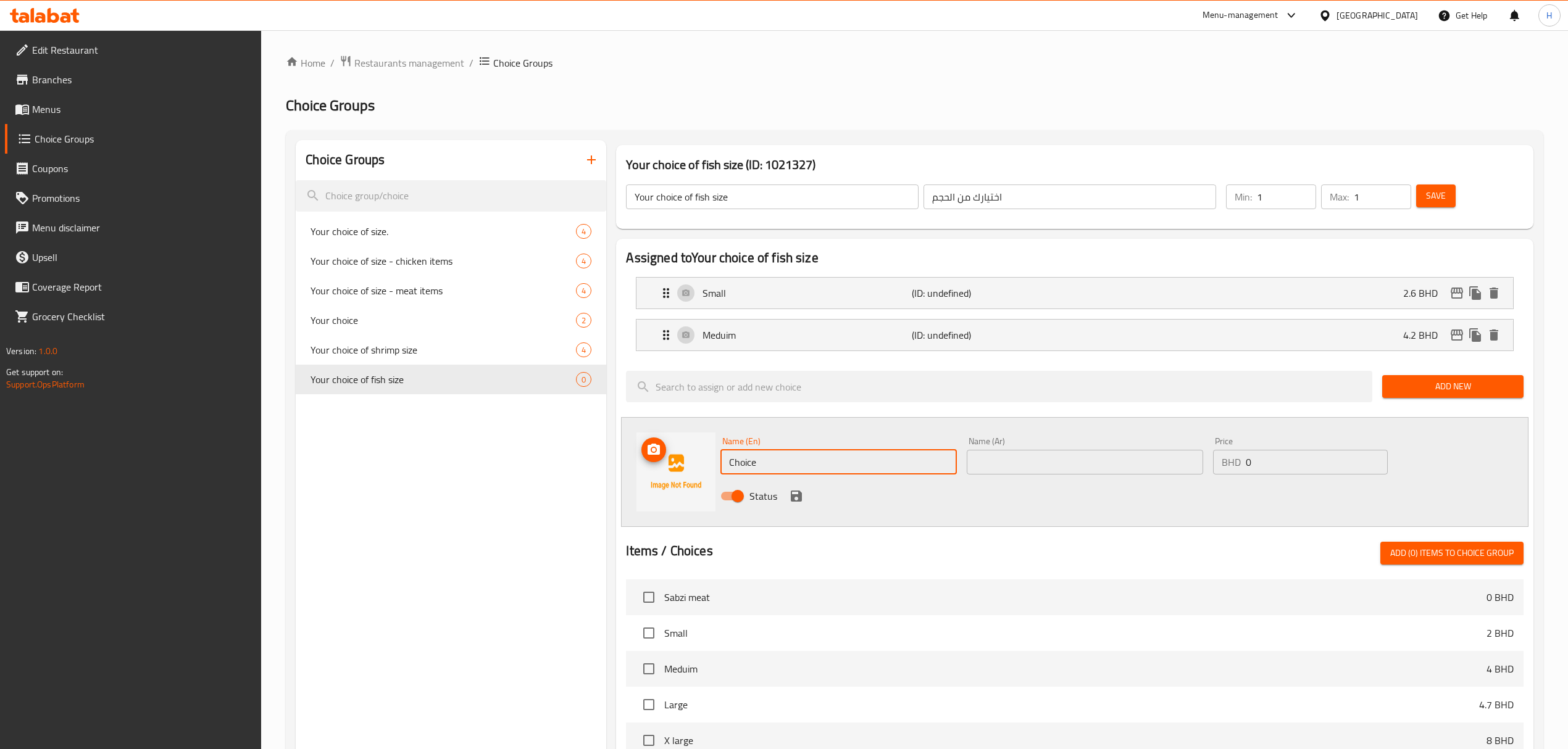
drag, startPoint x: 791, startPoint y: 454, endPoint x: 551, endPoint y: 516, distance: 247.9
click at [561, 502] on div "Choice Groups Your choice of size. 4 Your choice of size - chicken items 4 Your…" at bounding box center [916, 633] width 1242 height 985
type input "Large"
click at [1030, 451] on input "text" at bounding box center [1084, 462] width 236 height 24
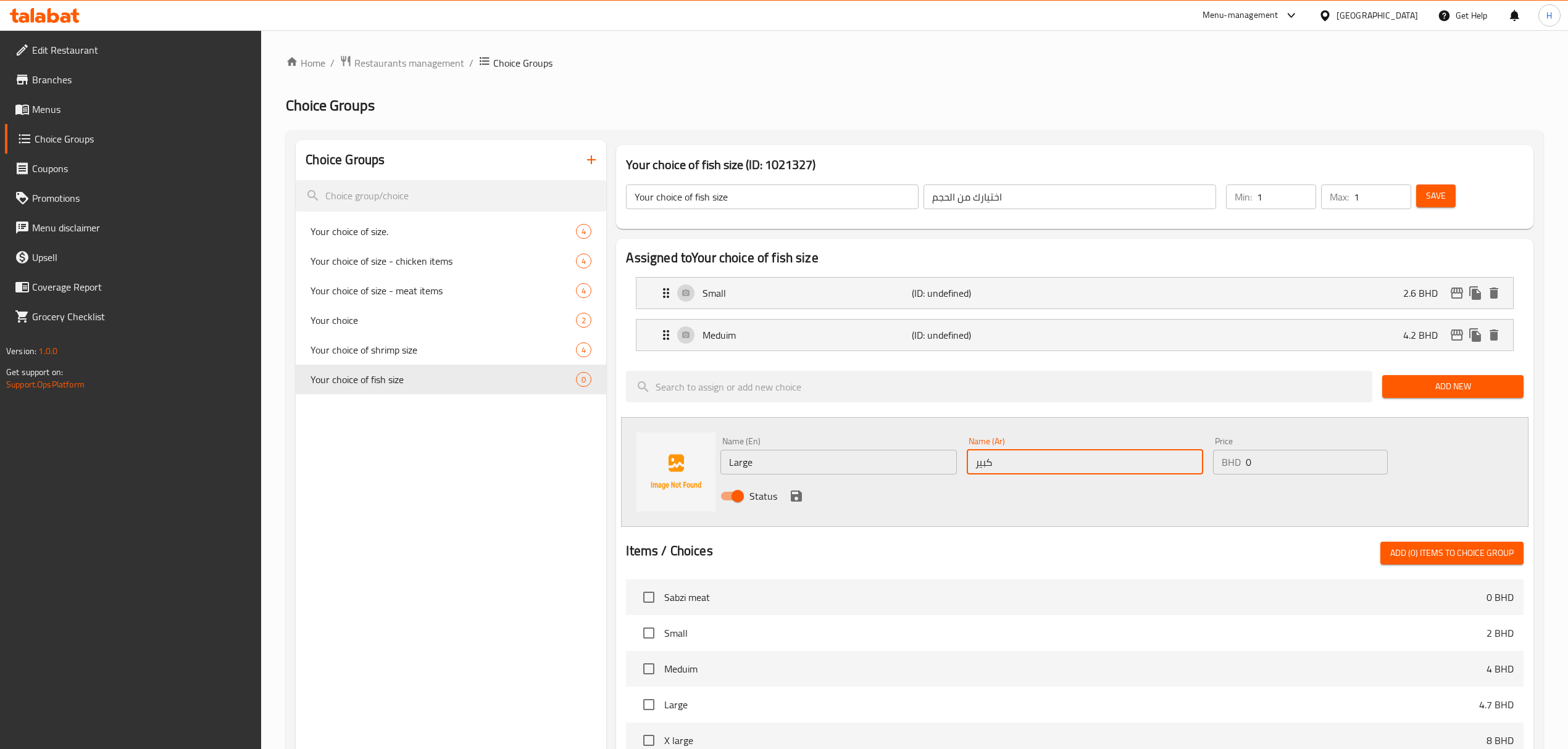
type input "كبير"
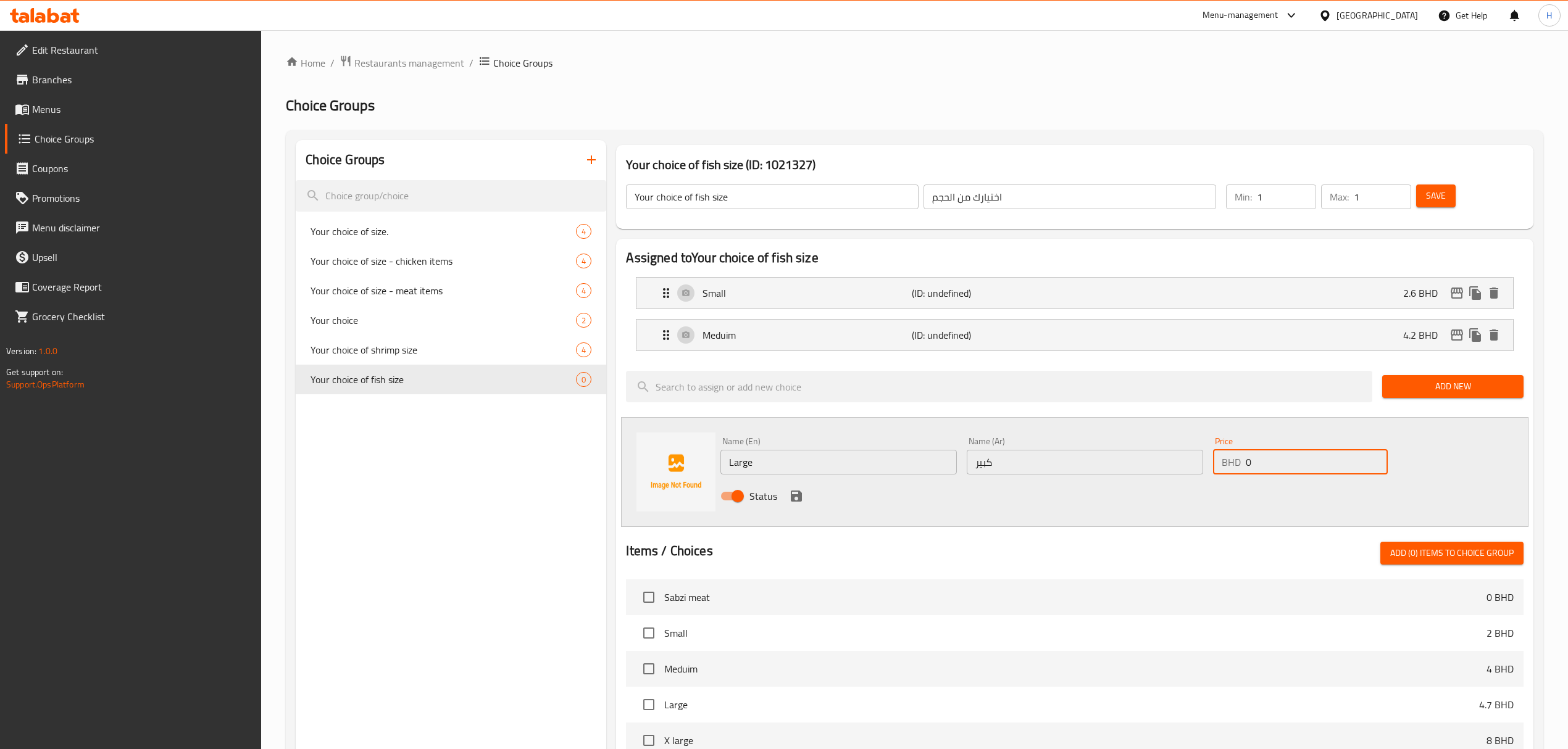
drag, startPoint x: 1278, startPoint y: 459, endPoint x: 1148, endPoint y: 457, distance: 130.0
click at [1148, 457] on div "Name (En) Large Name (En) Name (Ar) كبير Name (Ar) Price BHD 0 Price Status" at bounding box center [1084, 472] width 738 height 81
type input "7.8"
click at [797, 492] on icon "save" at bounding box center [796, 496] width 11 height 11
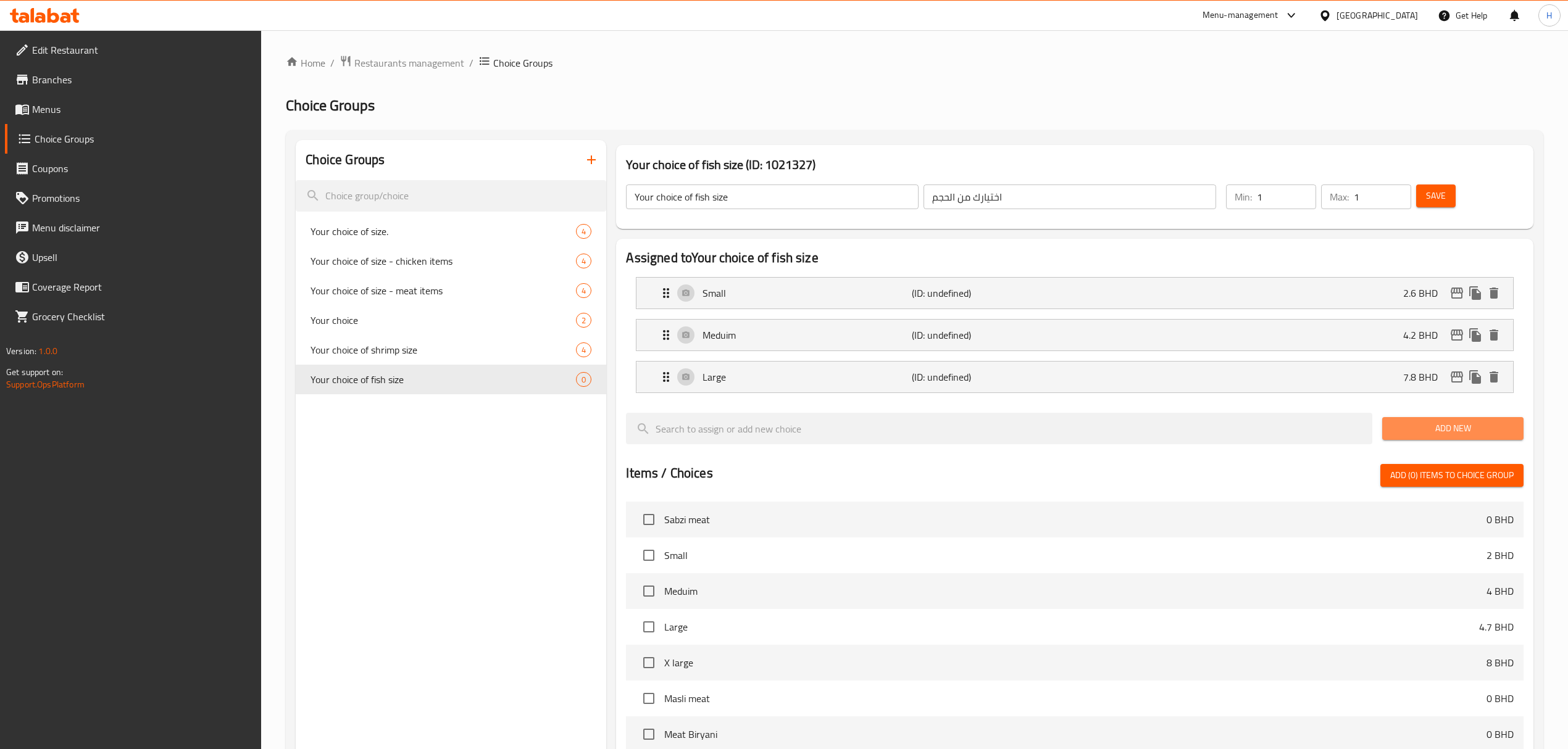
click at [1431, 428] on span "Add New" at bounding box center [1453, 429] width 122 height 15
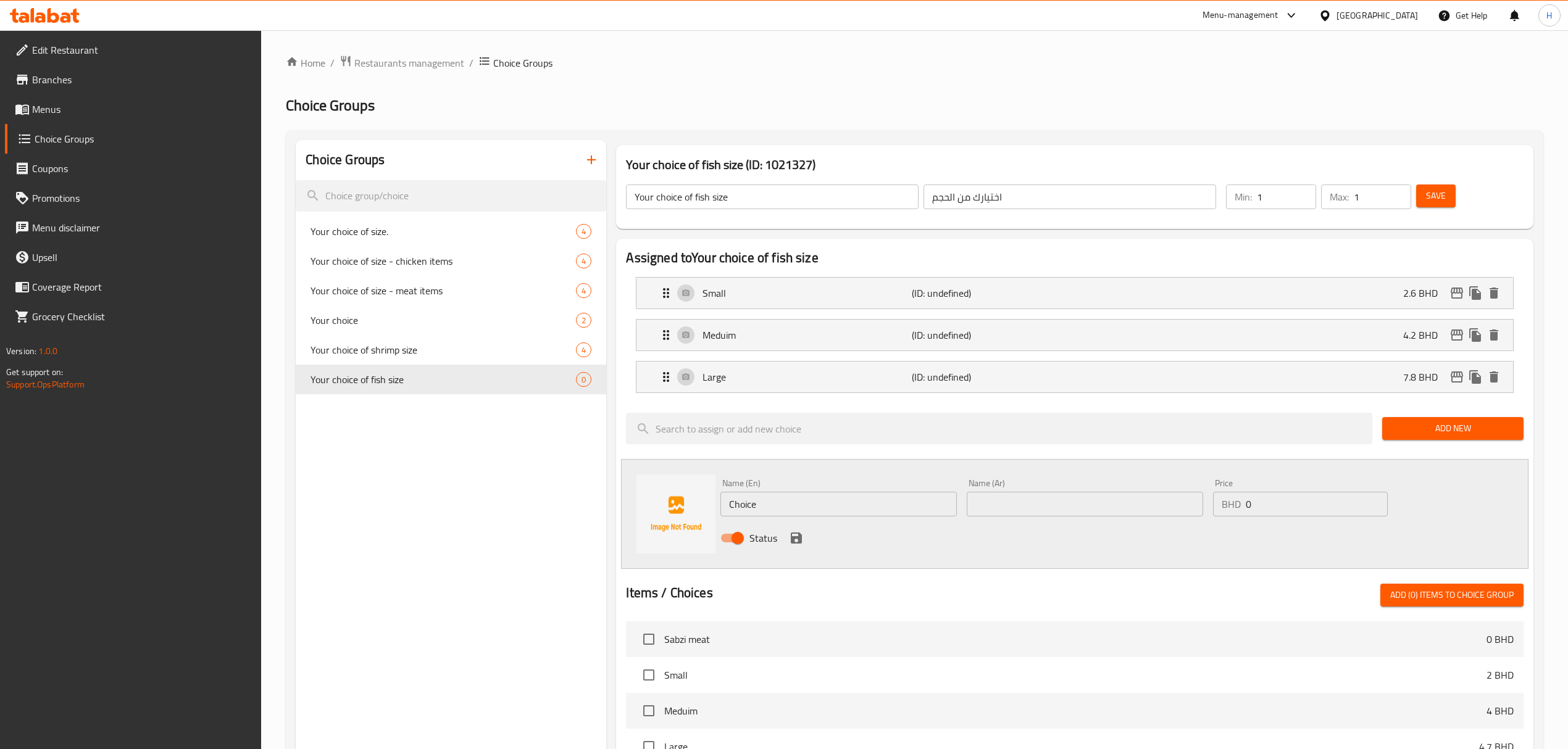
drag, startPoint x: 884, startPoint y: 502, endPoint x: 487, endPoint y: 553, distance: 400.3
click at [489, 553] on div "Choice Groups Your choice of size. 4 Your choice of size - chicken items 4 Your…" at bounding box center [916, 653] width 1242 height 1027
type input "X Large"
click at [1057, 511] on input "text" at bounding box center [1084, 504] width 236 height 24
type input "اكس لارج"
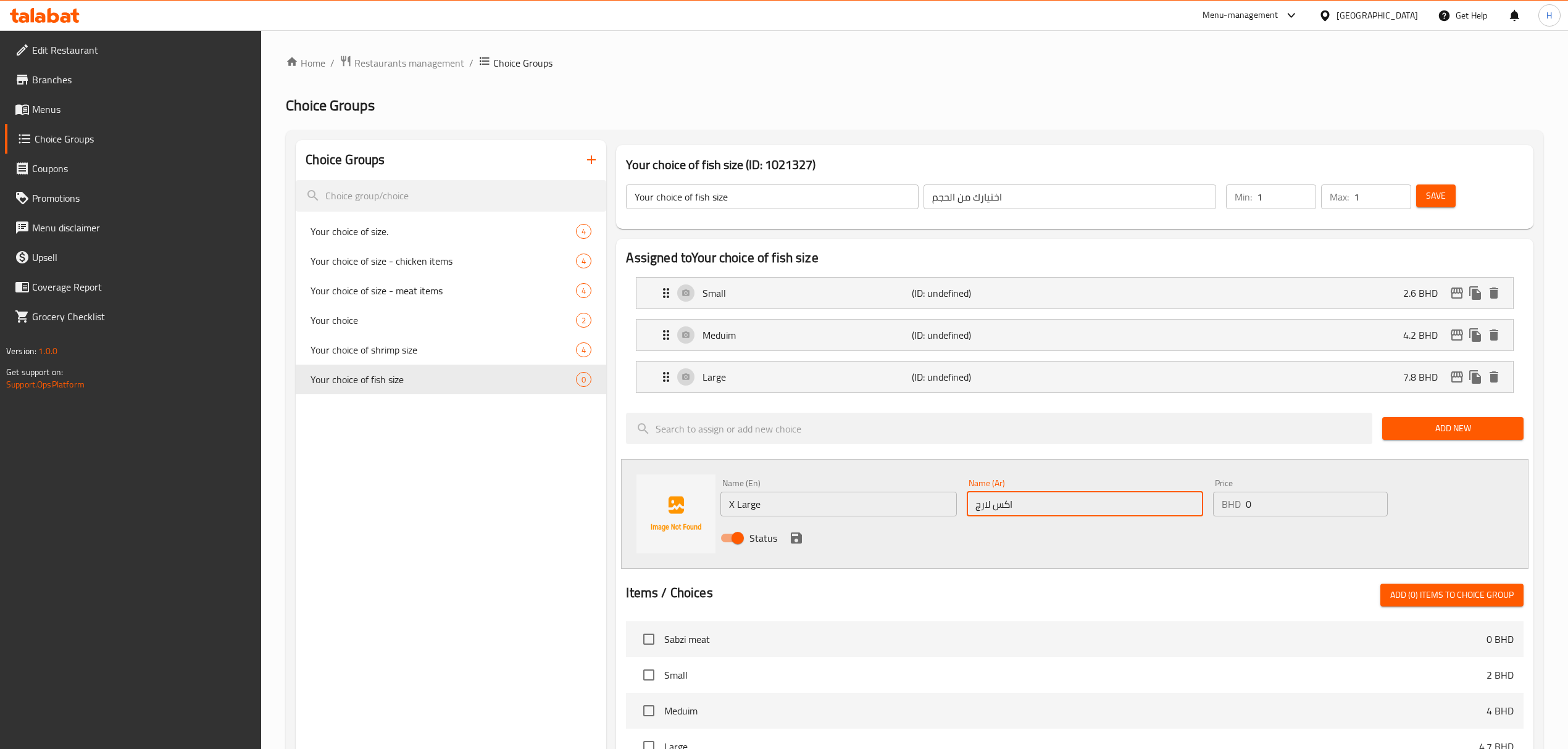
drag, startPoint x: 1252, startPoint y: 507, endPoint x: 845, endPoint y: 562, distance: 410.7
click at [847, 560] on div "Name (En) X Large Name (En) Name (Ar) اكس لارج Name (Ar) Price BHD 0 Price Stat…" at bounding box center [1074, 514] width 907 height 110
type input "10.4"
click at [796, 539] on icon "save" at bounding box center [796, 537] width 11 height 11
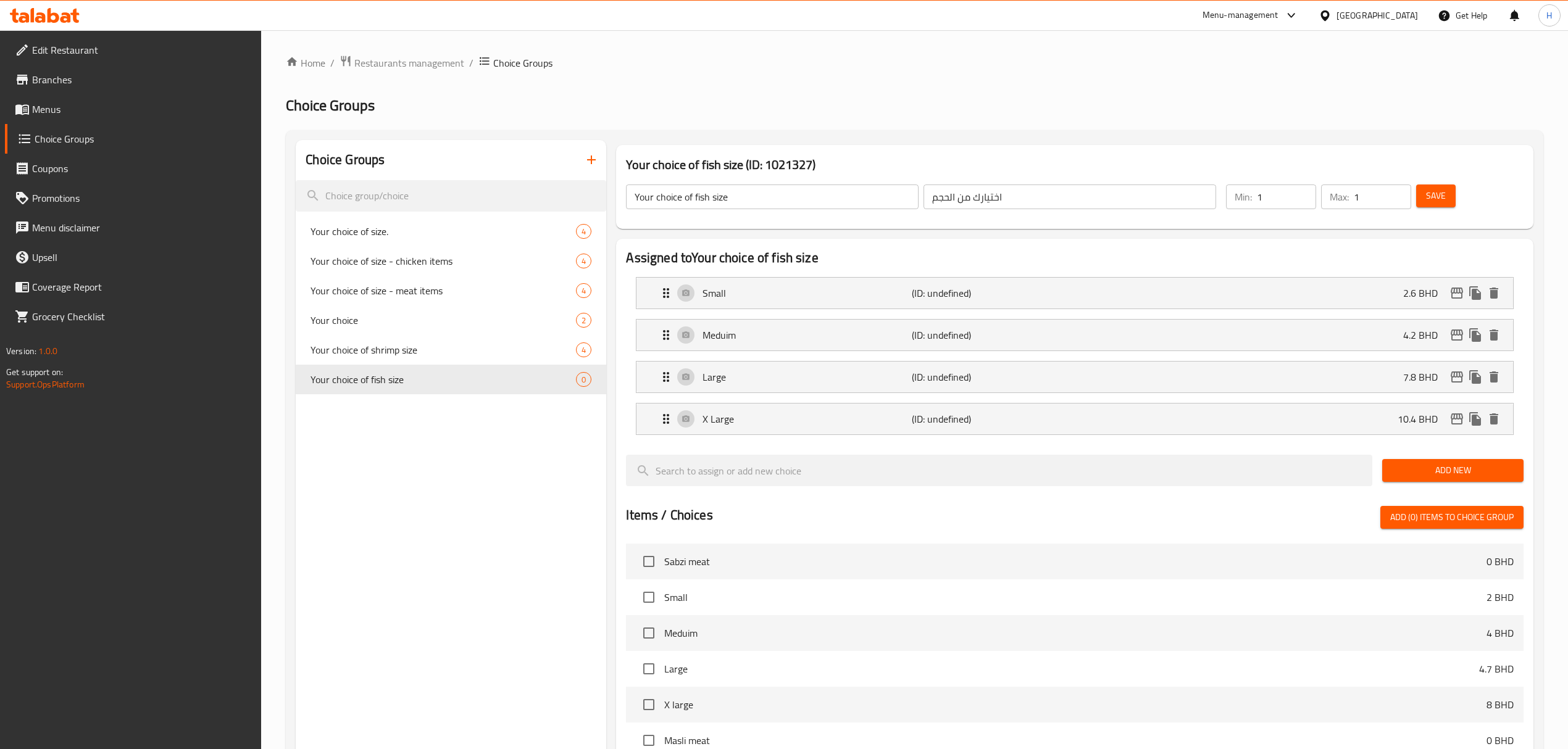
click at [1440, 179] on div "Min: 1 ​ Max: 1 ​ Save" at bounding box center [1369, 197] width 302 height 40
click at [1445, 193] on span "Save" at bounding box center [1435, 196] width 20 height 15
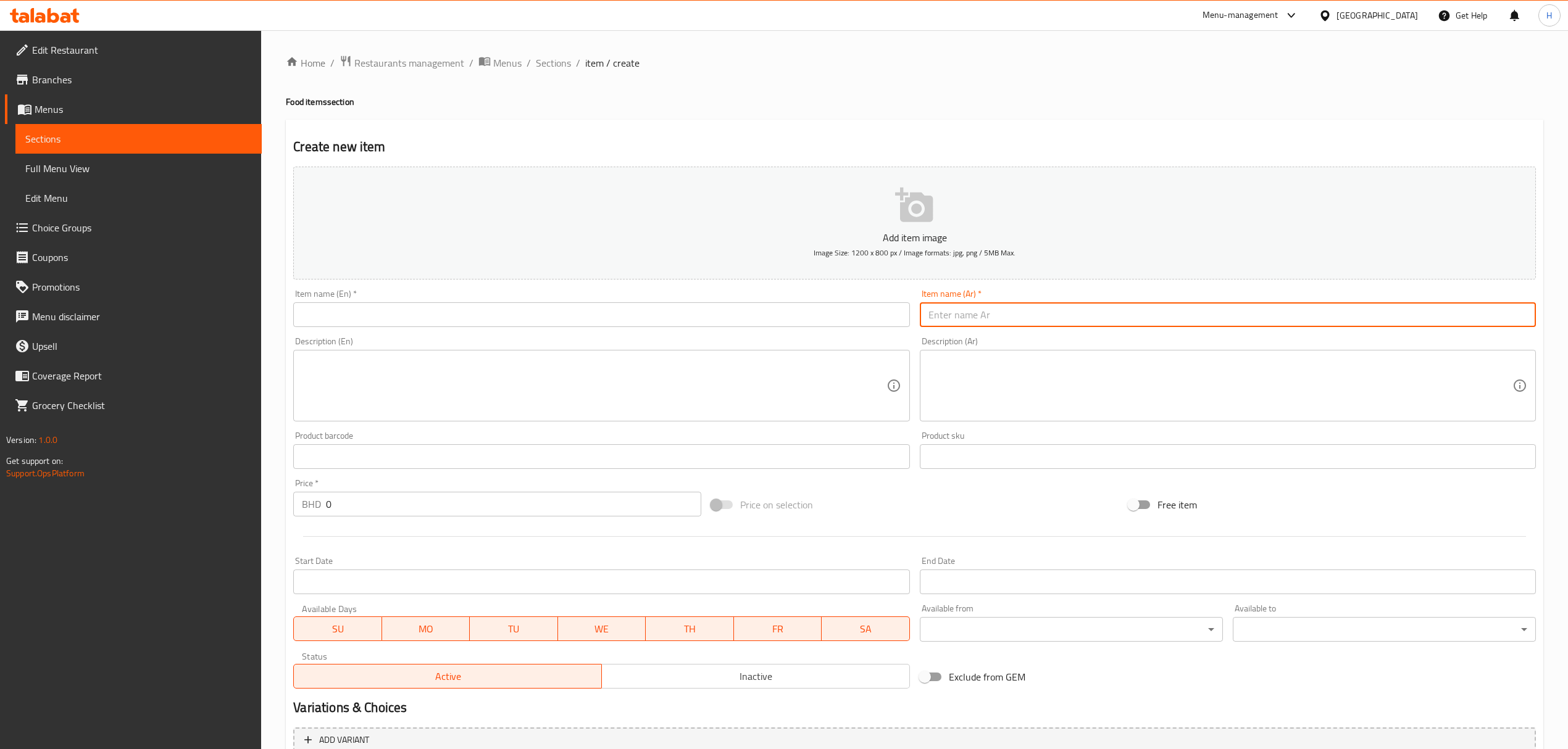
click at [964, 311] on input "text" at bounding box center [1228, 314] width 616 height 24
type input "مجبوس سمك"
click at [887, 310] on input "text" at bounding box center [601, 314] width 616 height 24
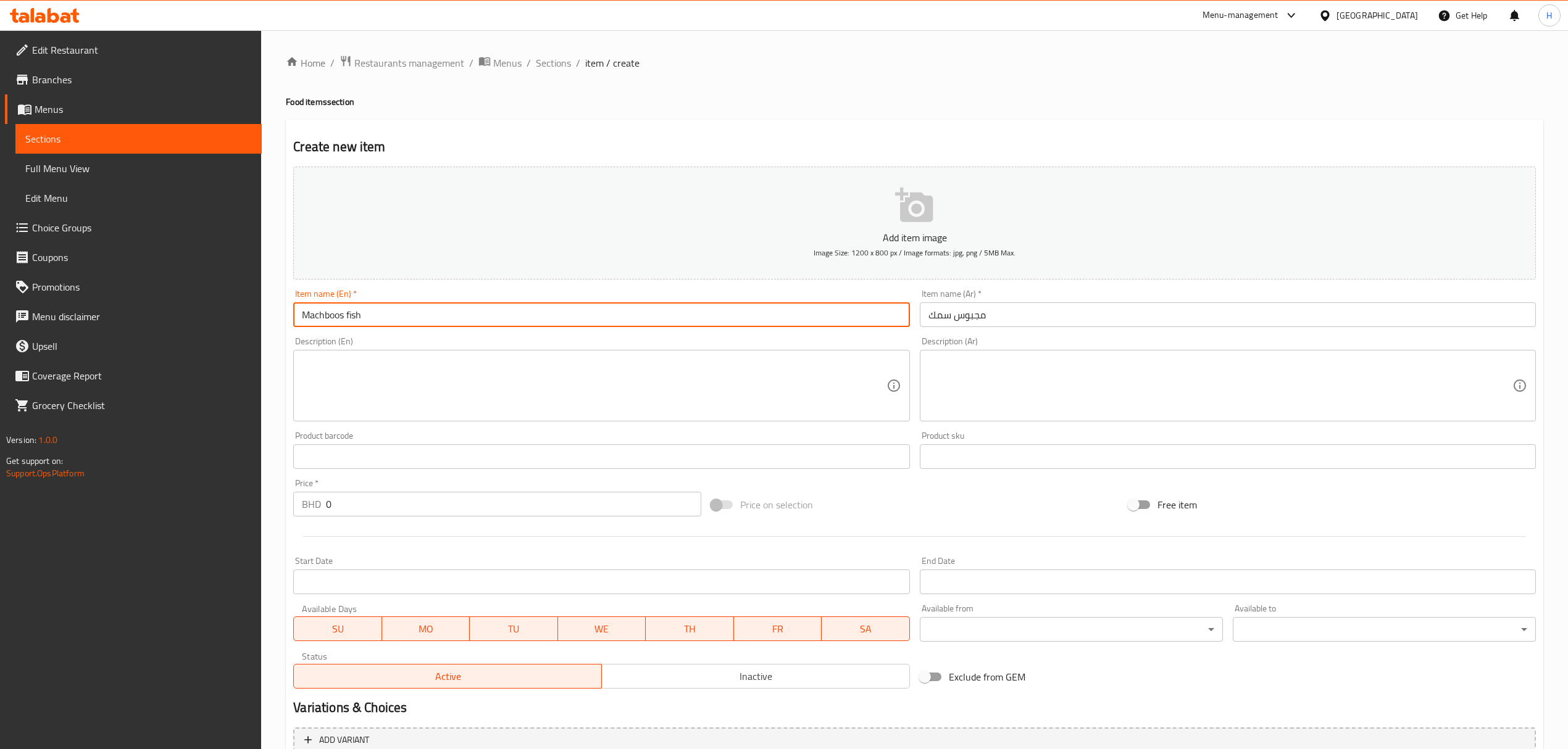
type input "Machboos fish"
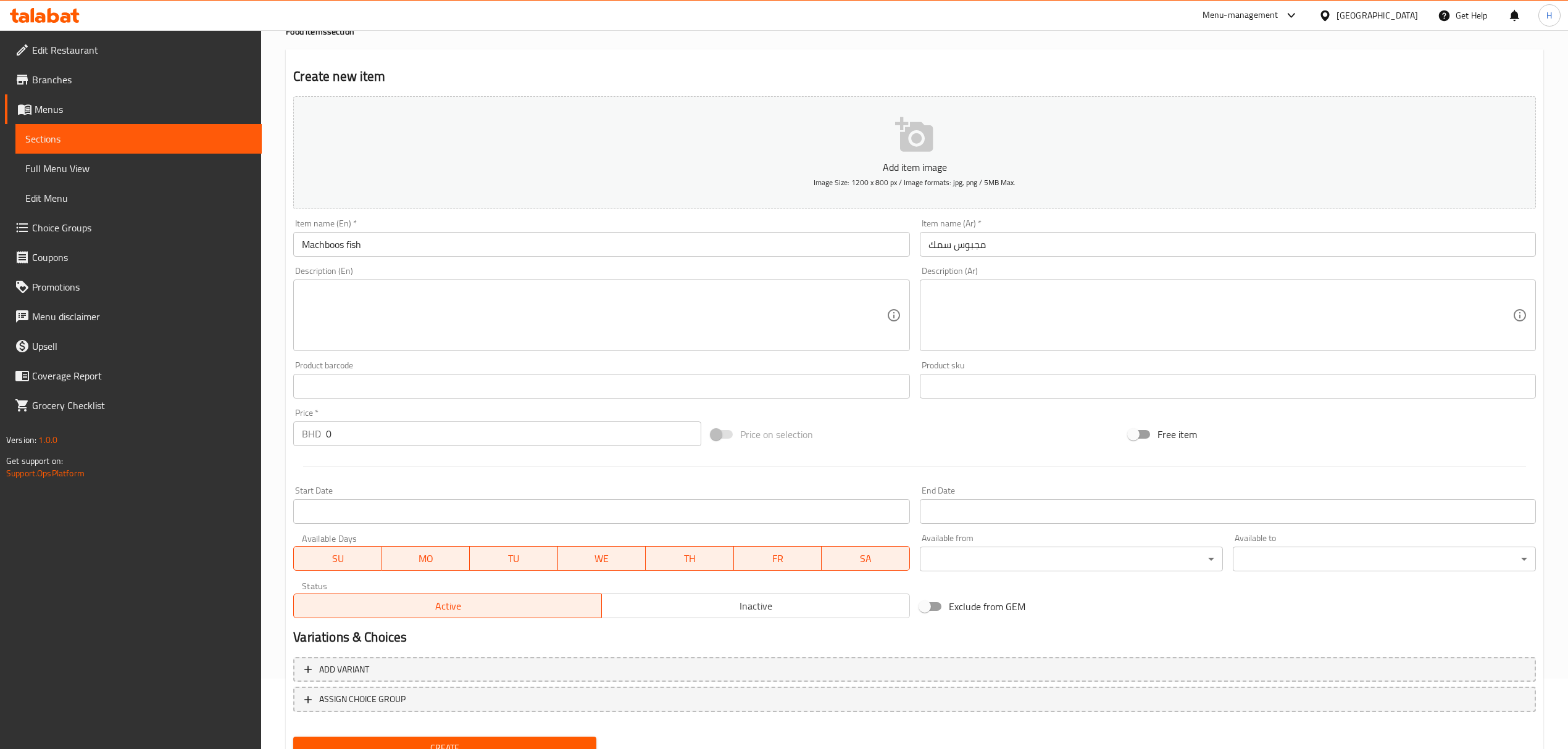
scroll to position [122, 0]
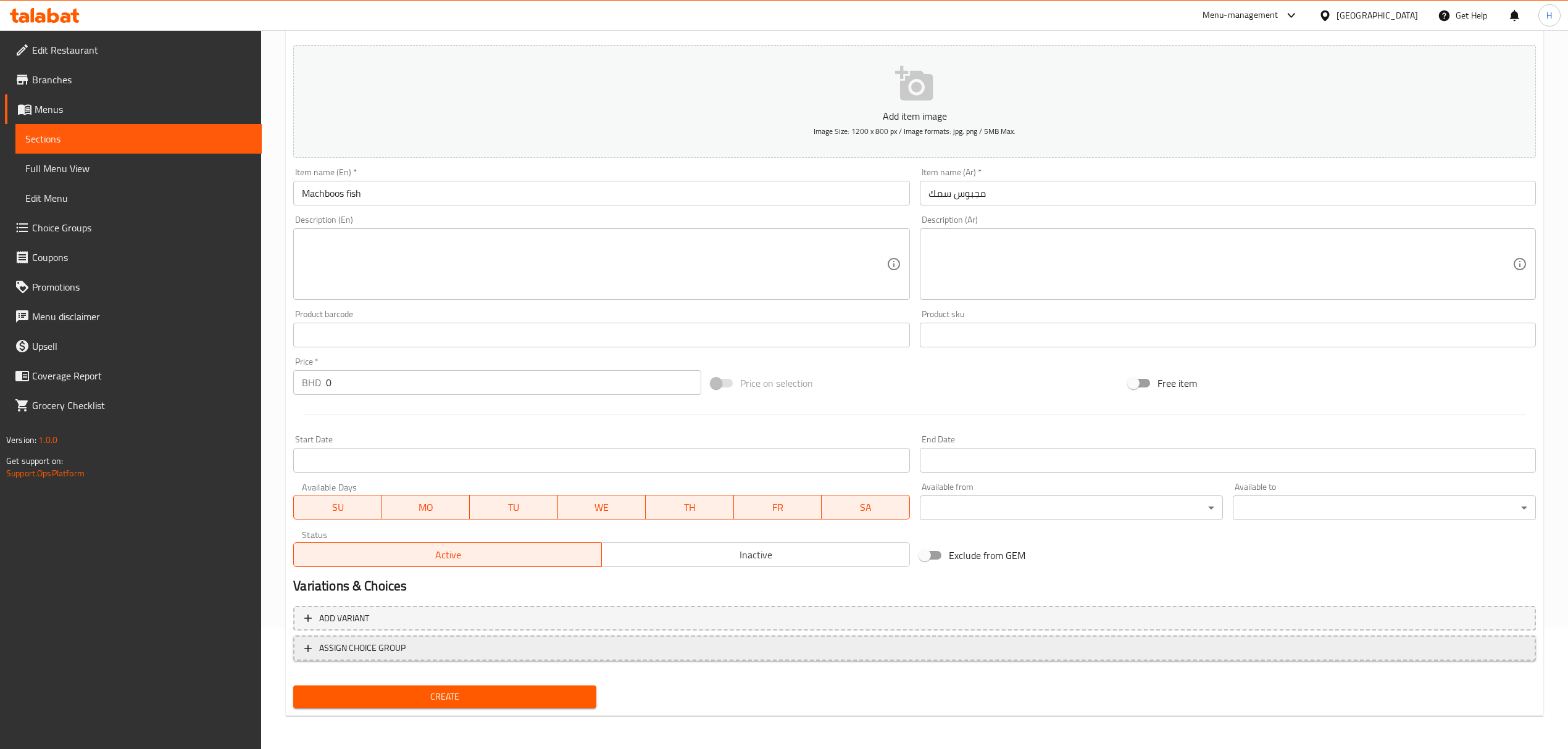
click at [468, 644] on span "ASSIGN CHOICE GROUP" at bounding box center [915, 648] width 1220 height 15
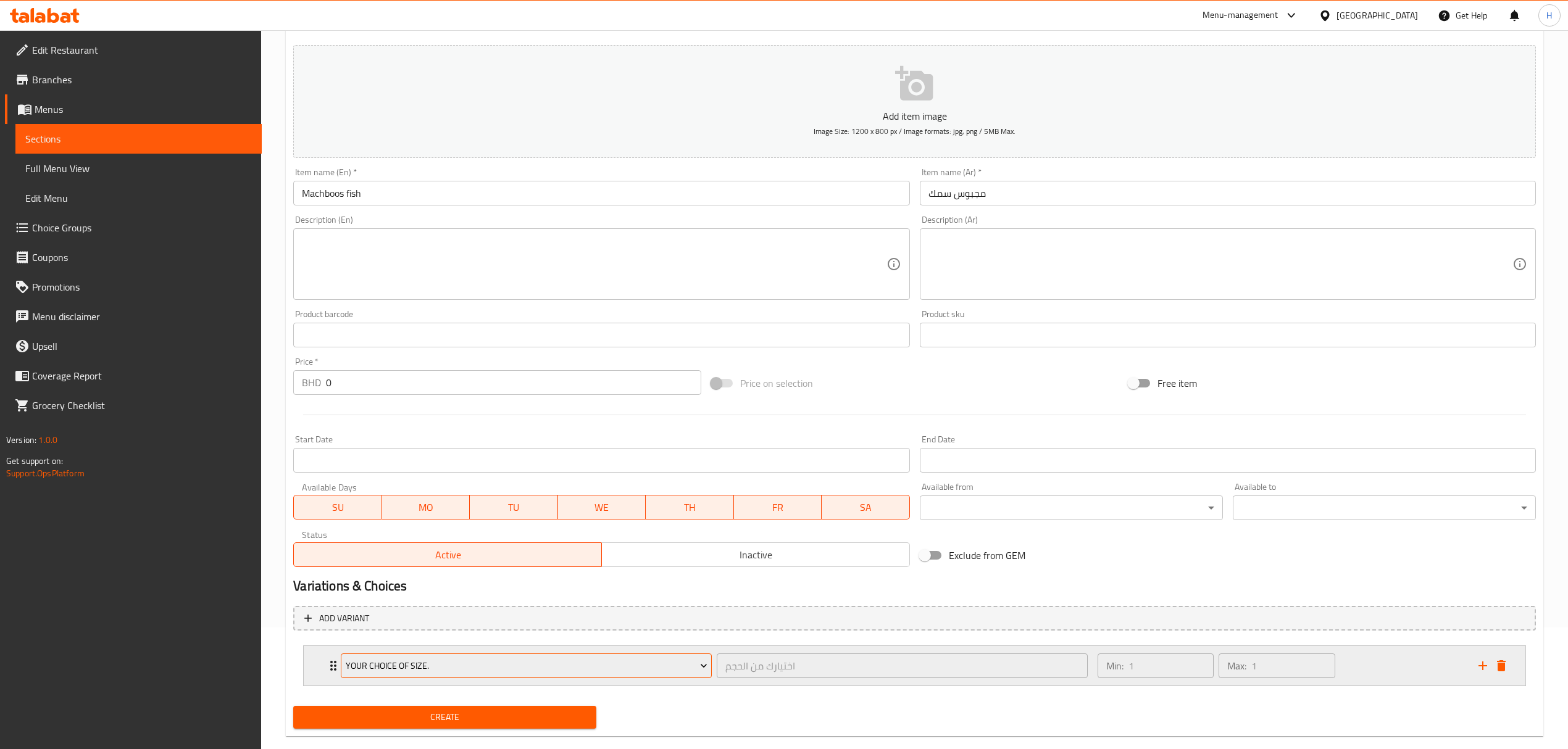
click at [464, 662] on span "Your choice of size." at bounding box center [526, 666] width 362 height 15
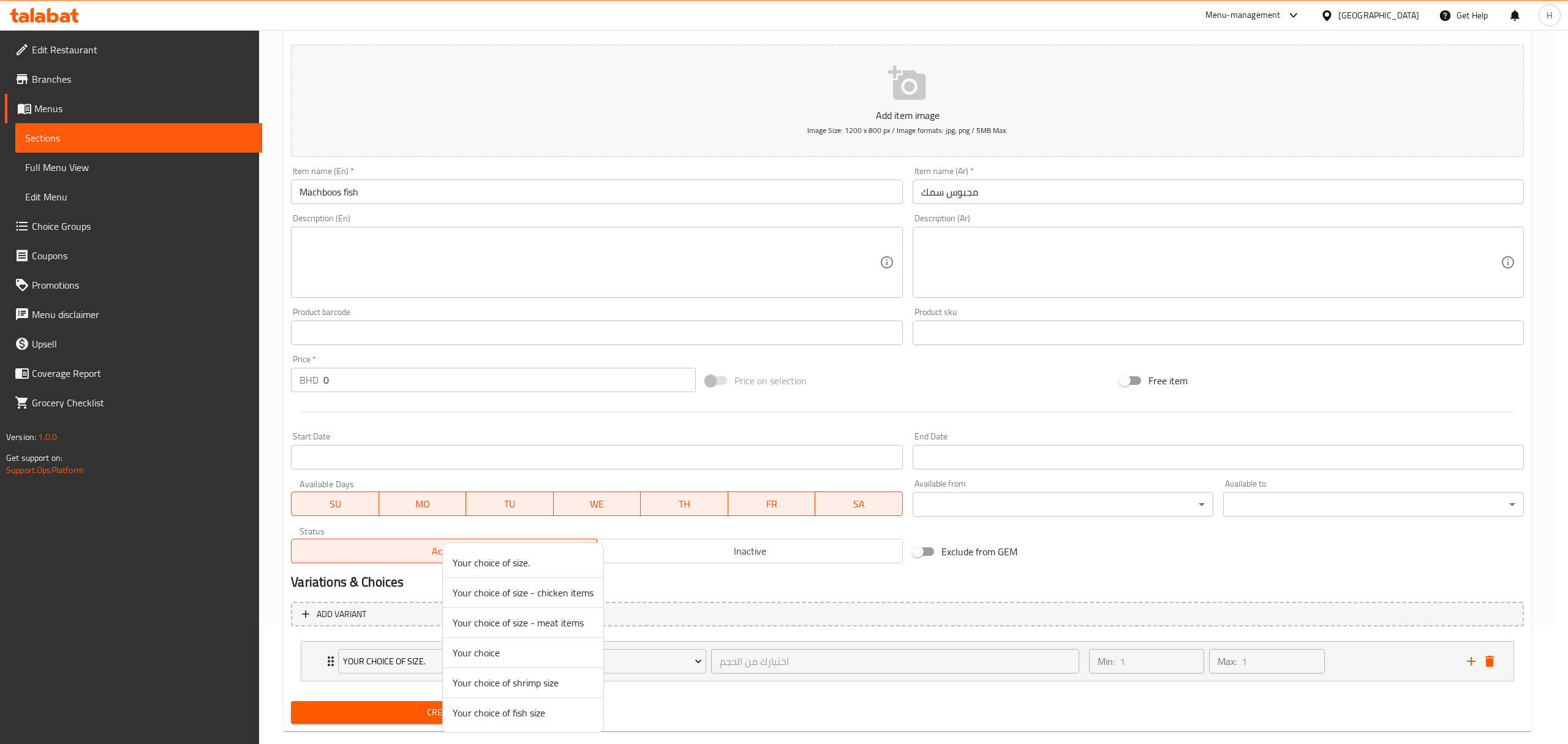
click at [537, 709] on span "Your choice of fish size" at bounding box center [523, 712] width 141 height 14
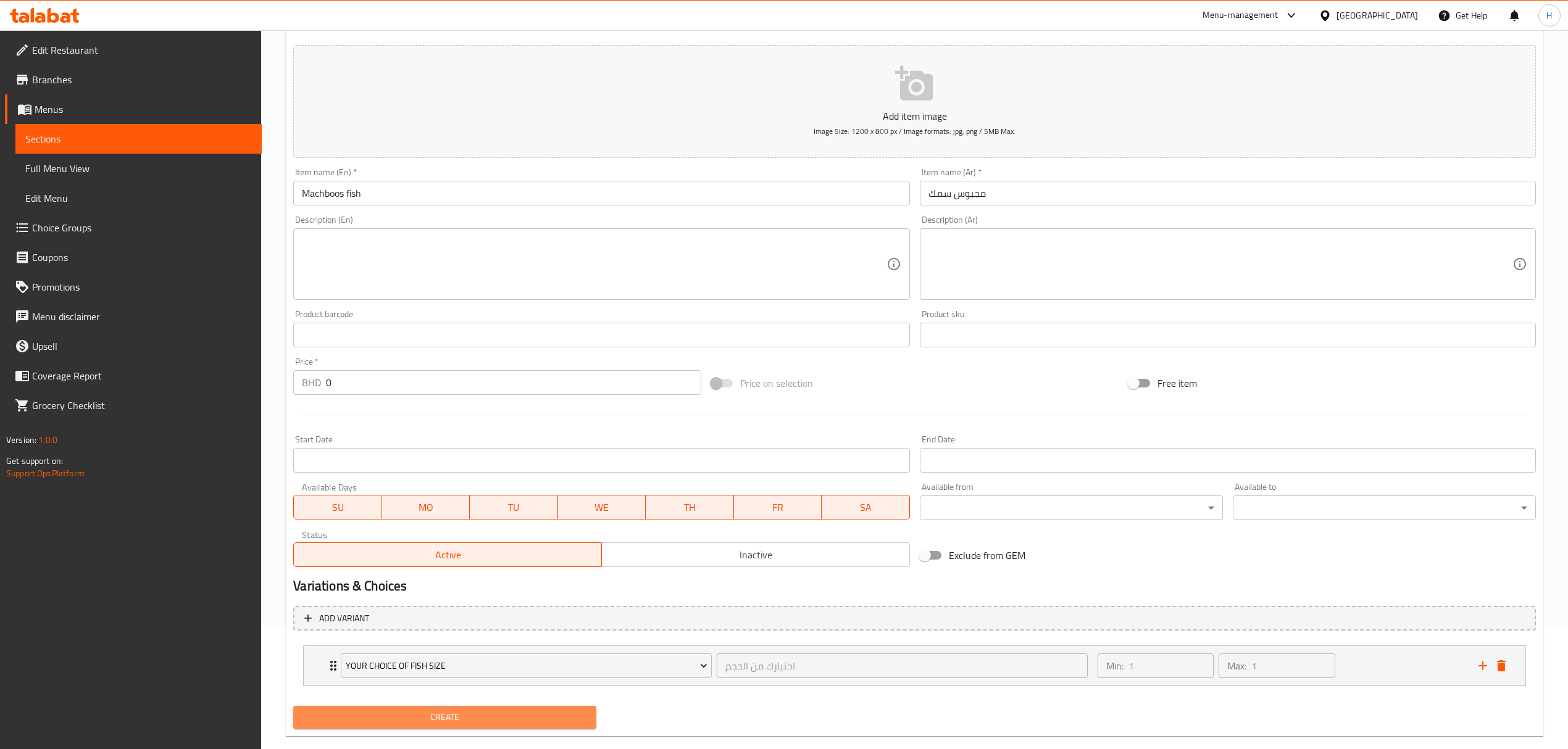
click at [474, 717] on span "Create" at bounding box center [445, 717] width 283 height 15
click at [969, 196] on input "text" at bounding box center [1228, 193] width 616 height 24
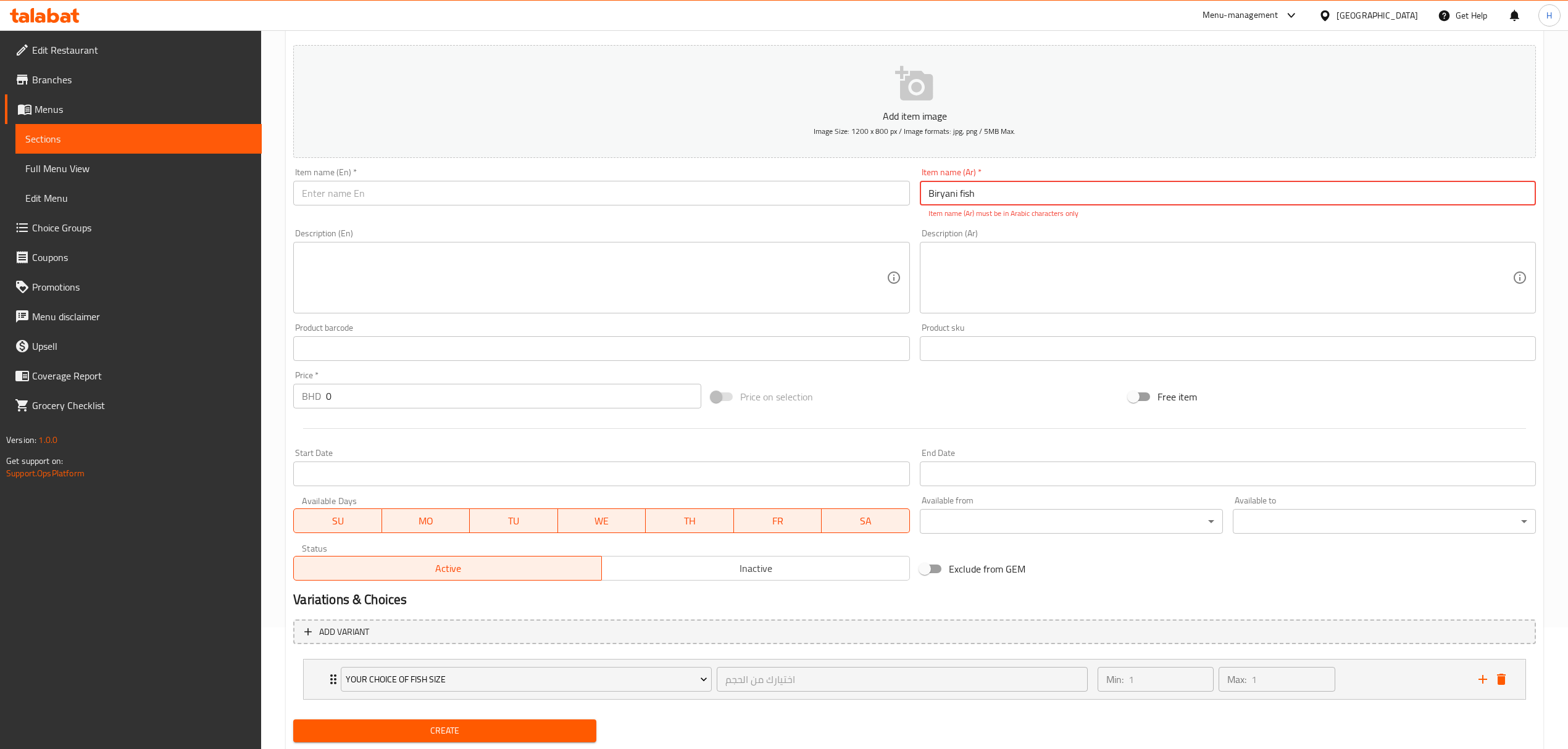
type input "Biryani fish"
click at [877, 193] on input "text" at bounding box center [601, 193] width 616 height 24
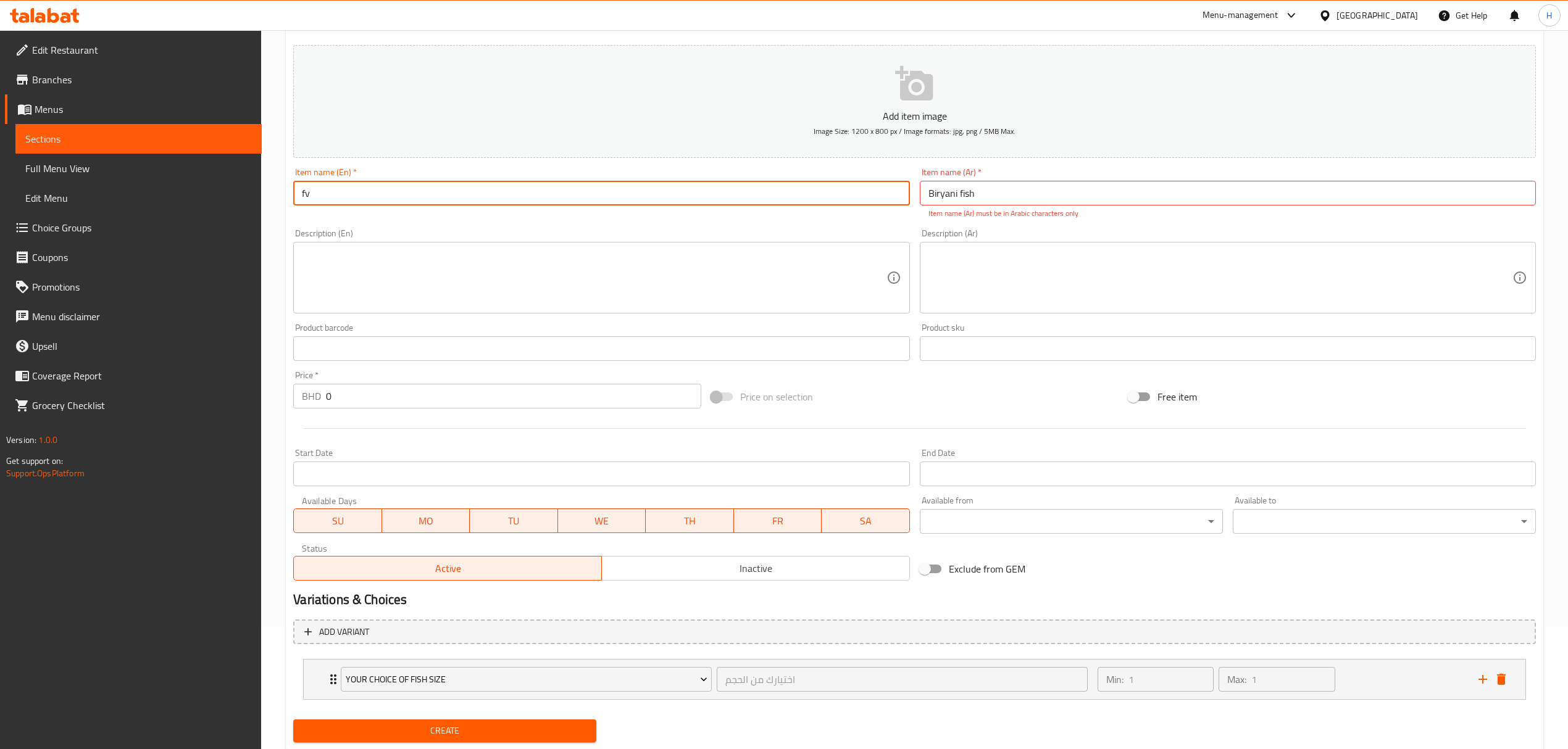
type input "f"
drag, startPoint x: 1017, startPoint y: 198, endPoint x: 825, endPoint y: 191, distance: 192.1
click at [826, 196] on div "Add item image Image Size: 1200 x 800 px / Image formats: jpg, png / 5MB Max. I…" at bounding box center [914, 313] width 1252 height 545
click at [807, 185] on input "text" at bounding box center [601, 193] width 616 height 24
paste input "Biryani fish"
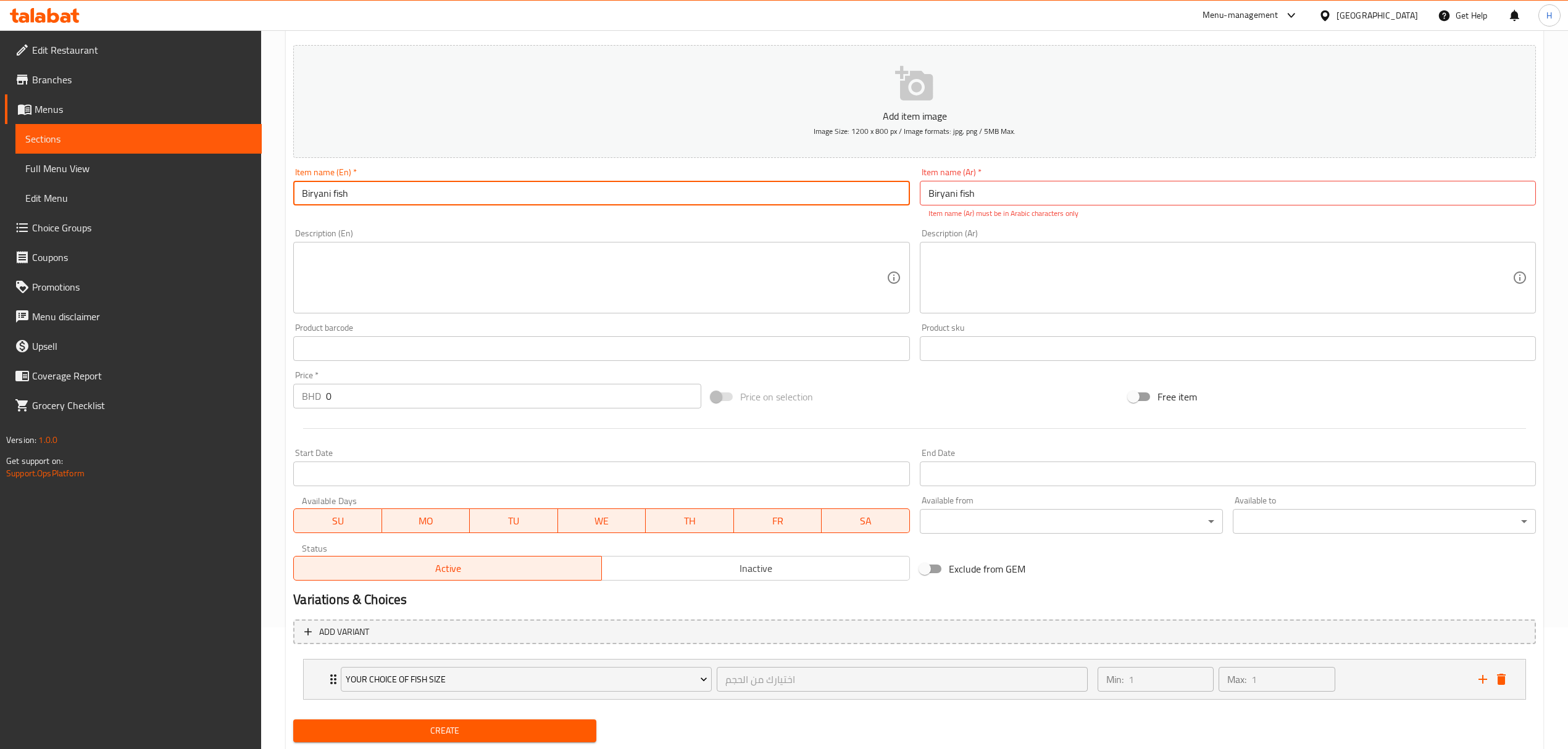
type input "Biryani fish"
click at [985, 198] on input "Biryani fish" at bounding box center [1228, 193] width 616 height 24
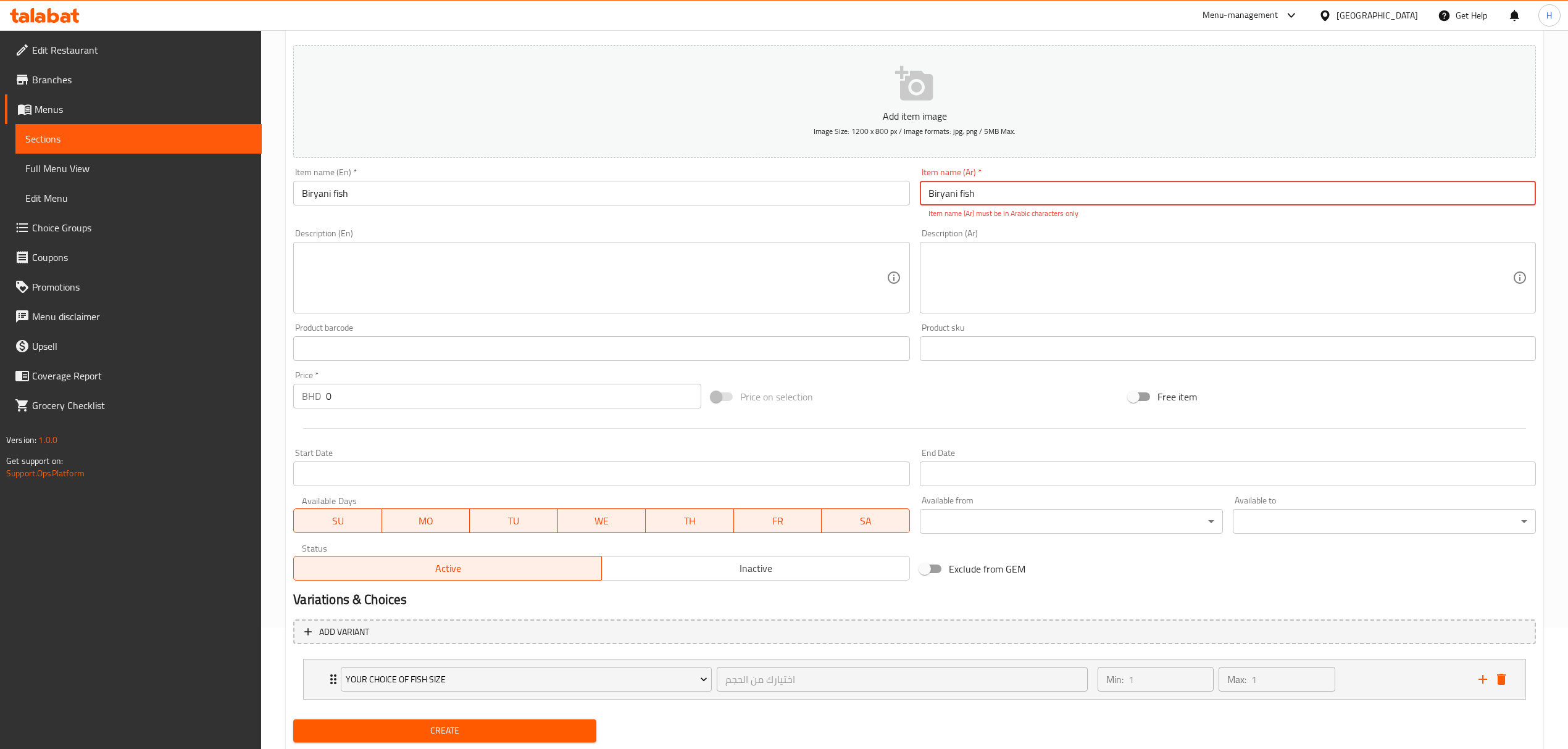
click at [985, 198] on input "Biryani fish" at bounding box center [1228, 193] width 616 height 24
click at [985, 198] on input "Biryani بر" at bounding box center [1228, 193] width 616 height 24
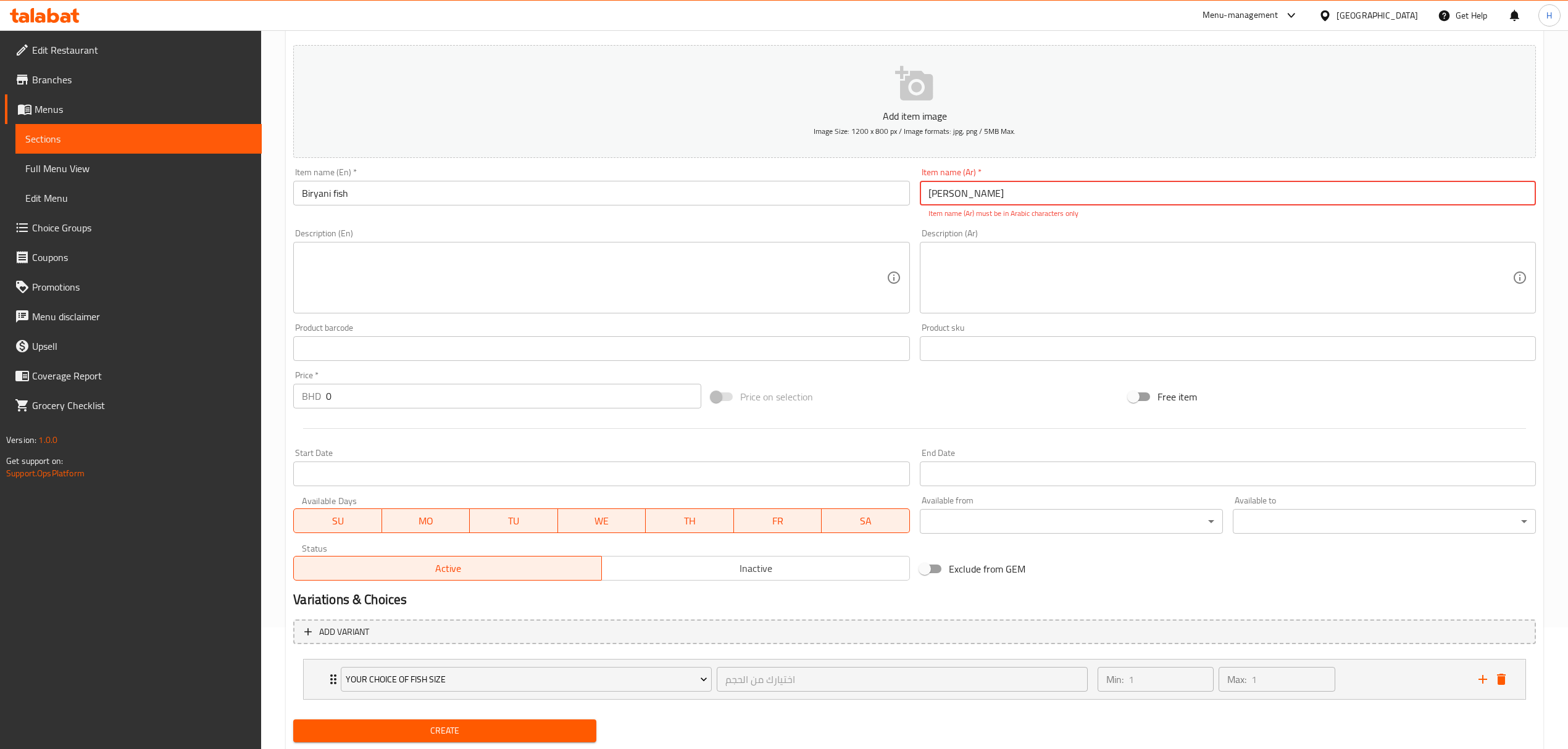
click at [981, 206] on input "Biryani بر" at bounding box center [1228, 193] width 616 height 24
click at [981, 206] on input "Biryani ب" at bounding box center [1228, 193] width 616 height 24
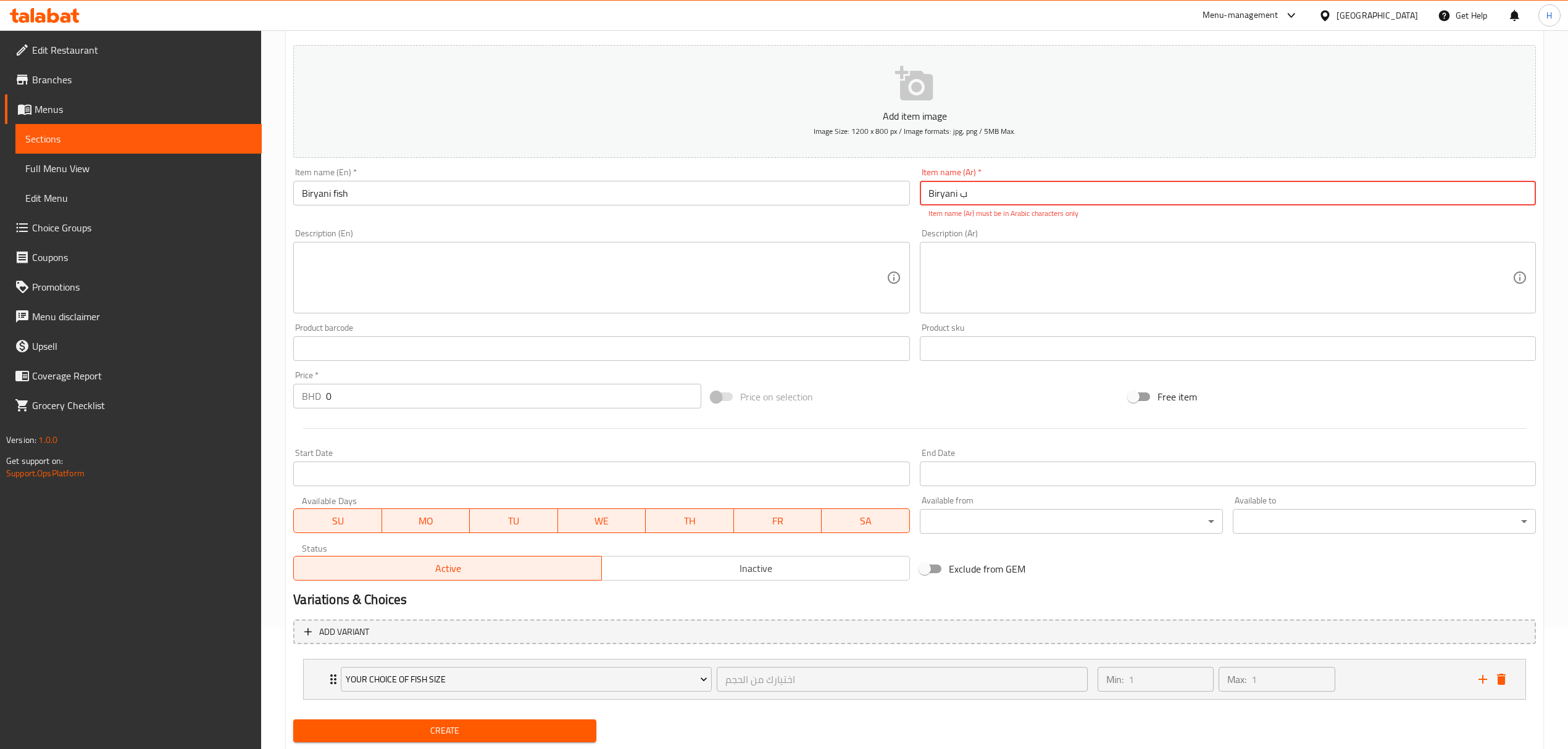
click at [981, 206] on input "Biryani ب" at bounding box center [1228, 193] width 616 height 24
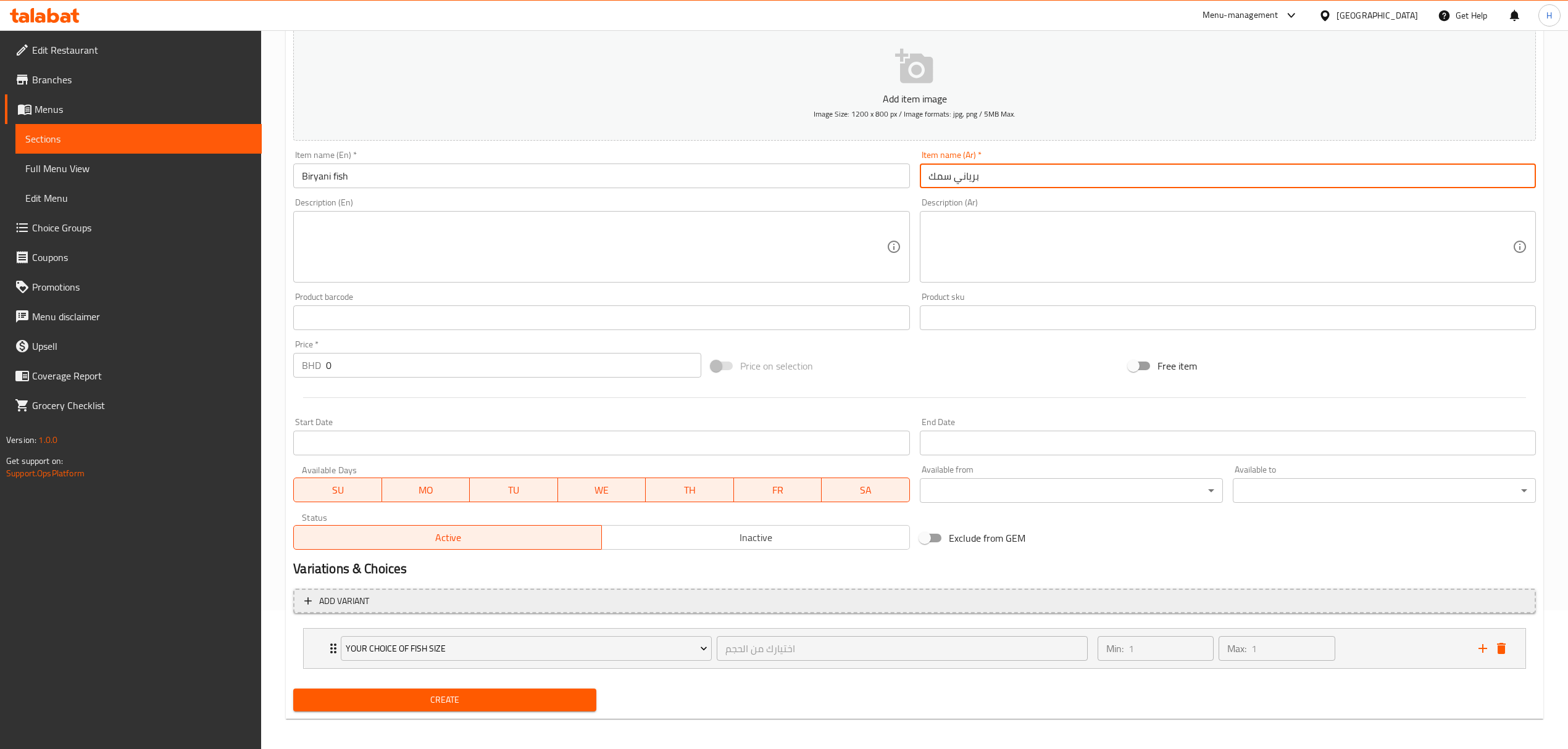
scroll to position [144, 0]
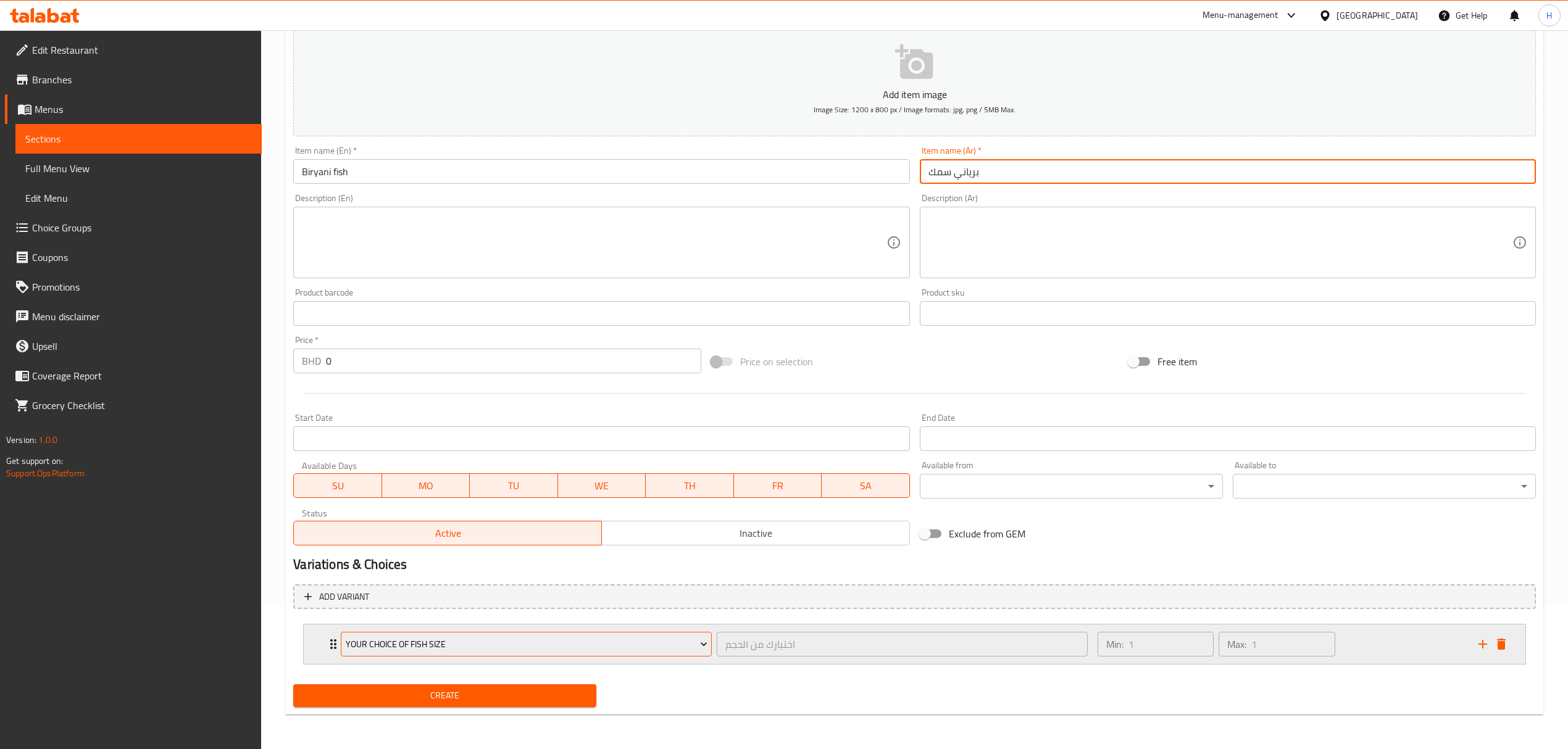
type input "برياني سمك"
click at [487, 645] on span "Your choice of fish size" at bounding box center [526, 644] width 362 height 15
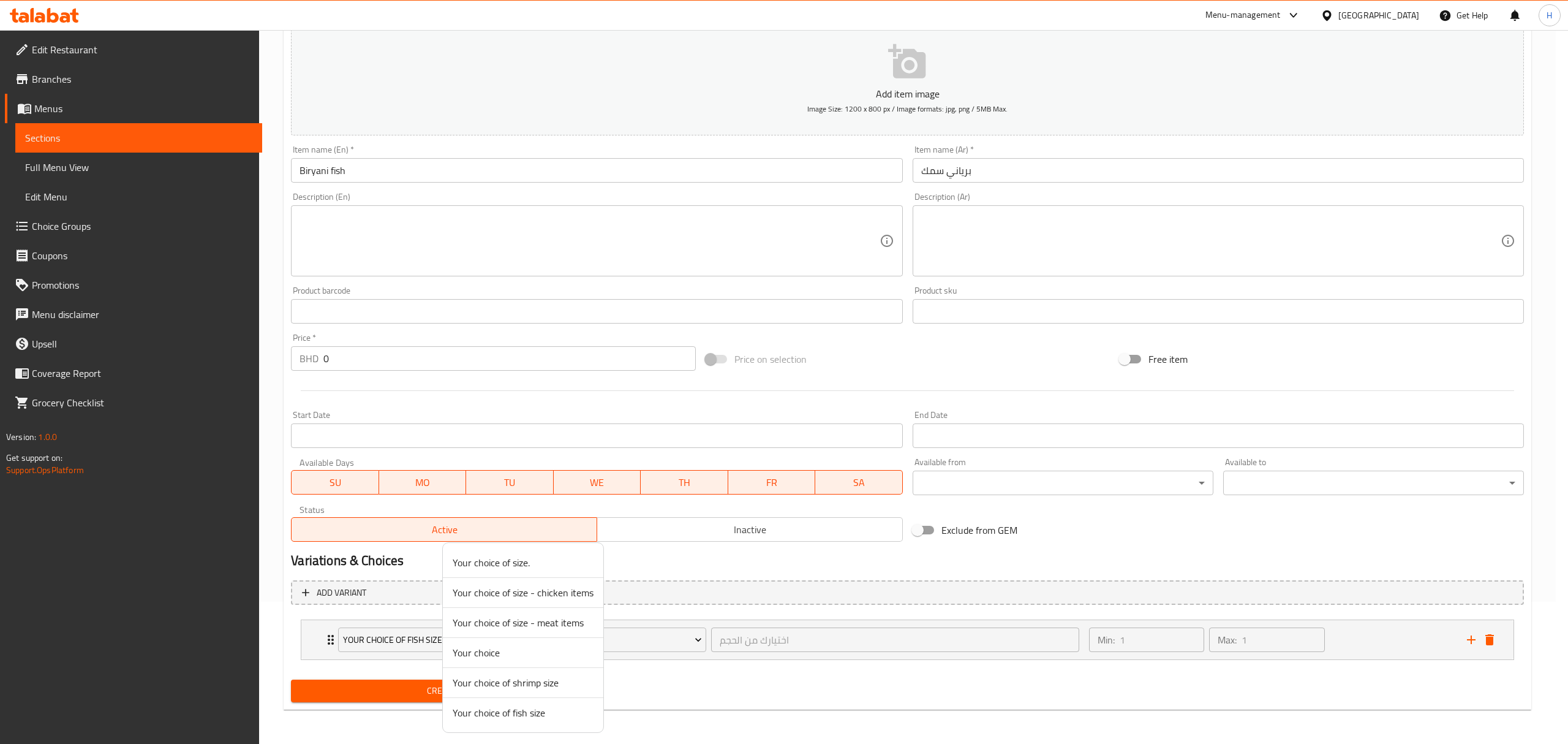
click at [731, 699] on div at bounding box center [784, 372] width 1568 height 744
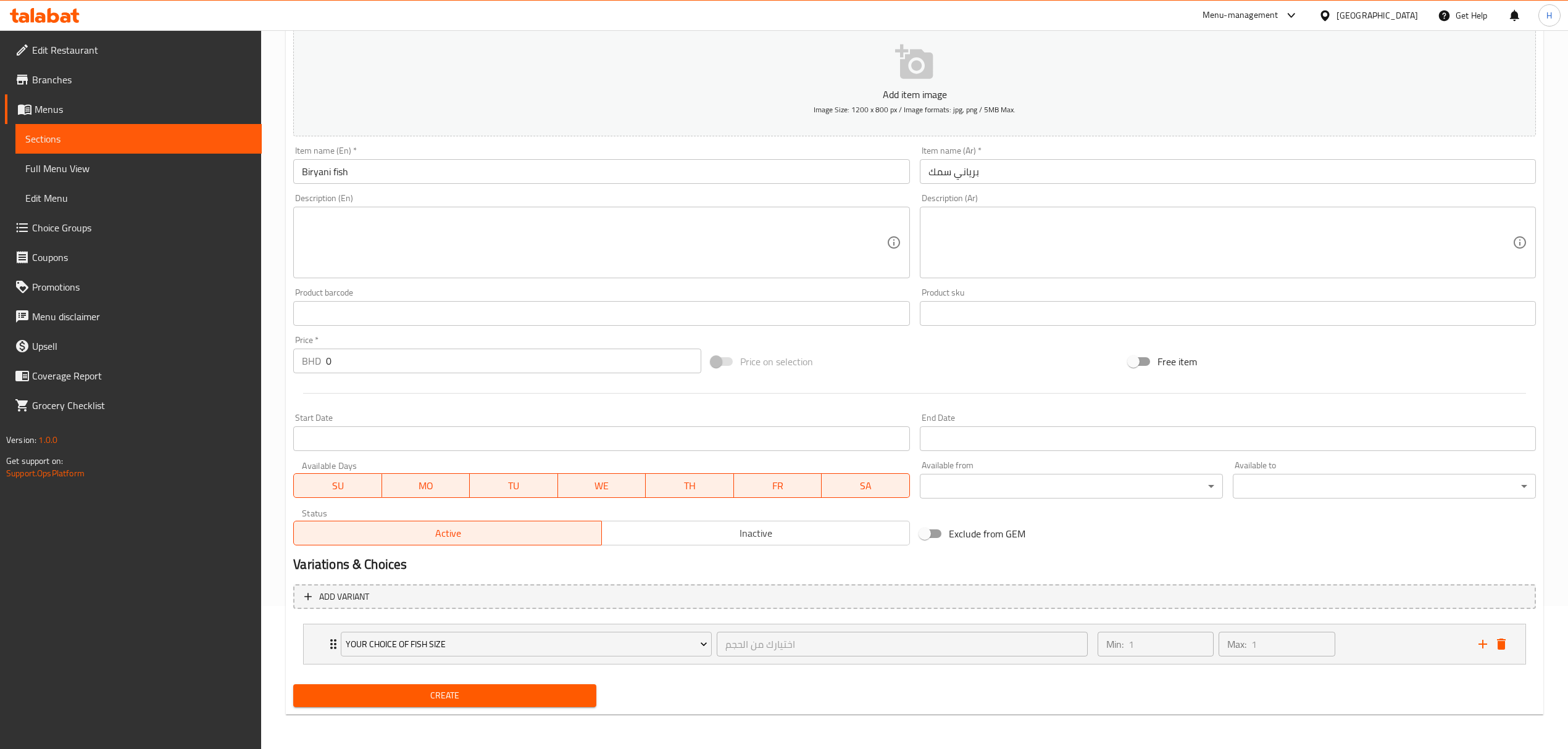
click at [533, 699] on span "Create" at bounding box center [445, 696] width 283 height 15
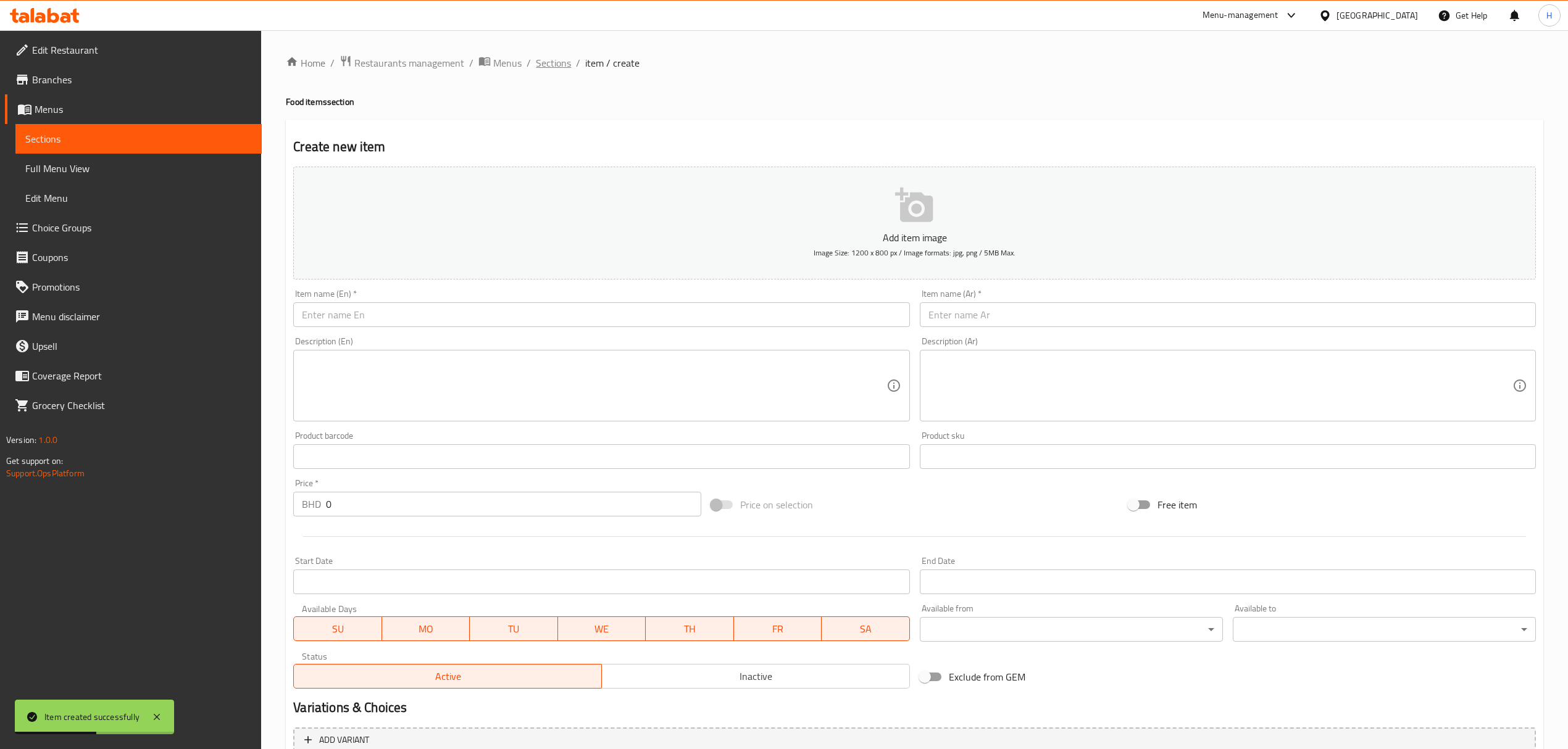
click at [564, 57] on span "Sections" at bounding box center [553, 62] width 35 height 14
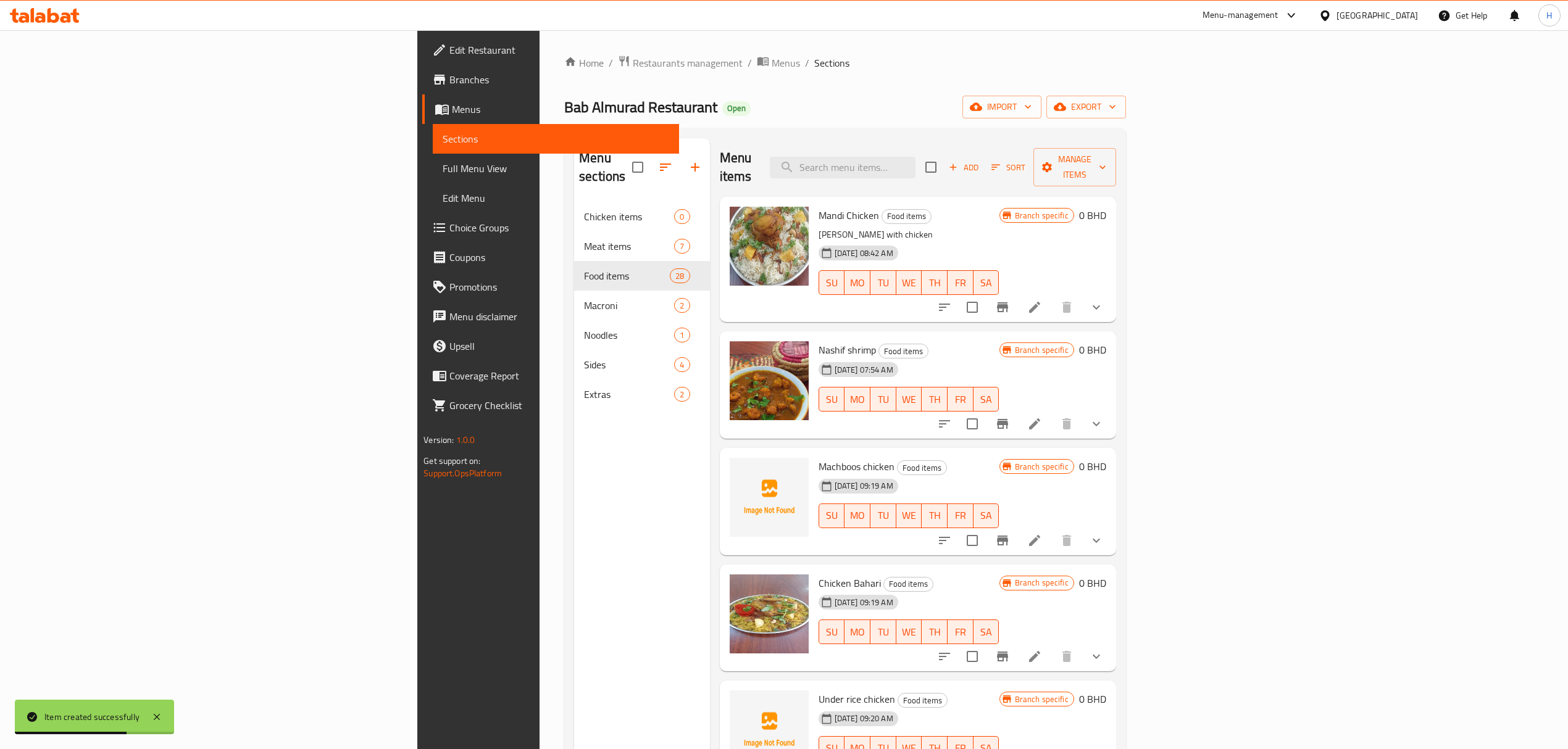
click at [915, 157] on input "search" at bounding box center [842, 167] width 145 height 21
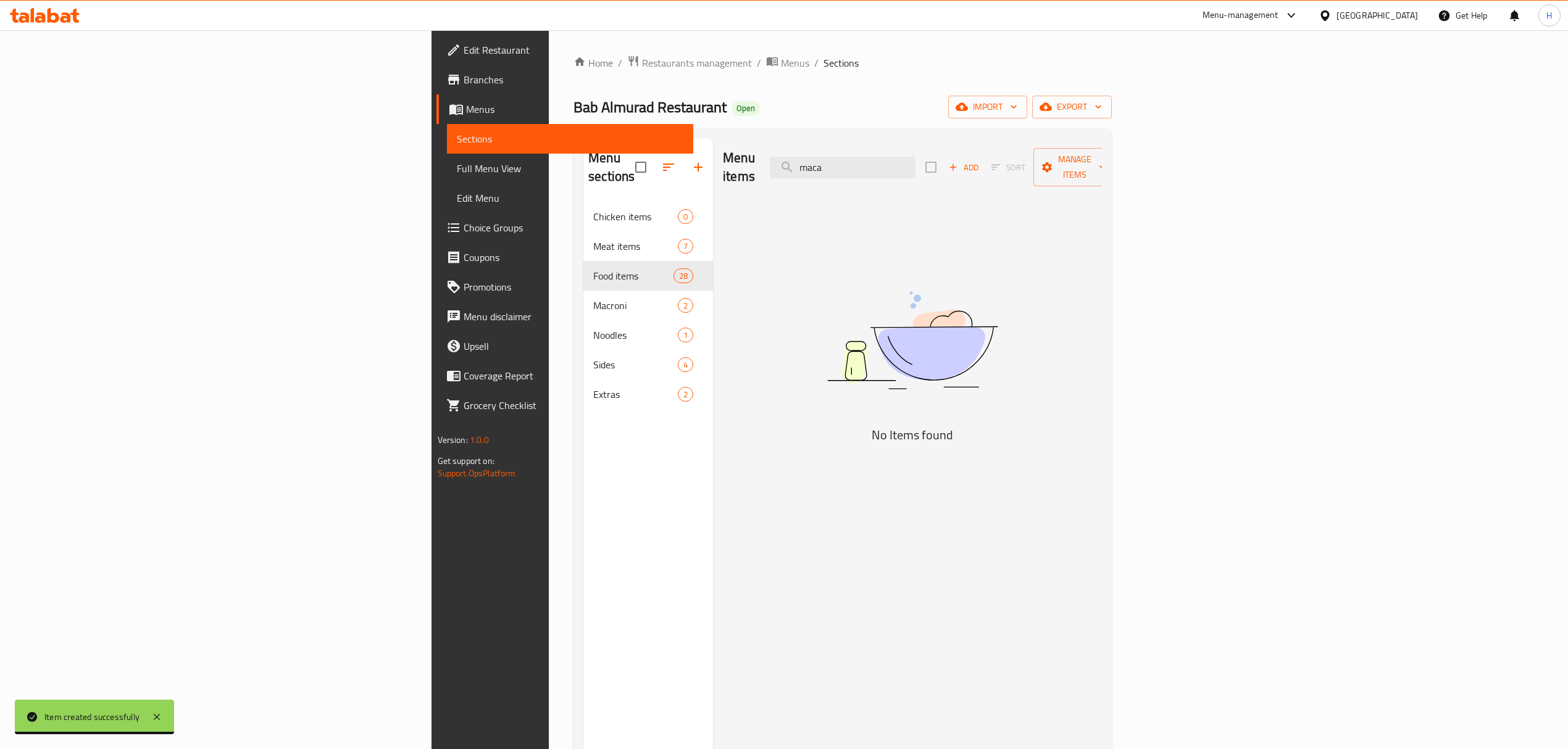
drag, startPoint x: 1011, startPoint y: 151, endPoint x: 719, endPoint y: 233, distance: 303.3
click at [764, 183] on div "Menu items maca Add Sort Manage items No Items found" at bounding box center [907, 513] width 389 height 749
type input "معكرو"
click at [980, 161] on span "Add" at bounding box center [963, 167] width 34 height 14
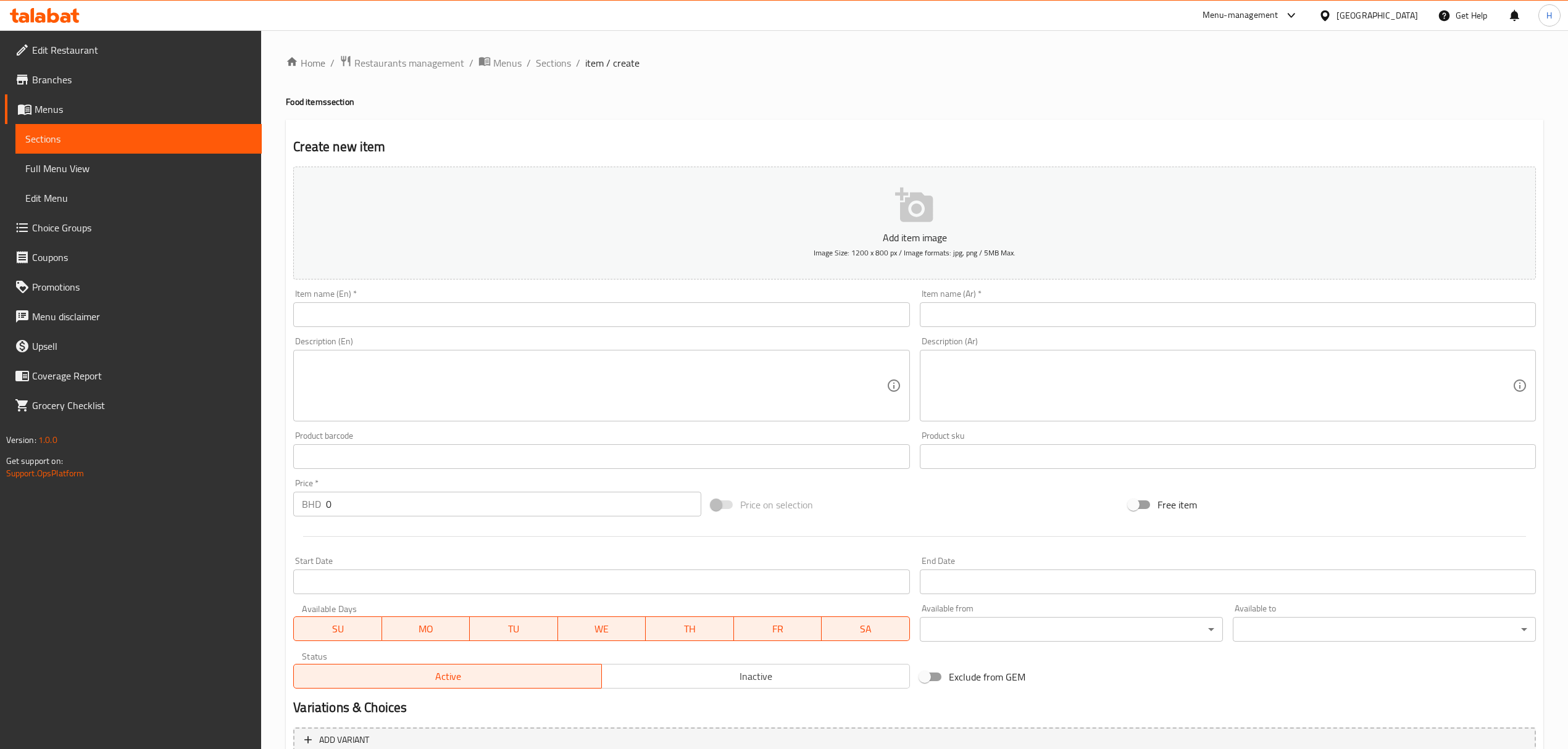
click at [985, 320] on input "text" at bounding box center [1228, 314] width 616 height 24
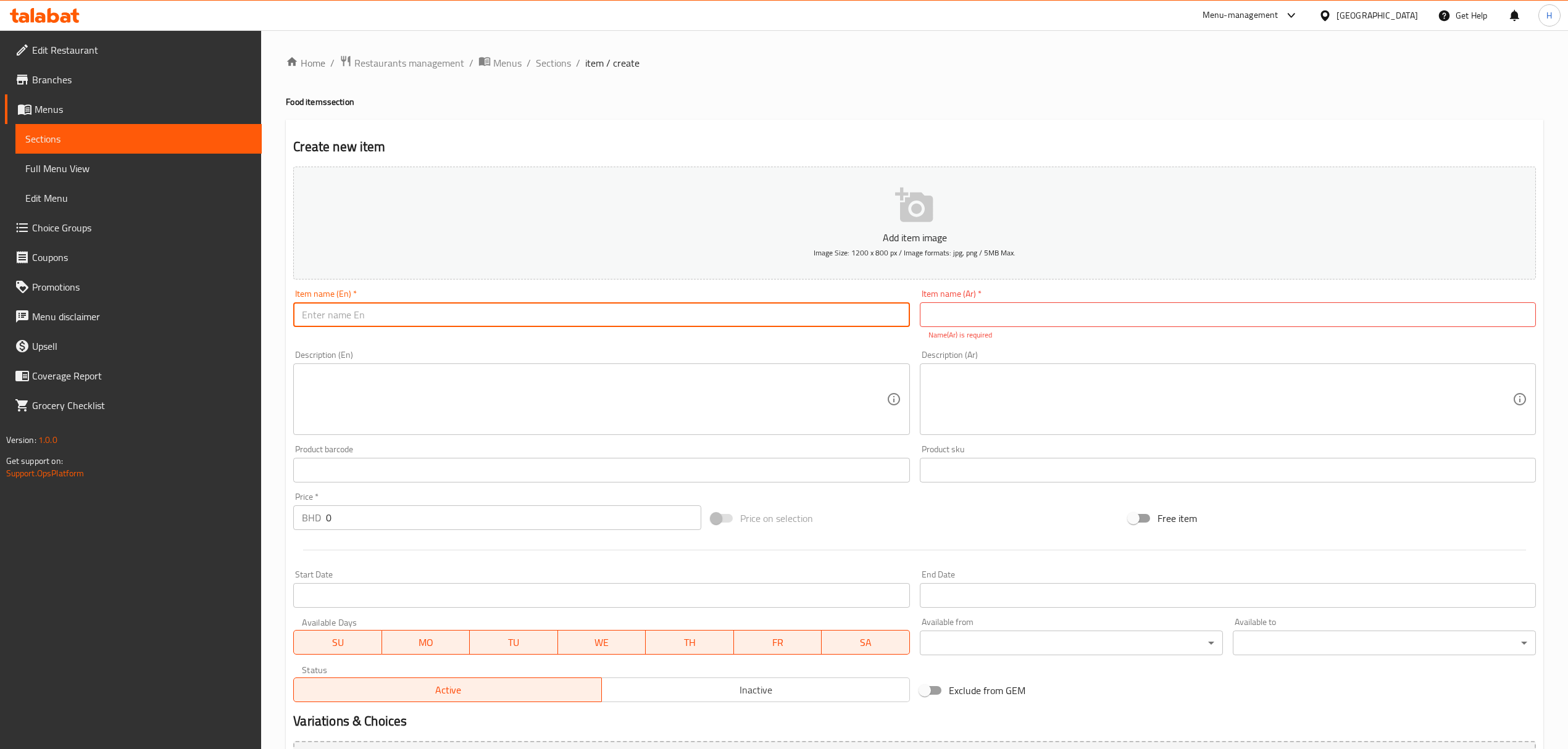
click at [549, 327] on input "text" at bounding box center [601, 314] width 616 height 24
type input "Beef Macaroni"
click at [940, 322] on input "text" at bounding box center [1228, 314] width 616 height 24
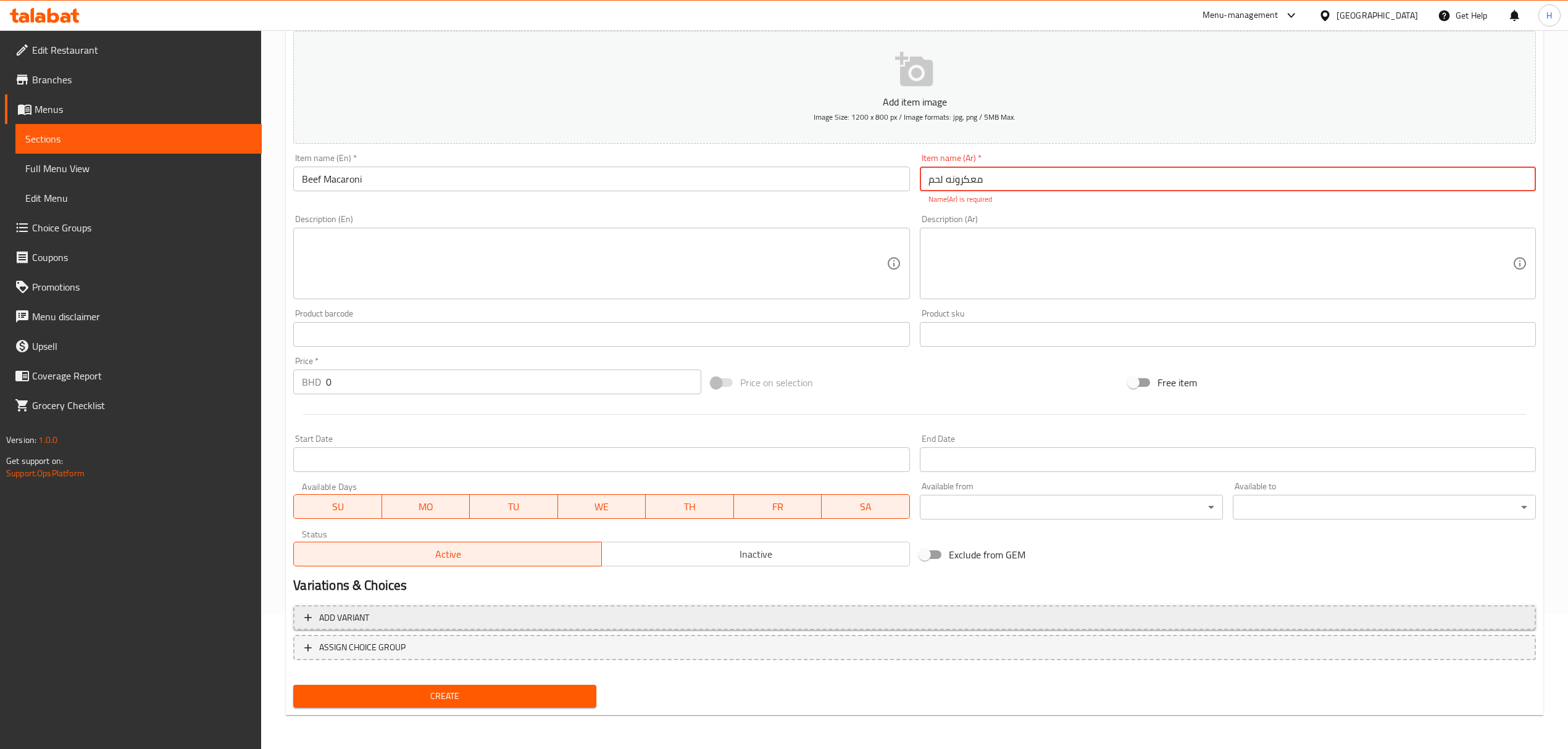
type input "معكرونه لحم"
click at [356, 623] on span "Add variant" at bounding box center [344, 618] width 50 height 15
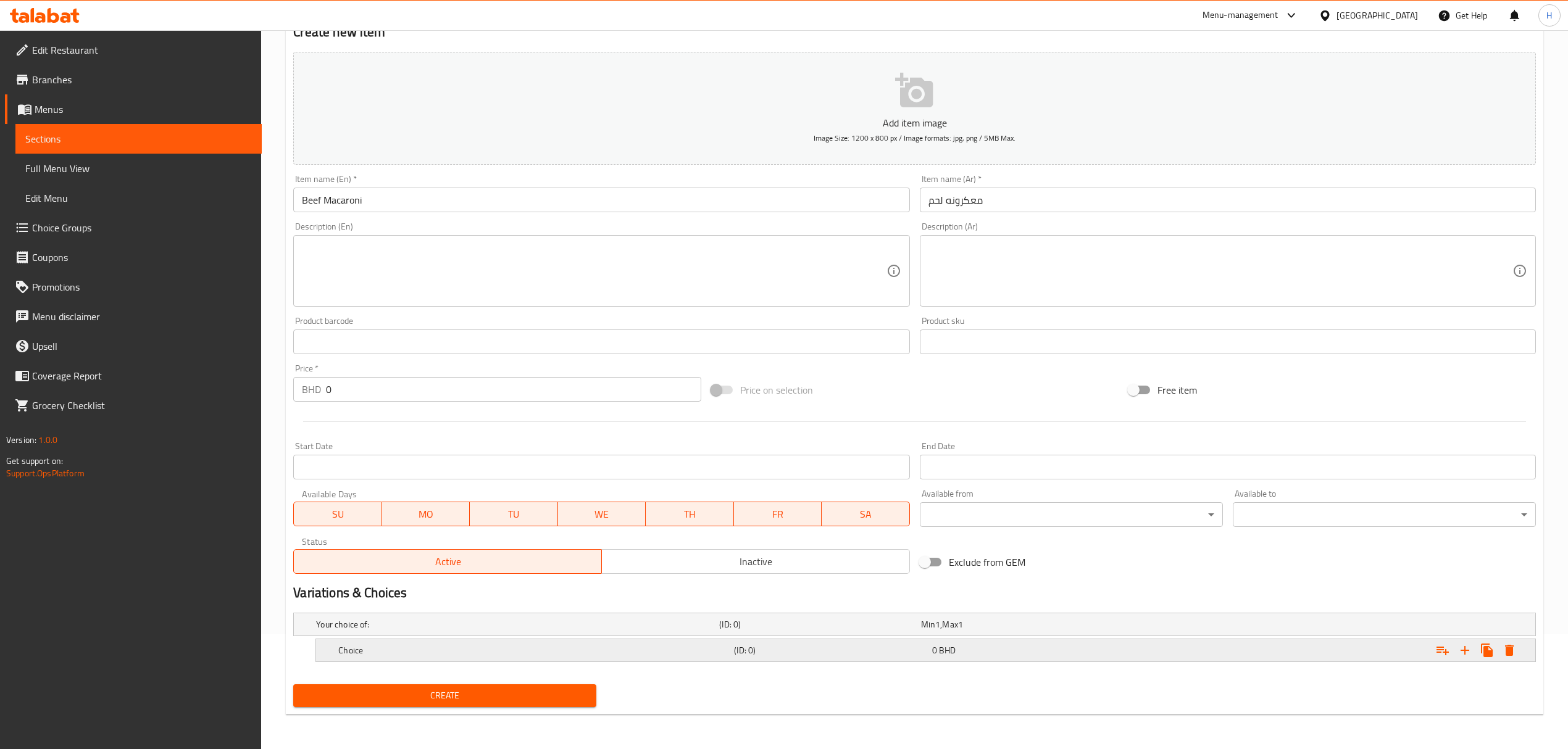
click at [940, 645] on span "BHD" at bounding box center [947, 650] width 17 height 16
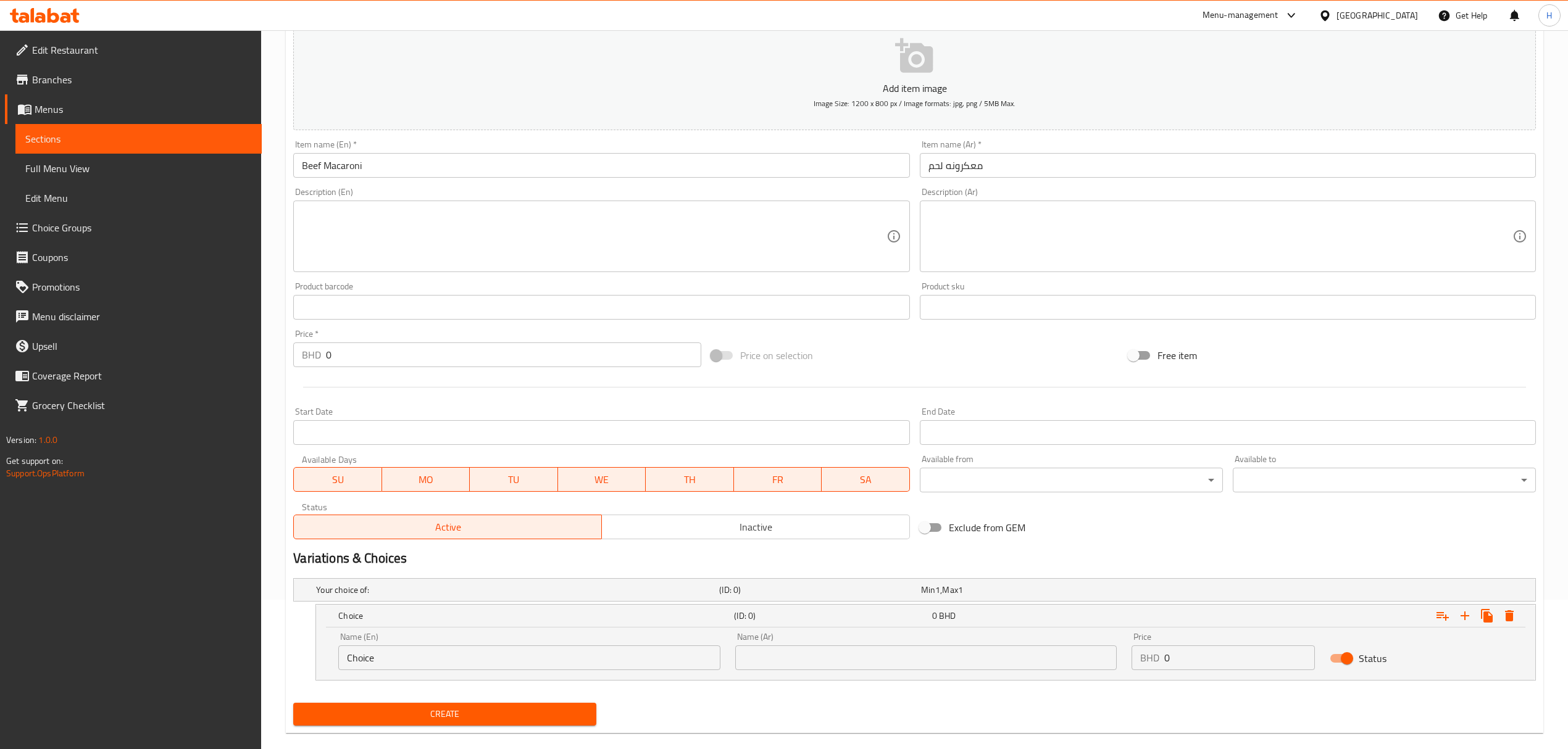
scroll to position [168, 0]
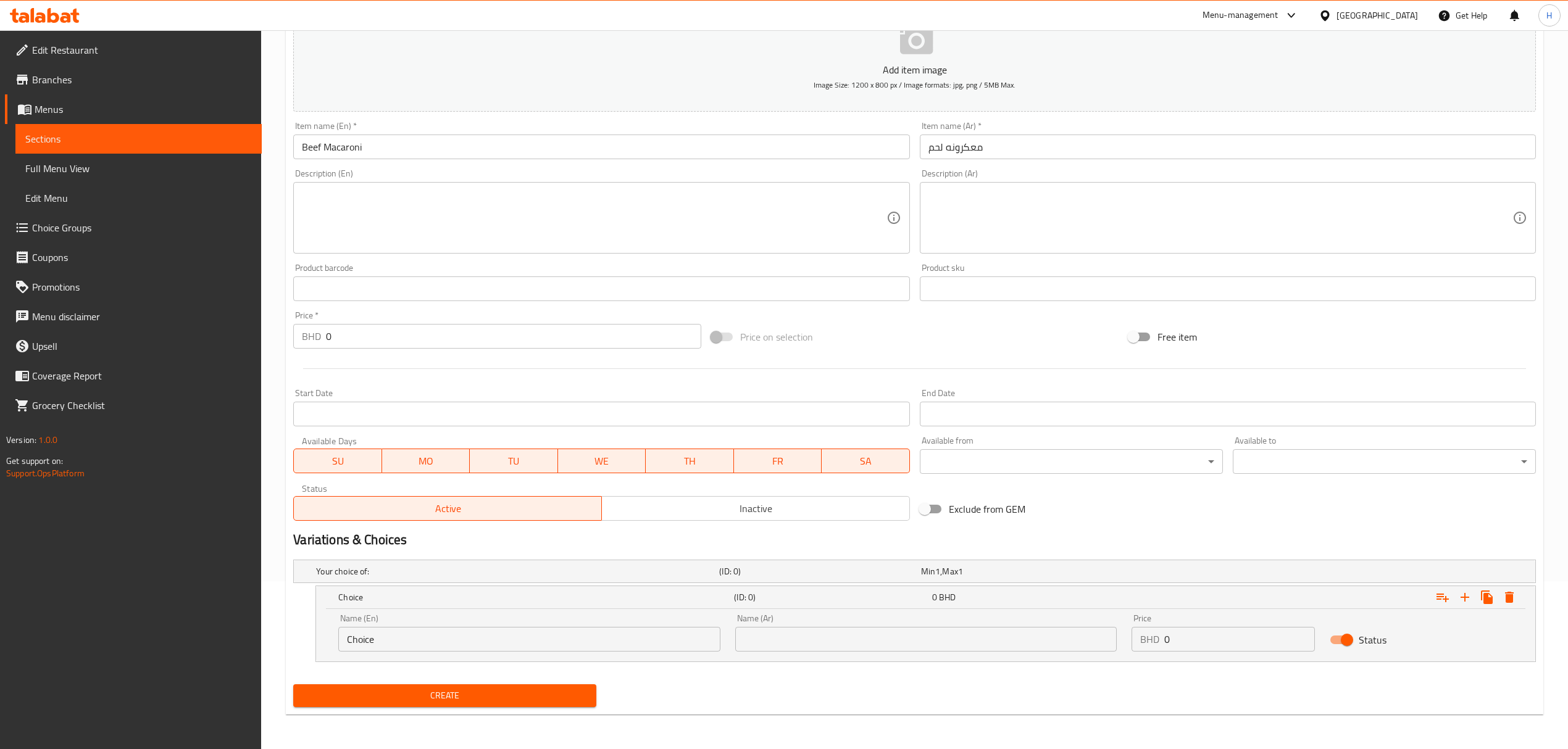
drag, startPoint x: 423, startPoint y: 637, endPoint x: 161, endPoint y: 626, distance: 262.2
click at [161, 626] on div "Edit Restaurant Branches Menus Sections Full Menu View Edit Menu Choice Groups …" at bounding box center [784, 305] width 1568 height 887
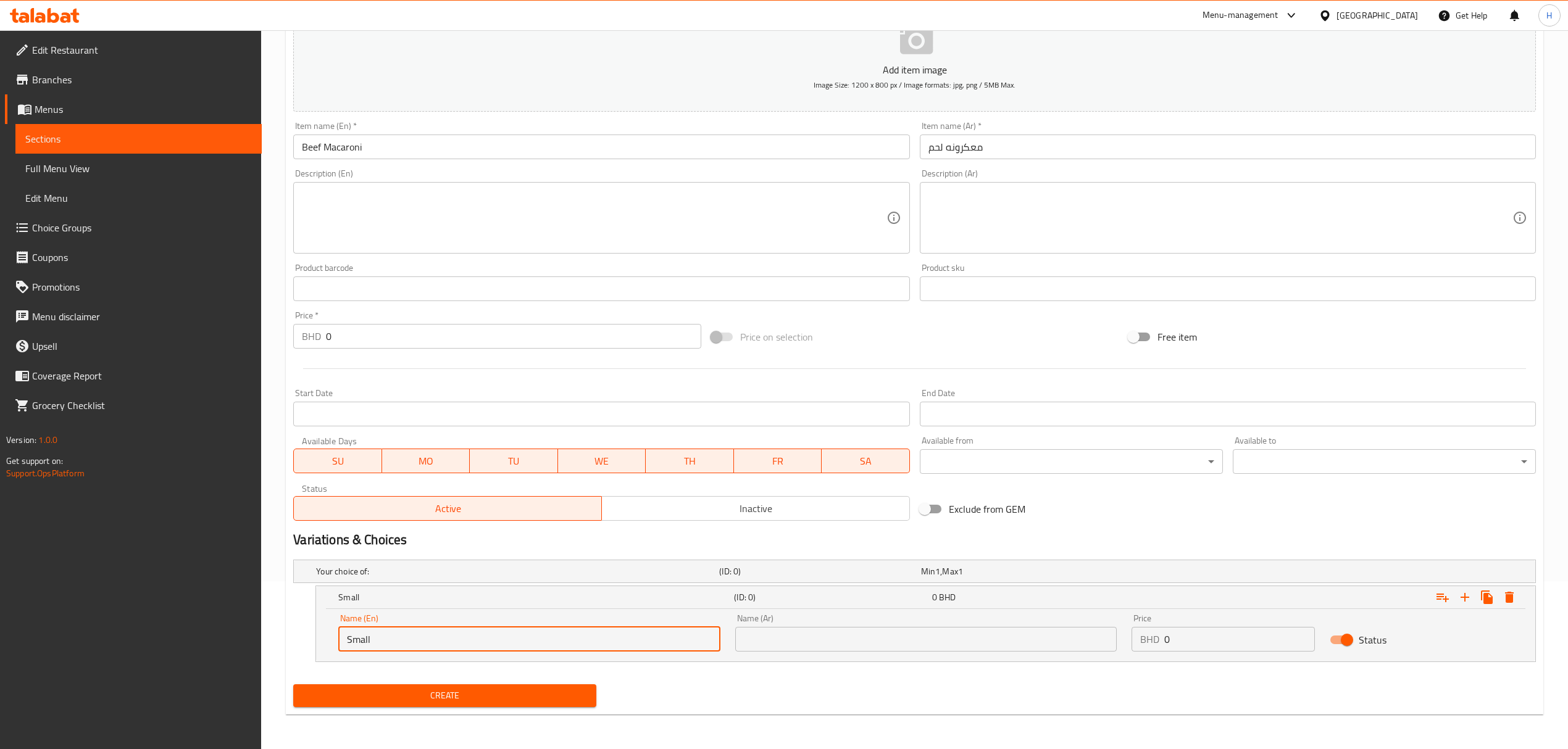
type input "Small"
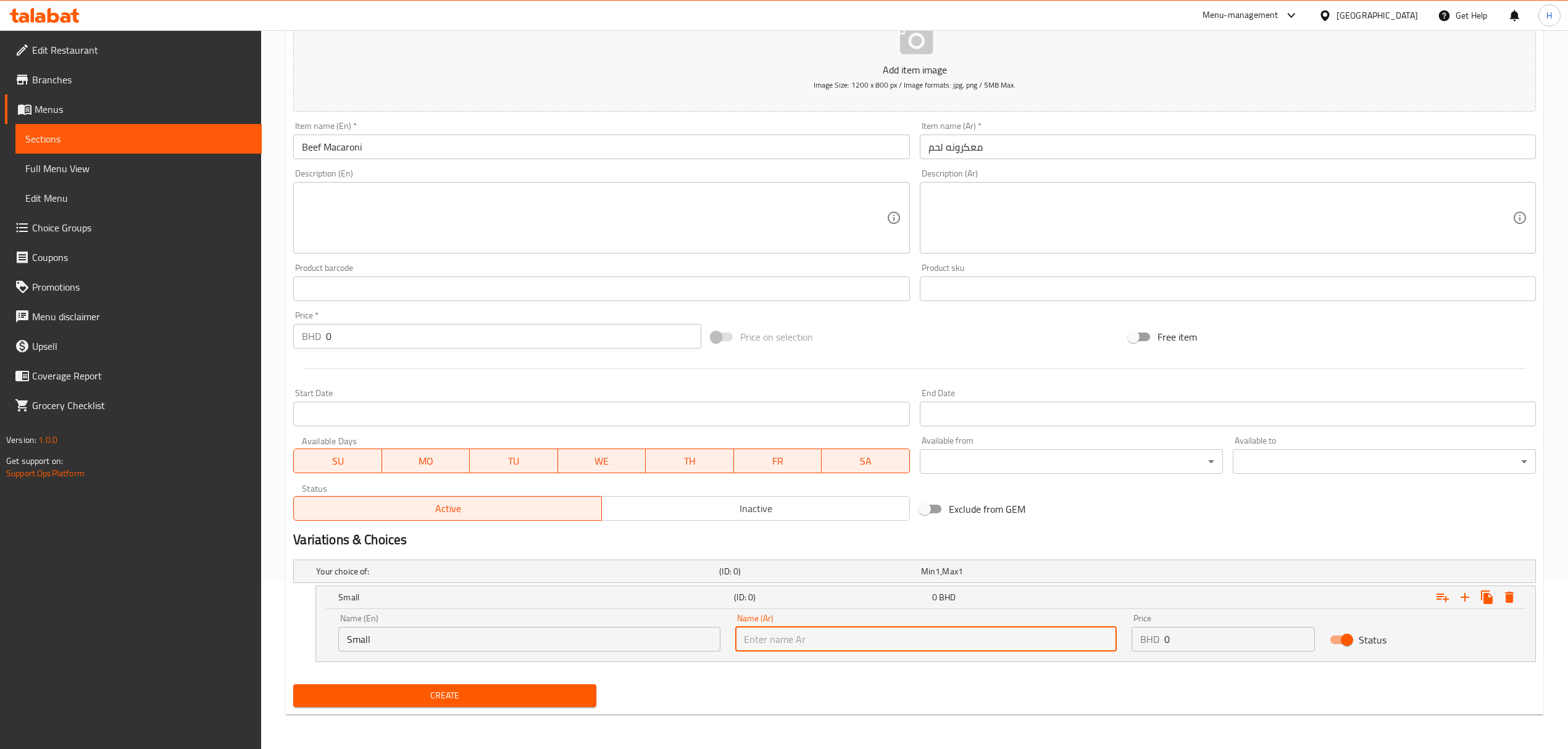
click at [766, 637] on input "text" at bounding box center [925, 639] width 382 height 24
type input "صغير"
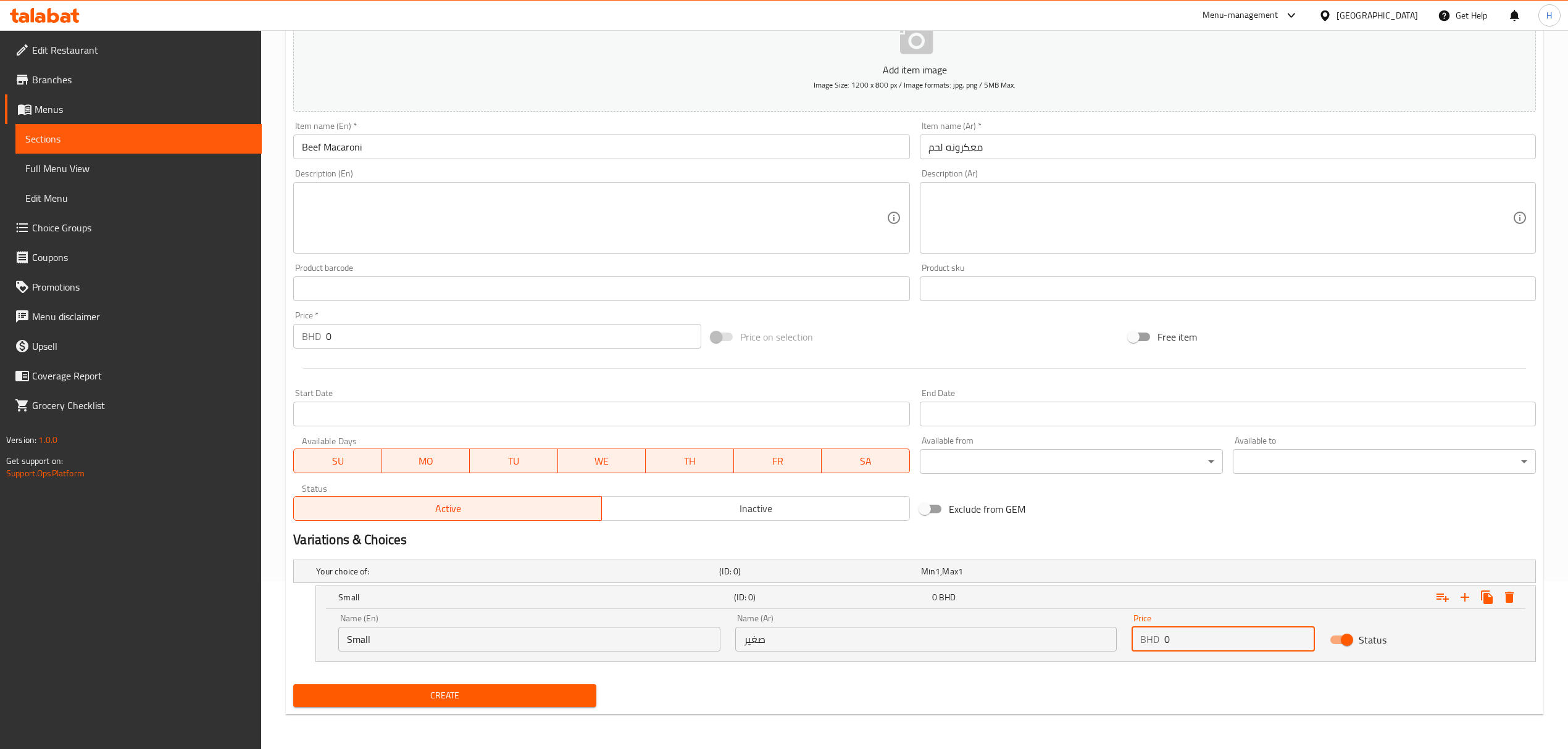
drag, startPoint x: 1048, startPoint y: 654, endPoint x: 900, endPoint y: 676, distance: 149.6
click at [901, 672] on div "Your choice of: (ID: 0) Min 1 , Max 1 Name (En) Your choice of: Name (En) Name …" at bounding box center [914, 617] width 1252 height 125
type input "1.6"
click at [1464, 593] on icon "Expand" at bounding box center [1464, 597] width 14 height 14
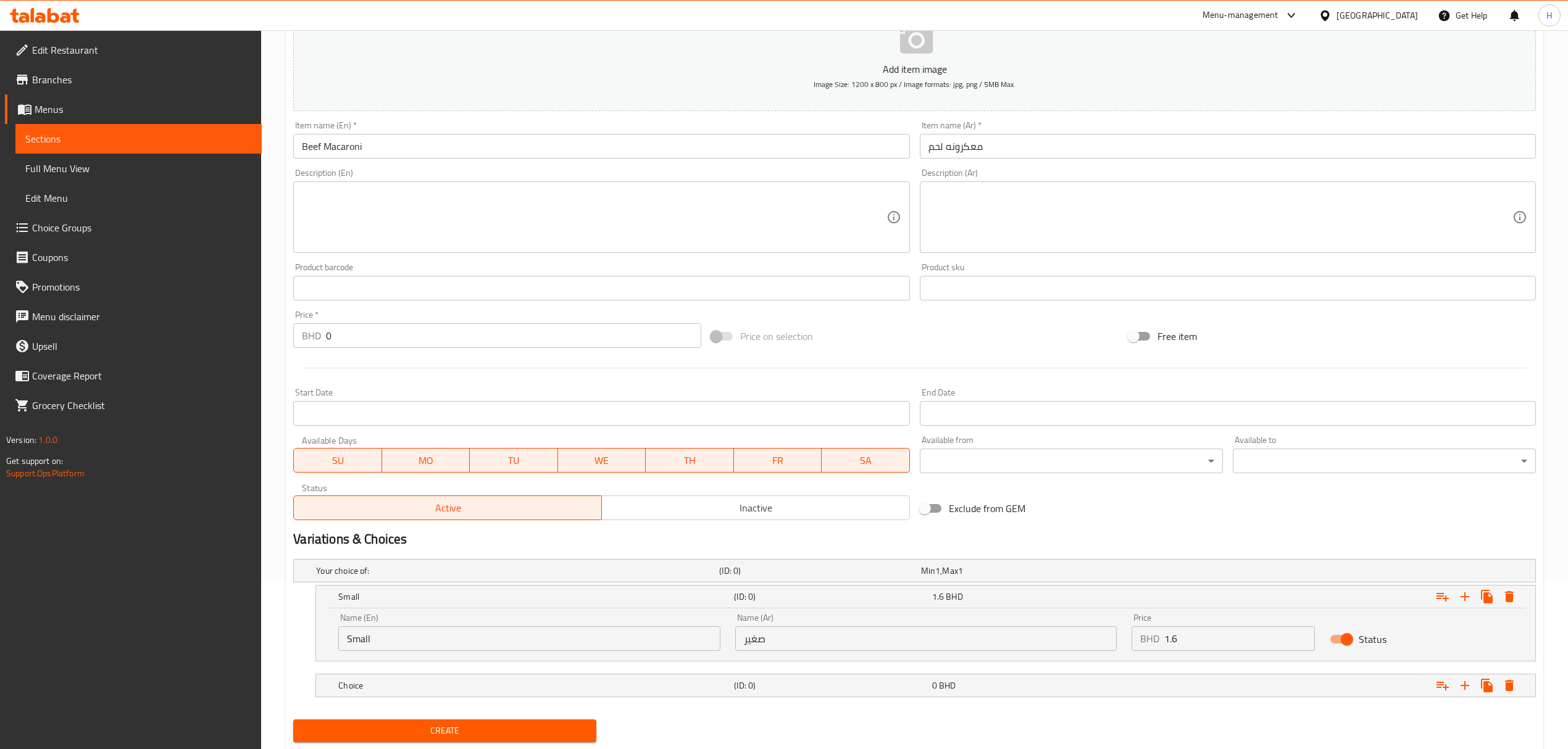
click at [573, 701] on nav at bounding box center [914, 704] width 1242 height 10
click at [543, 687] on h5 "Choice" at bounding box center [533, 685] width 391 height 12
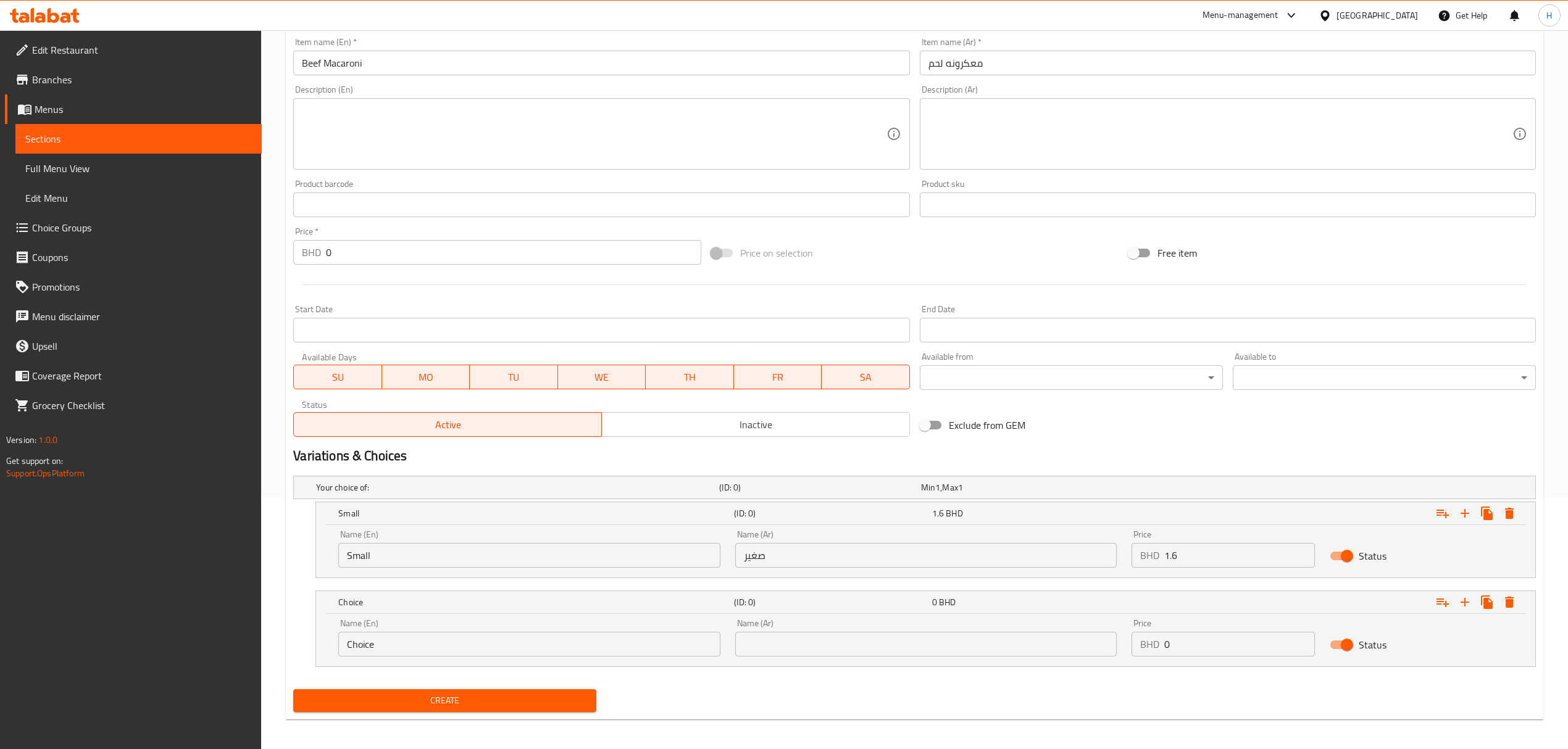
scroll to position [255, 0]
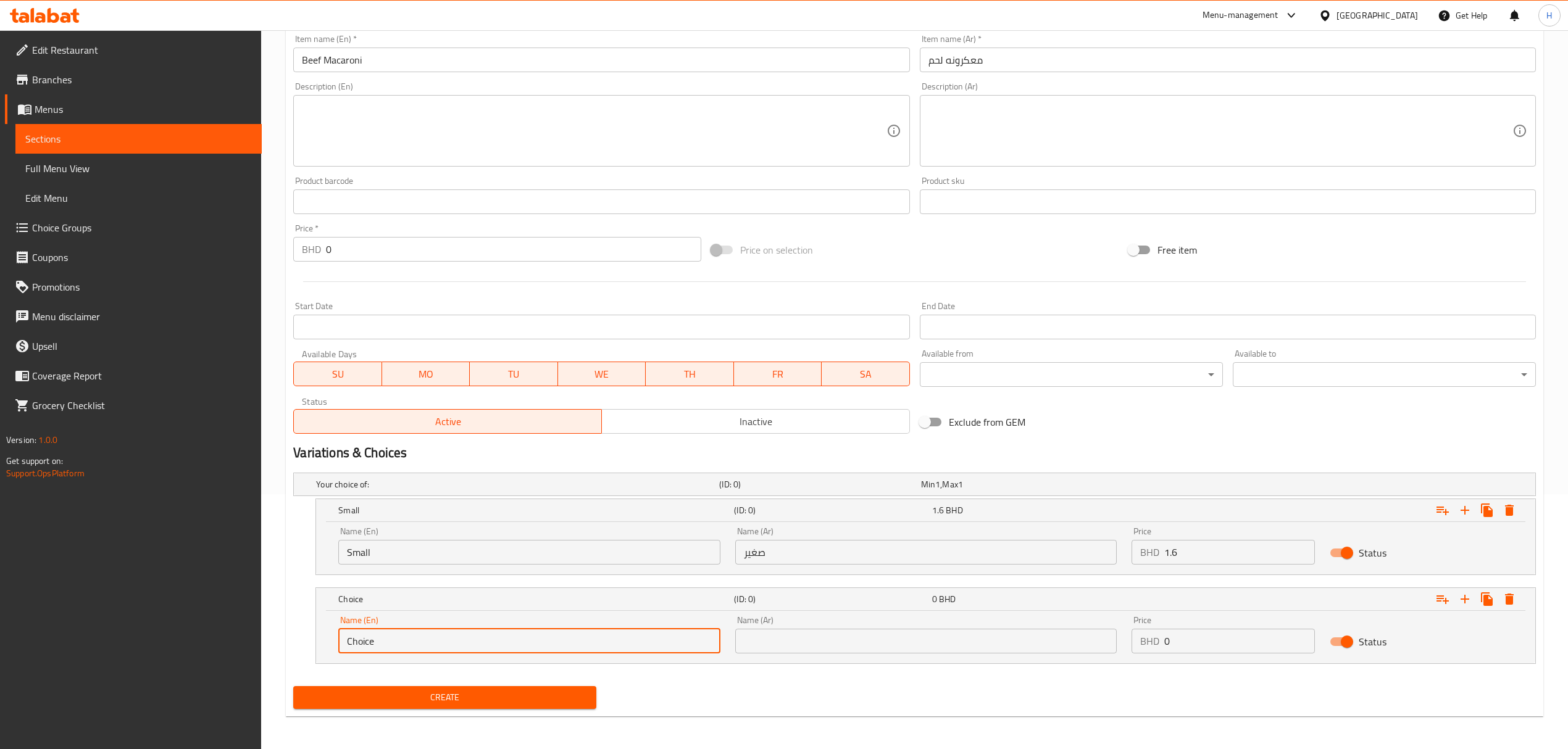
drag, startPoint x: 403, startPoint y: 649, endPoint x: 245, endPoint y: 646, distance: 158.0
click at [245, 646] on div "Edit Restaurant Branches Menus Sections Full Menu View Edit Menu Choice Groups …" at bounding box center [784, 263] width 1568 height 975
type input "Meduim"
click at [921, 645] on input "text" at bounding box center [925, 641] width 382 height 24
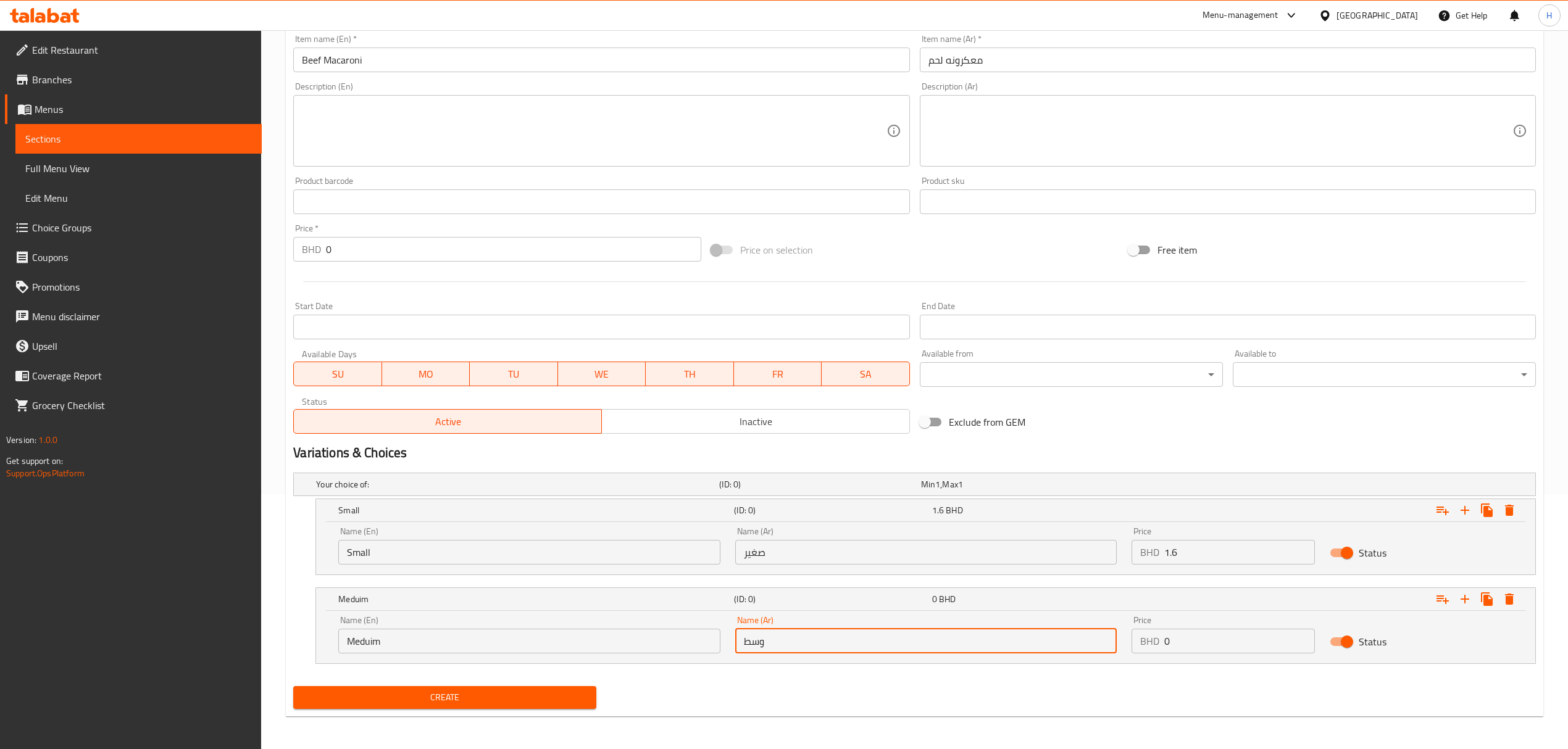
type input "وسط"
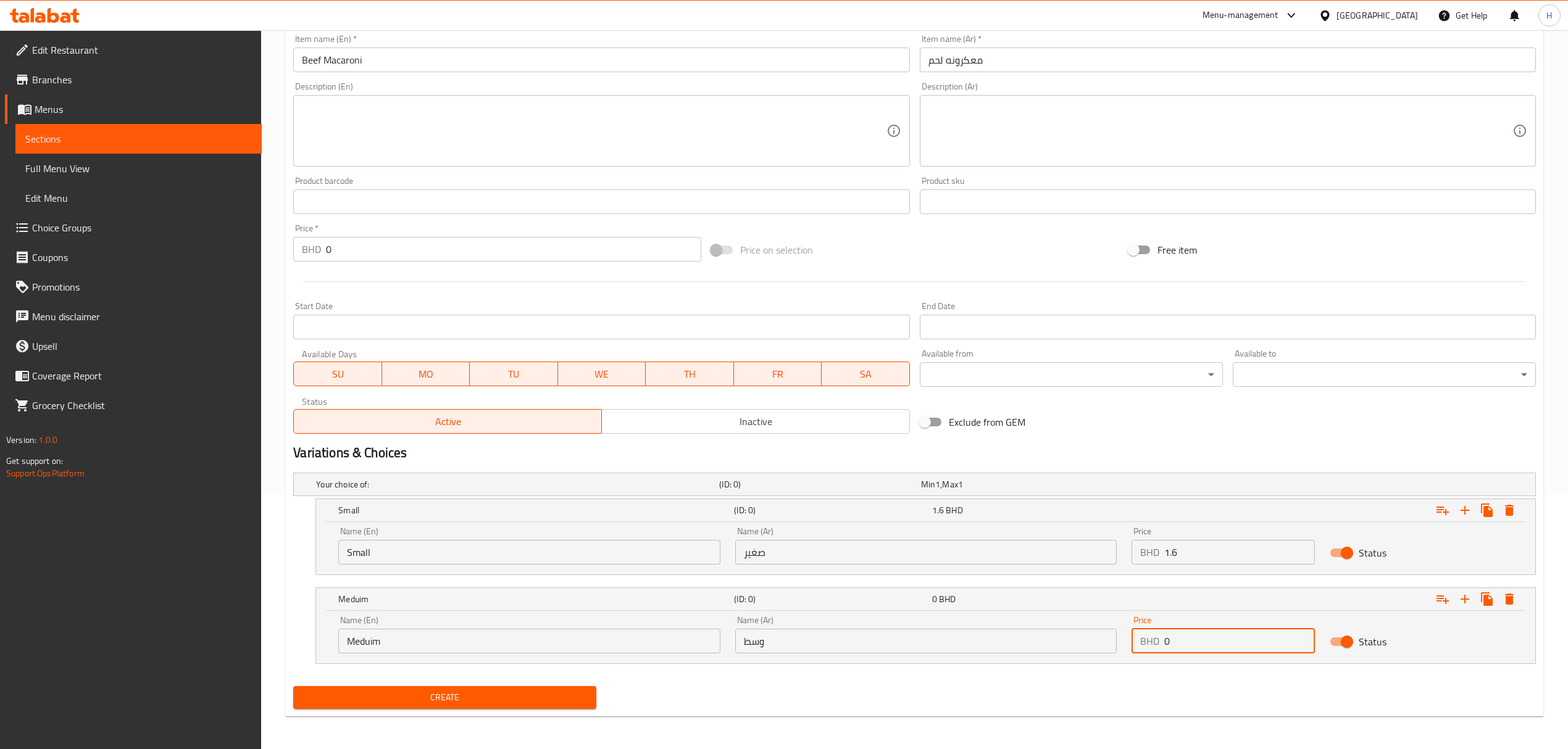
drag, startPoint x: 1154, startPoint y: 642, endPoint x: 1080, endPoint y: 745, distance: 126.8
click at [1094, 667] on div "Your choice of: (ID: 0) Min 1 , Max 1 Name (En) Your choice of: Name (En) Name …" at bounding box center [914, 574] width 1252 height 213
type input "3.1"
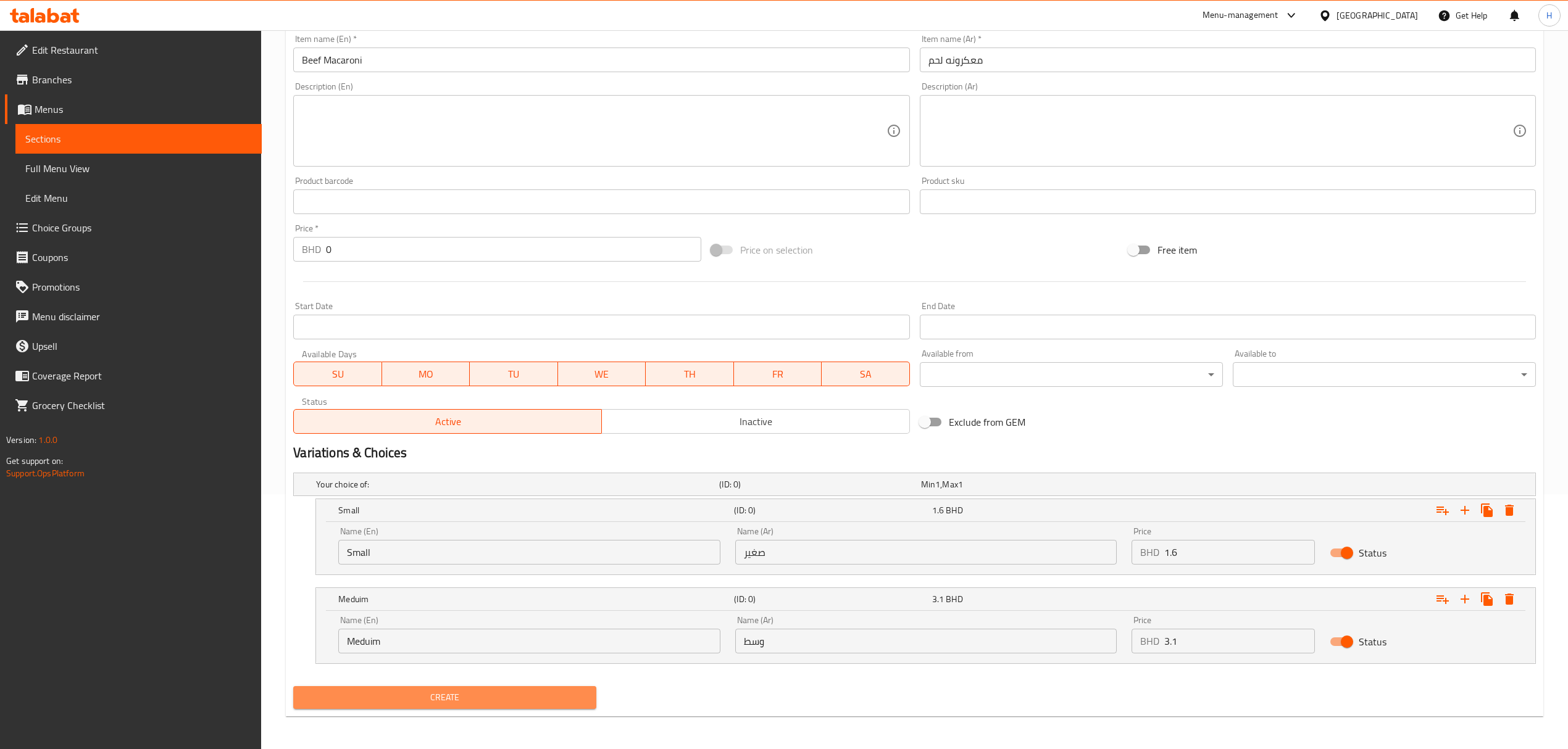
click at [480, 705] on span "Create" at bounding box center [445, 697] width 283 height 15
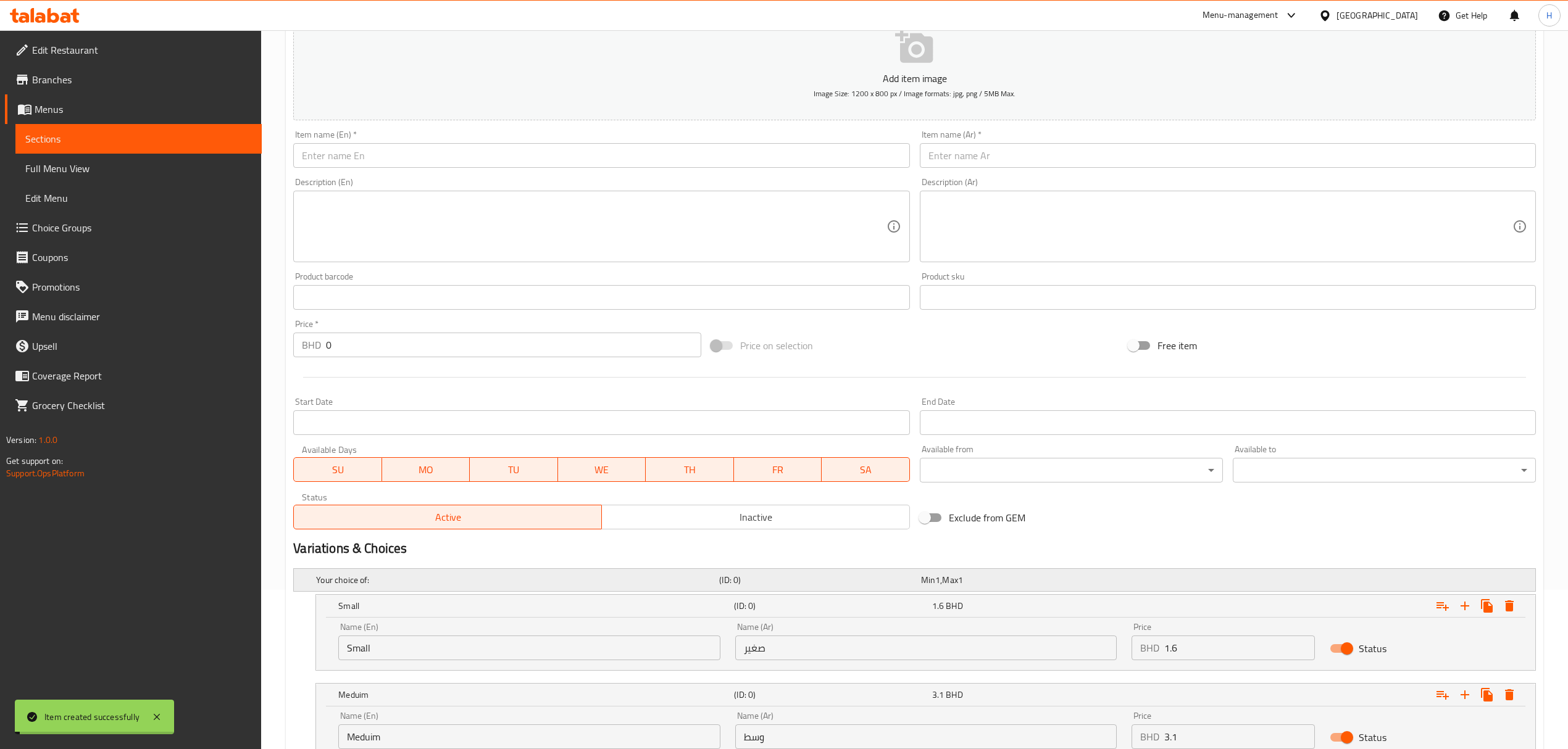
scroll to position [8, 0]
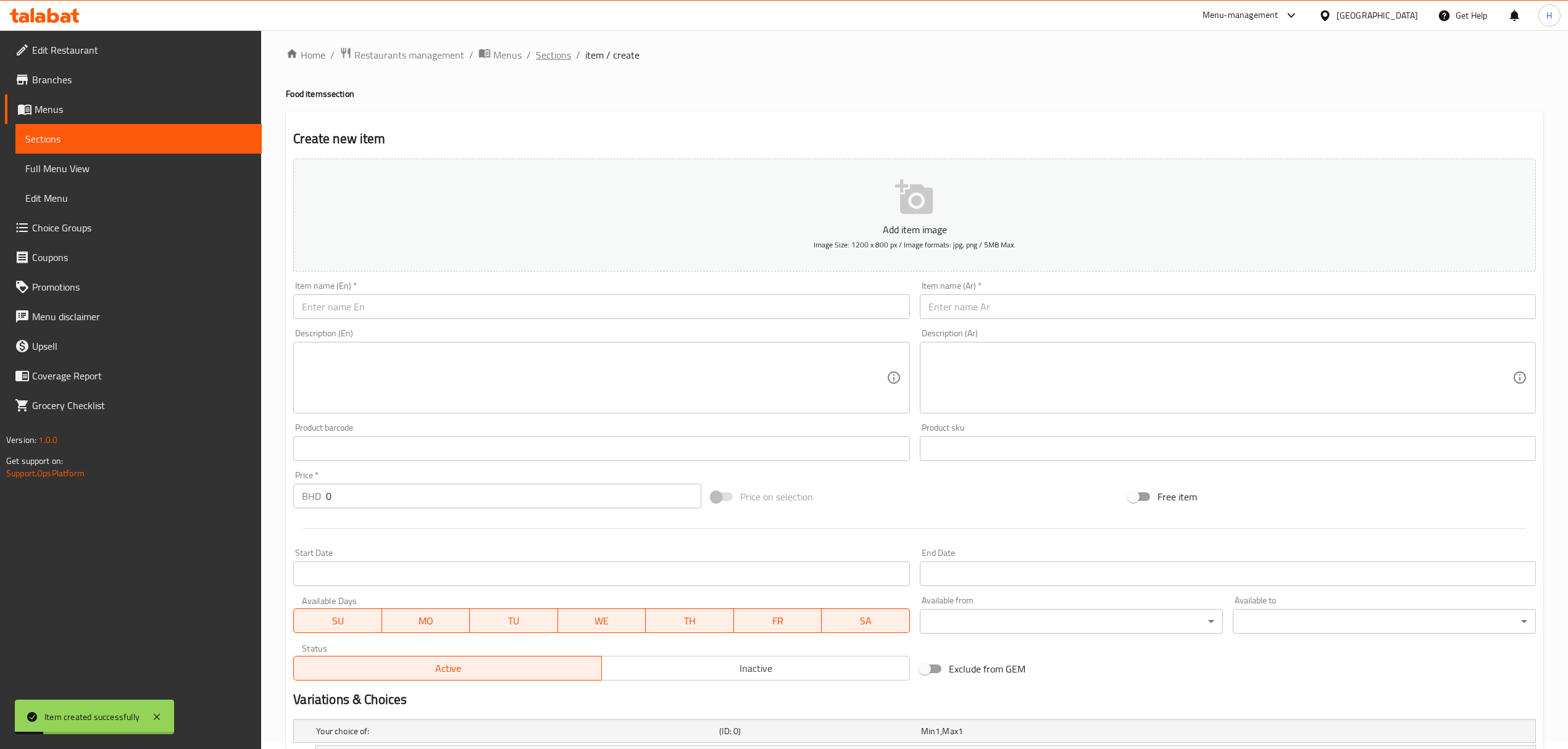
click at [553, 62] on span "Sections" at bounding box center [553, 54] width 35 height 14
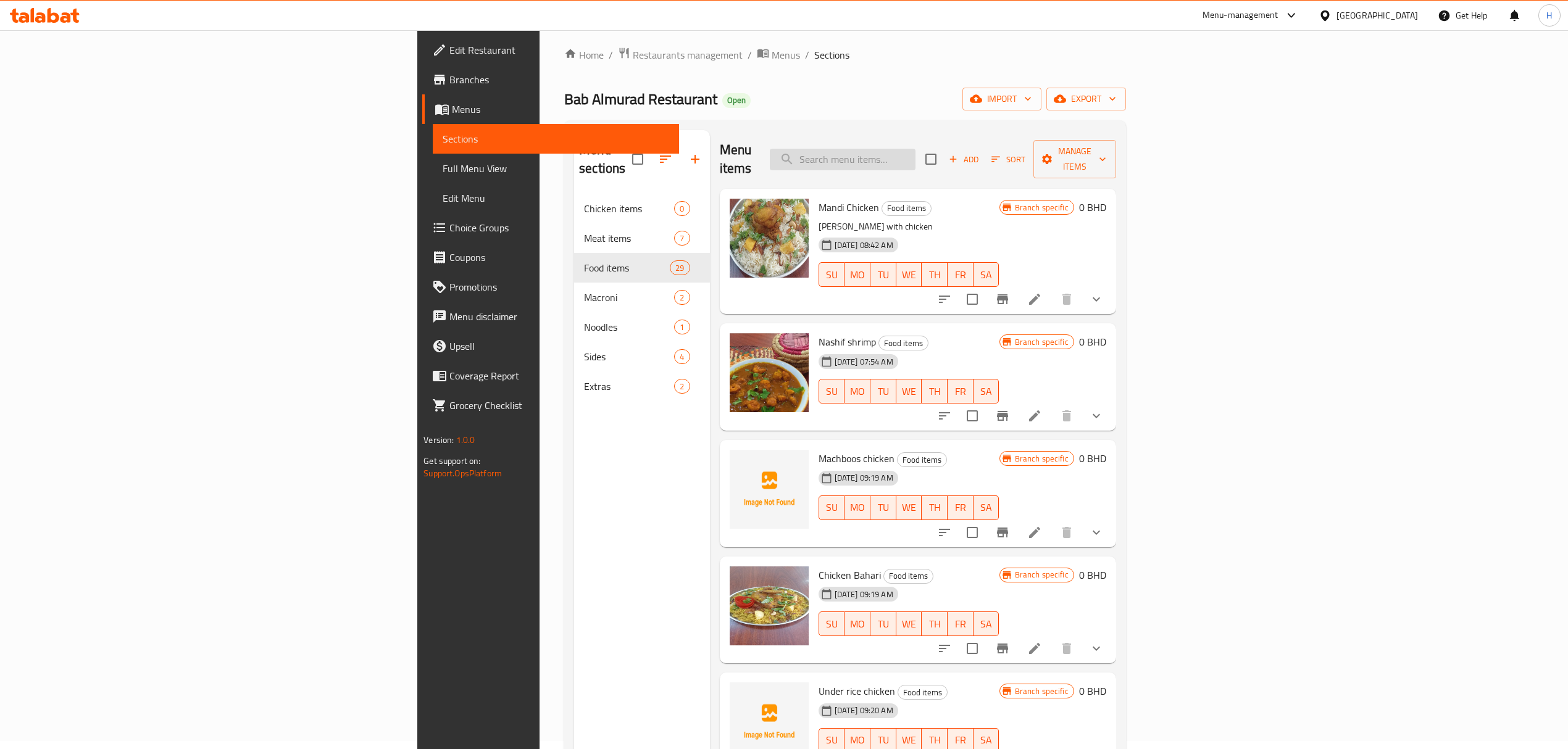
click at [915, 148] on input "search" at bounding box center [842, 159] width 145 height 21
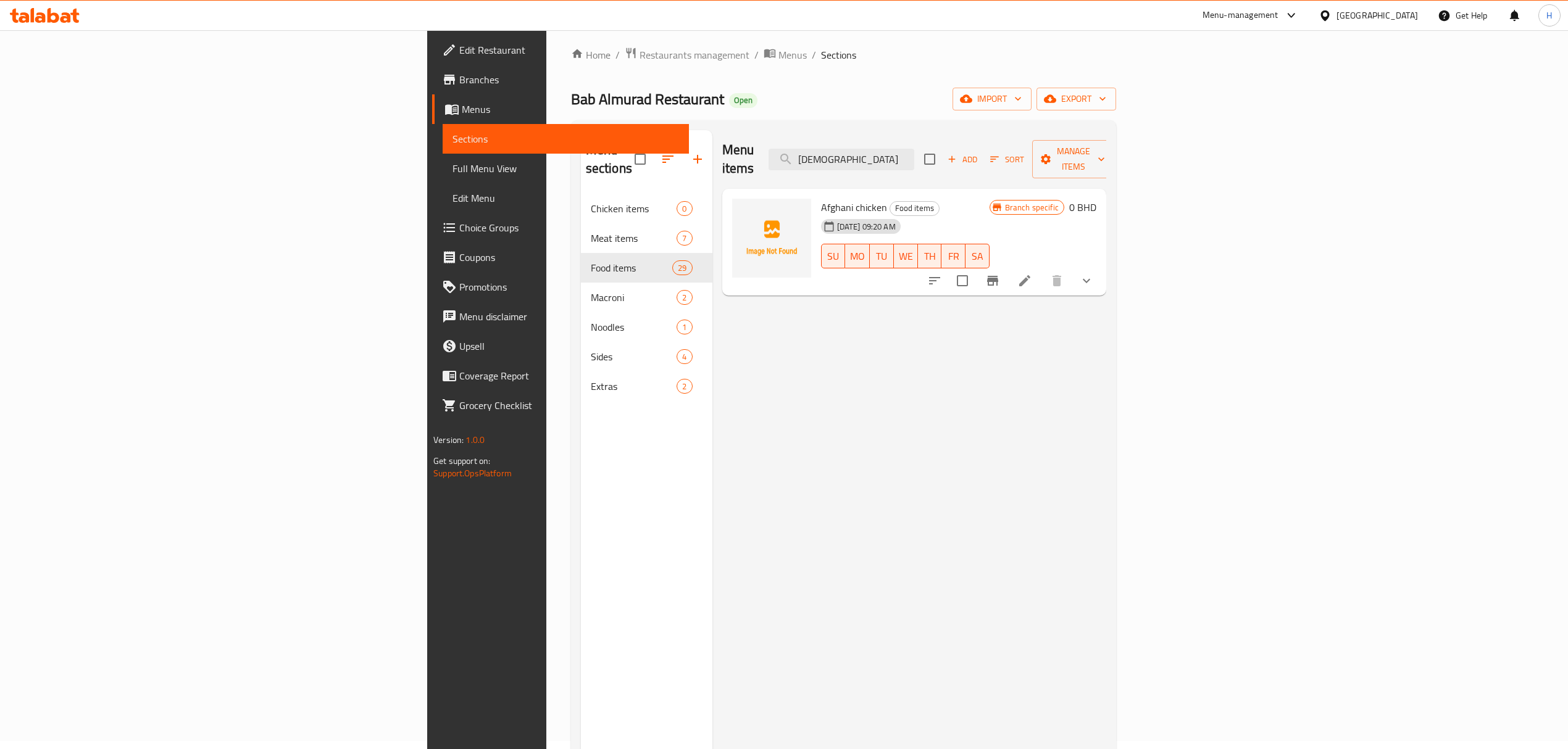
drag, startPoint x: 1024, startPoint y: 147, endPoint x: 825, endPoint y: 167, distance: 200.0
click at [825, 167] on div "Menu items افغاني Add Sort Manage items" at bounding box center [914, 159] width 384 height 59
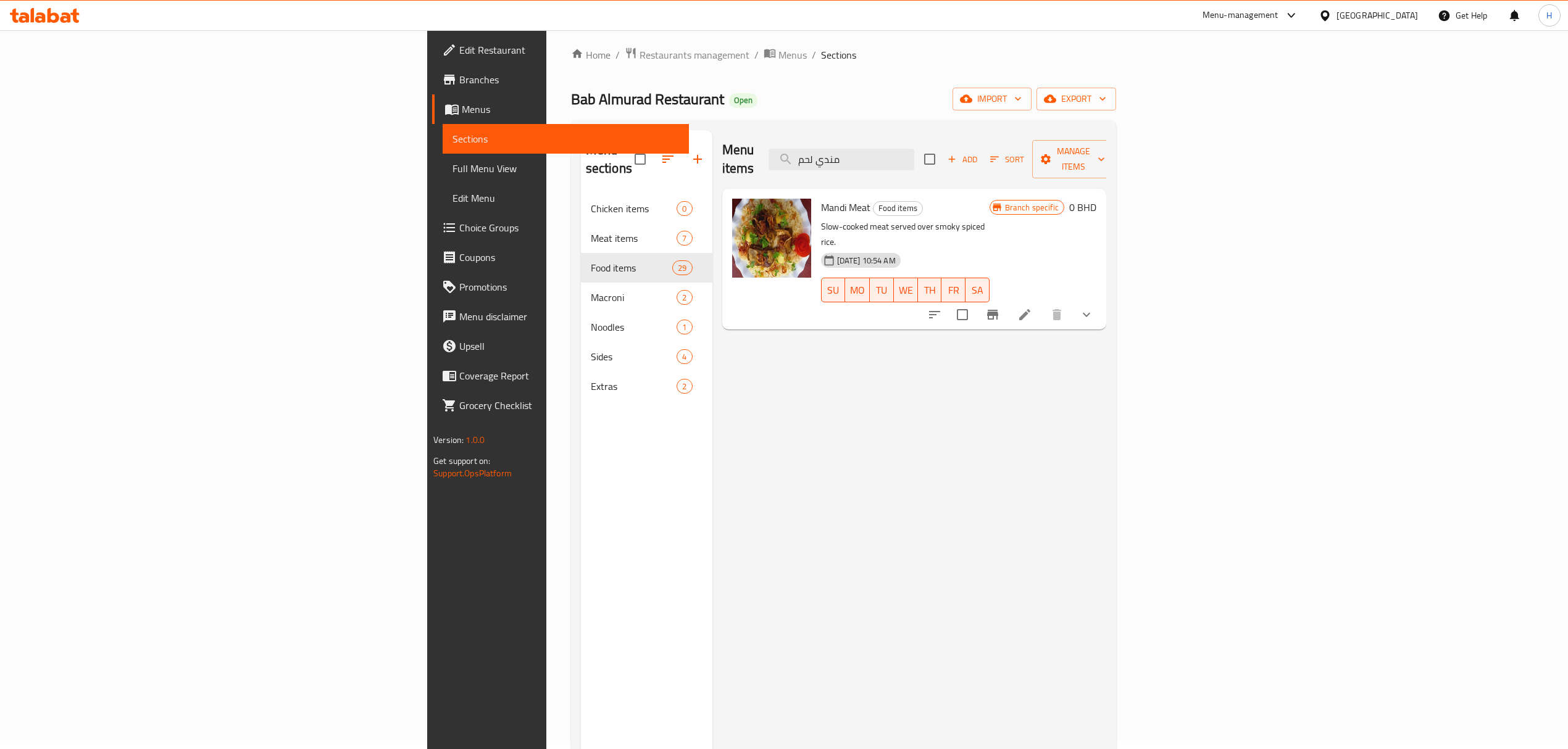
drag, startPoint x: 1014, startPoint y: 139, endPoint x: 838, endPoint y: 174, distance: 179.4
click at [838, 174] on div "Menu items مندي لحم Add Sort Manage items Mandi Meat Food items Slow-cooked mea…" at bounding box center [909, 505] width 394 height 749
click at [914, 155] on input "مندي لحم" at bounding box center [841, 159] width 145 height 21
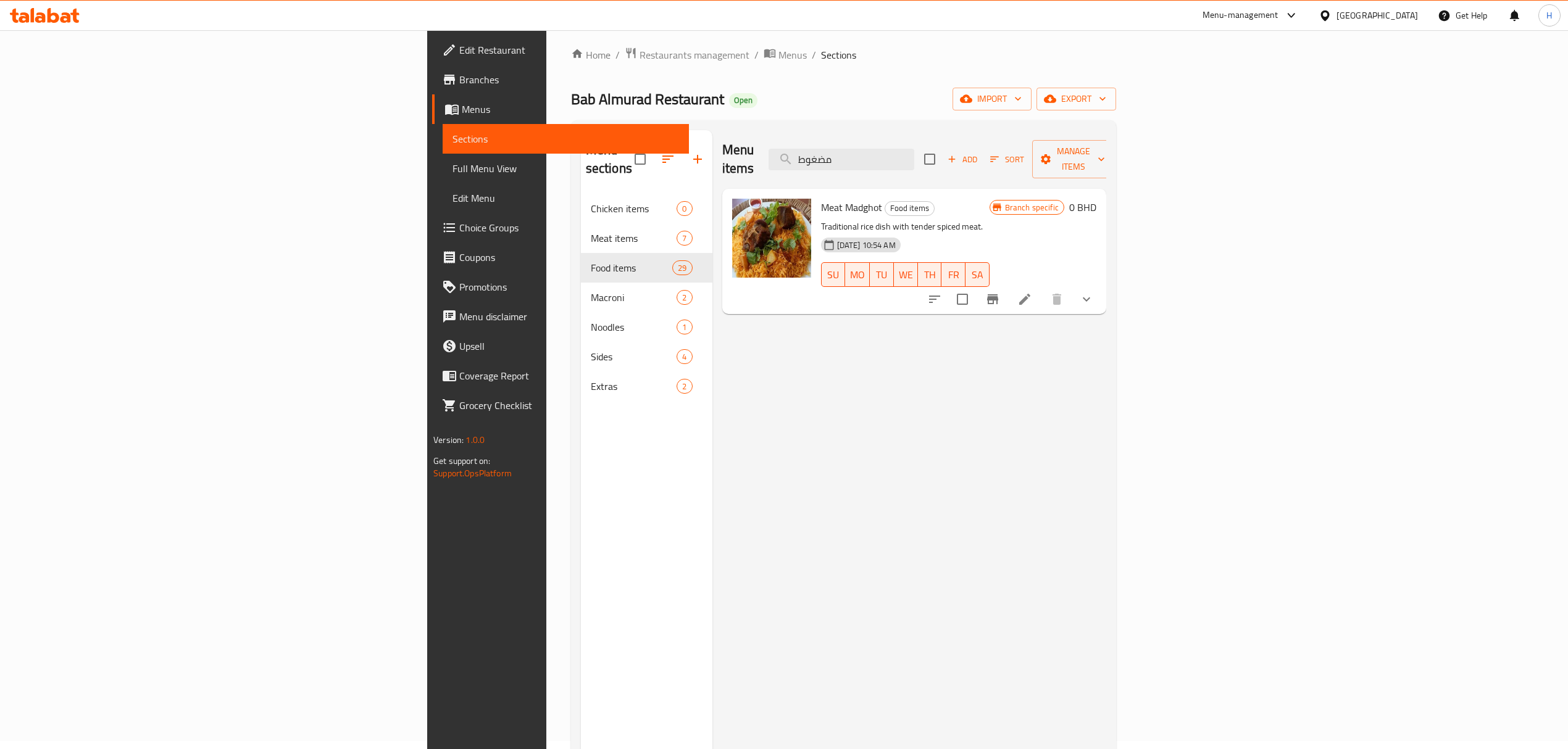
click at [593, 211] on div "Menu sections Chicken items 0 Meat items 7 Food items 29 Macroni 2 Noodles 1 Si…" at bounding box center [844, 505] width 525 height 749
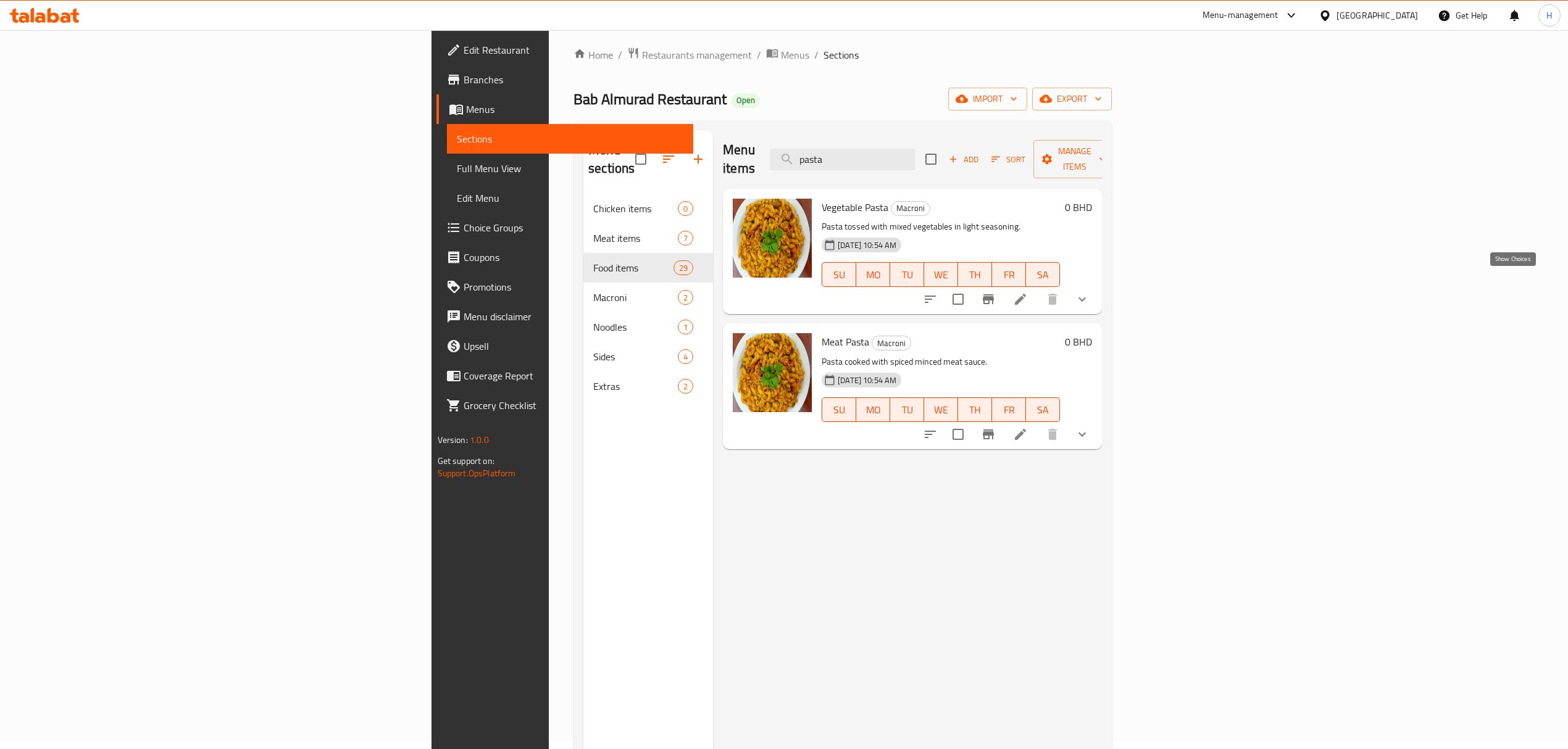
click at [1089, 292] on icon "show more" at bounding box center [1081, 298] width 14 height 14
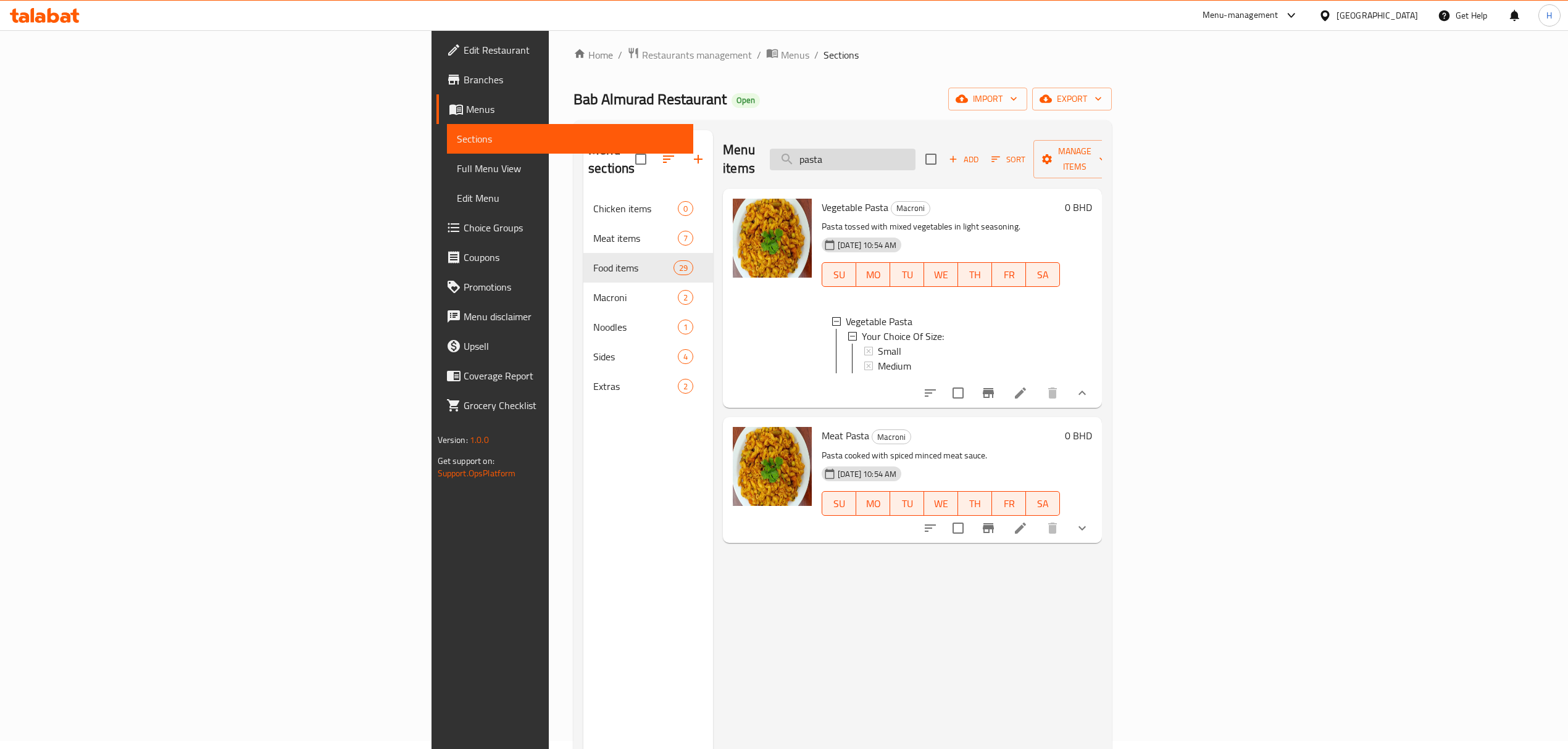
click at [915, 149] on input "pasta" at bounding box center [842, 159] width 145 height 21
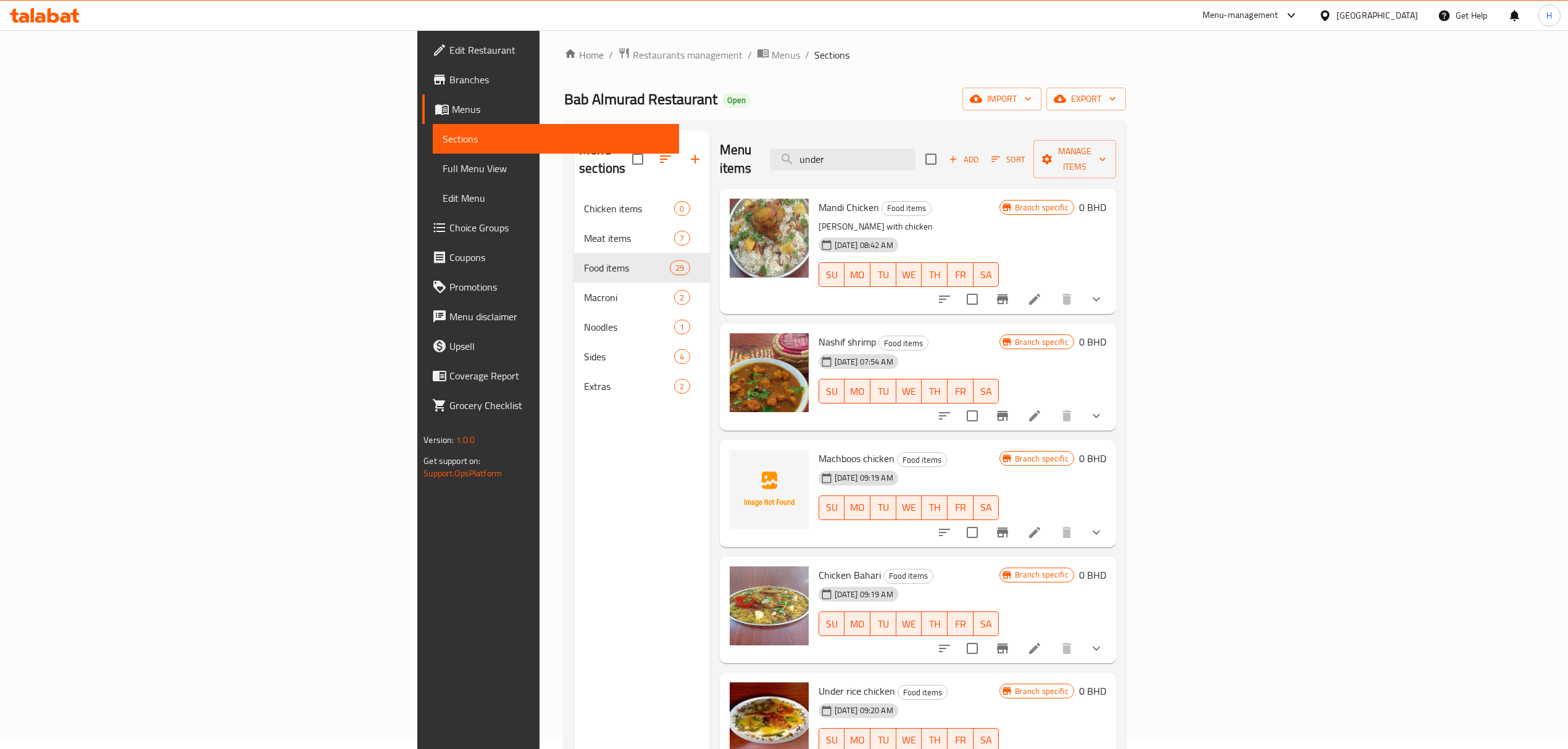
click at [710, 202] on div "Menu items under Add Sort Manage items Mandi Chicken Food items Mandi rice with…" at bounding box center [912, 505] width 406 height 749
drag, startPoint x: 1047, startPoint y: 161, endPoint x: 976, endPoint y: 171, distance: 71.7
click at [976, 171] on div "Menu items برياني Add Sort Manage items Mandi Chicken Food items Mandi rice wit…" at bounding box center [912, 505] width 406 height 749
click at [1013, 139] on div "Menu items برياني Add Sort Manage items" at bounding box center [918, 159] width 396 height 59
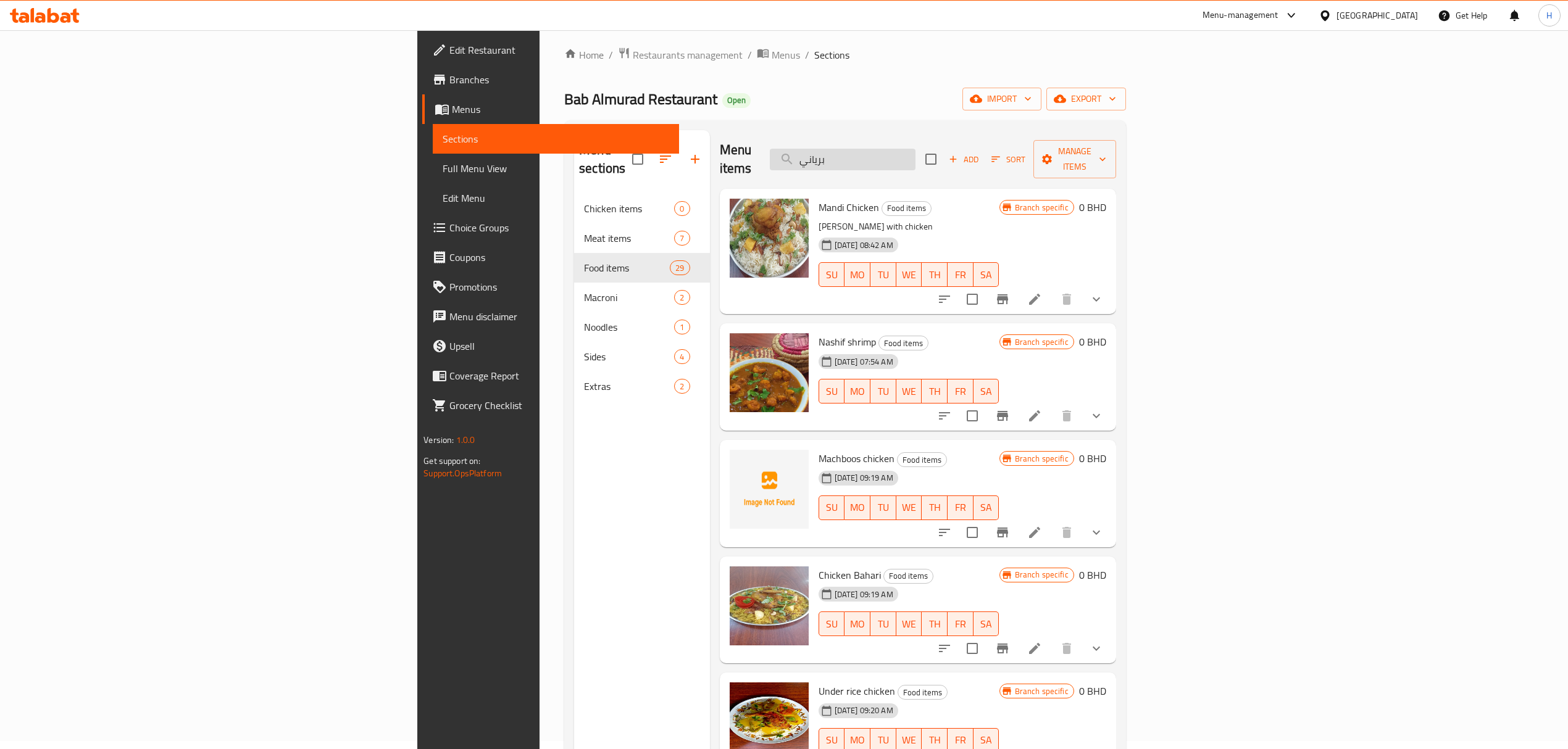
click at [915, 148] on input "برياني" at bounding box center [842, 159] width 145 height 21
type input "برياني"
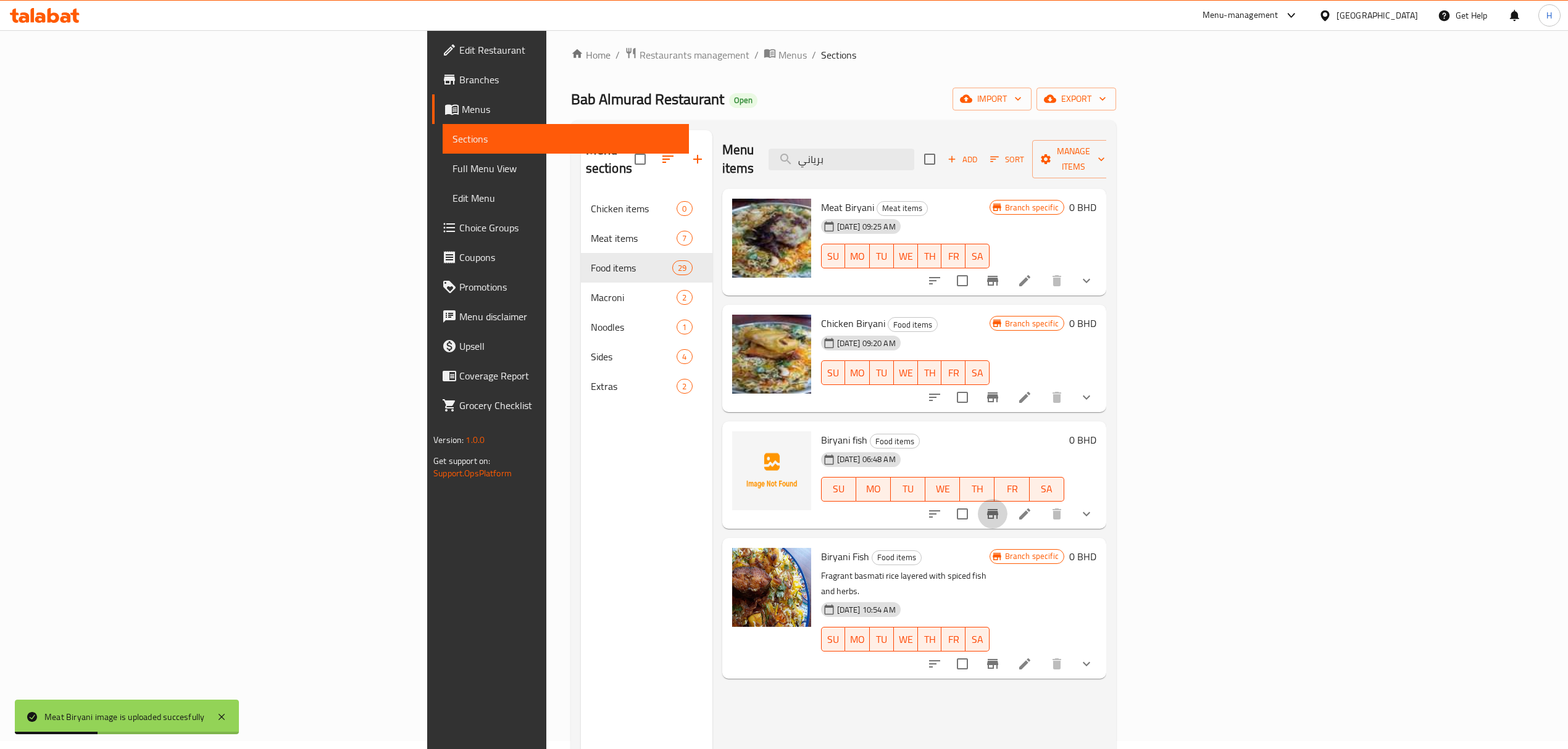
click at [1008, 499] on button "Branch-specific-item" at bounding box center [992, 514] width 30 height 30
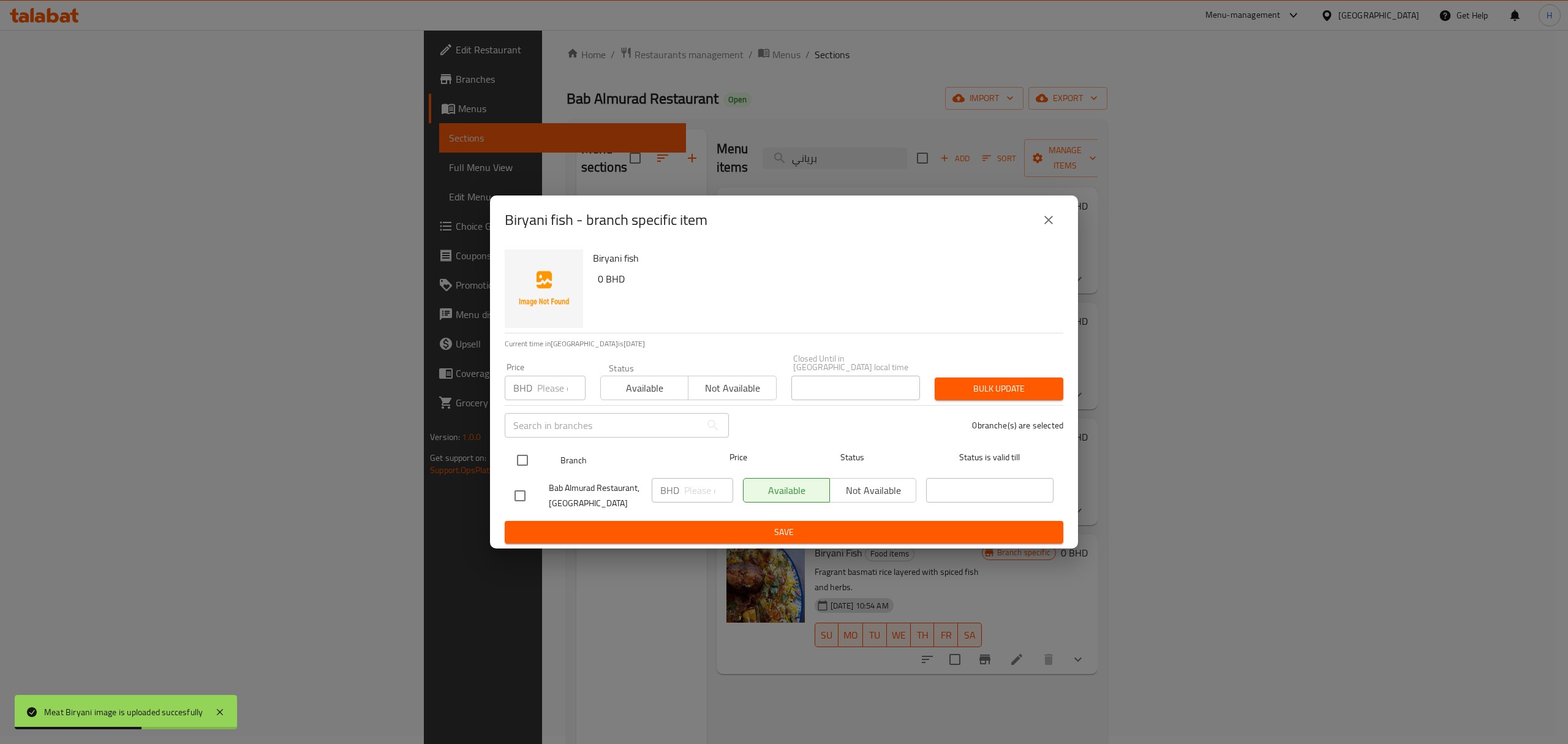
click at [524, 442] on div at bounding box center [532, 460] width 46 height 36
click at [525, 448] on input "checkbox" at bounding box center [522, 460] width 26 height 26
checkbox input "true"
click at [890, 488] on span "Not available" at bounding box center [873, 491] width 76 height 18
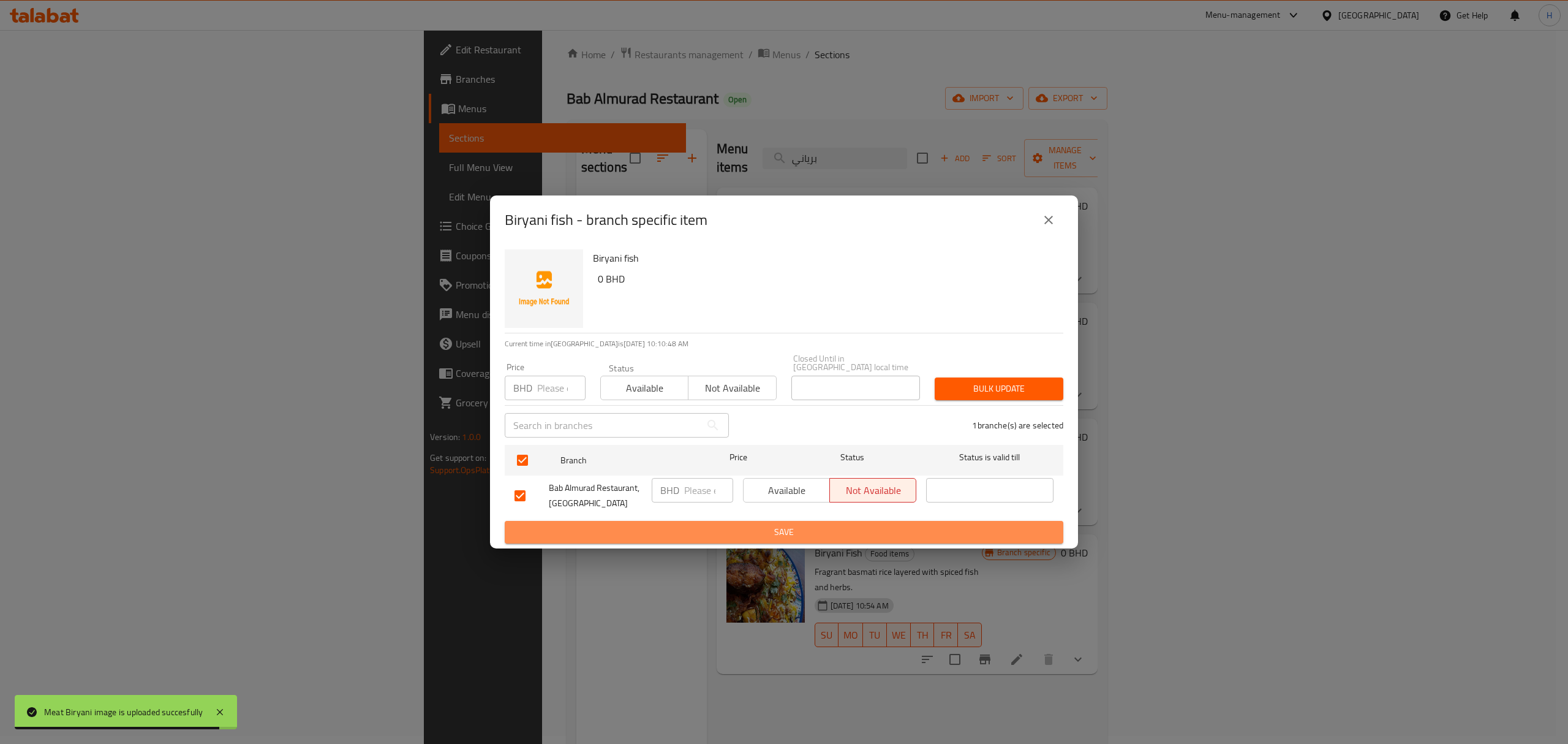
click at [899, 525] on span "Save" at bounding box center [784, 532] width 539 height 15
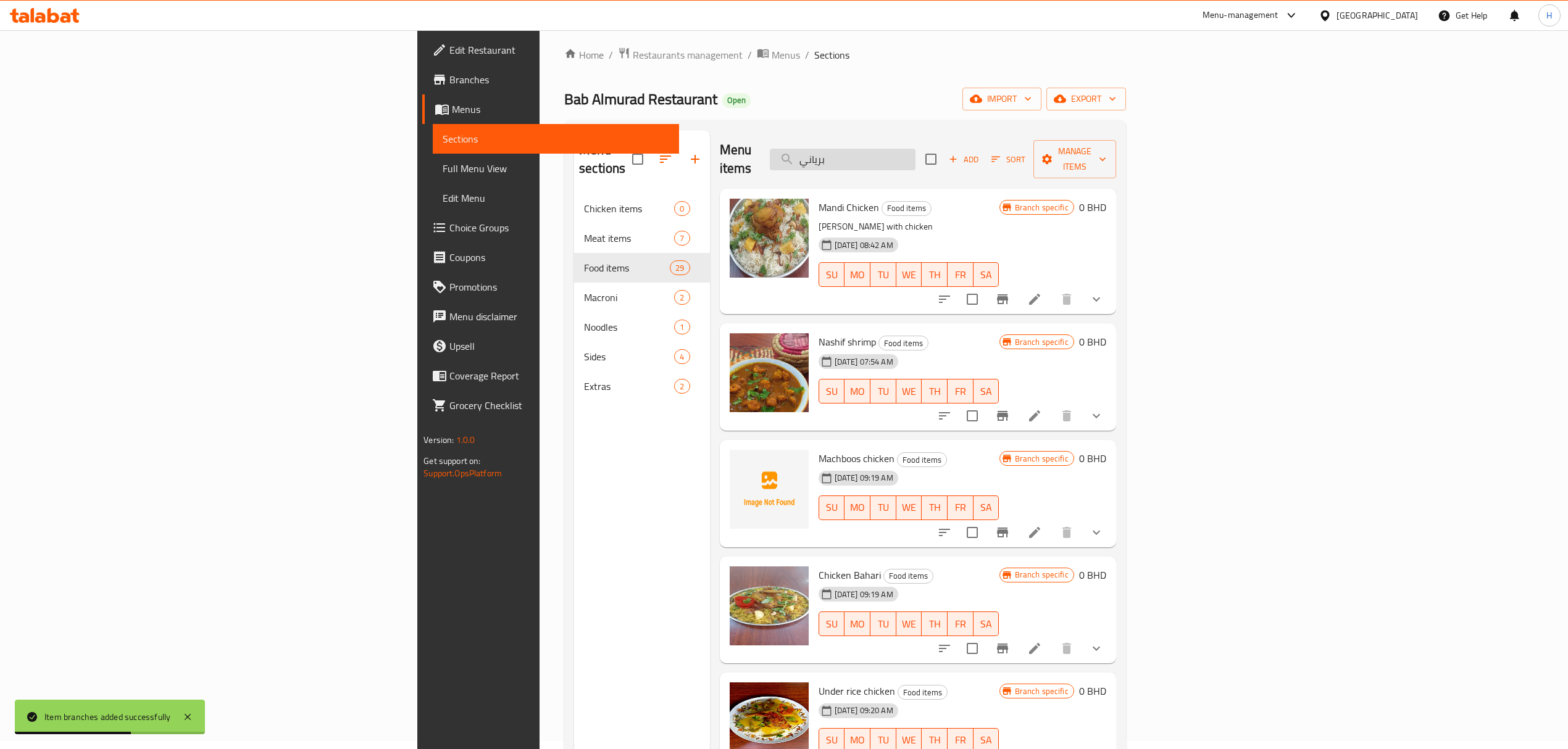
click at [915, 159] on input "برياني" at bounding box center [842, 159] width 145 height 21
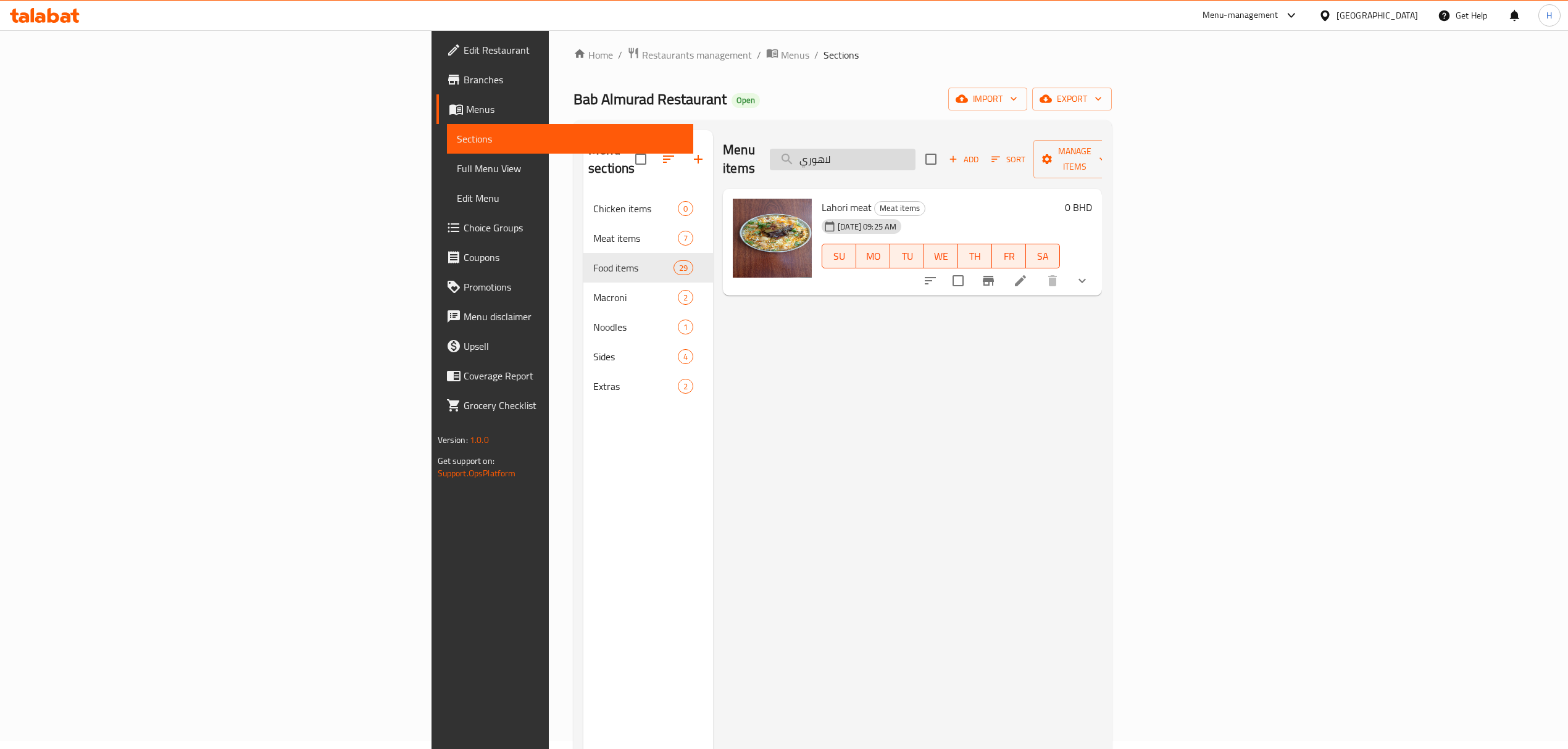
click at [915, 148] on input "لاهوري" at bounding box center [842, 159] width 145 height 21
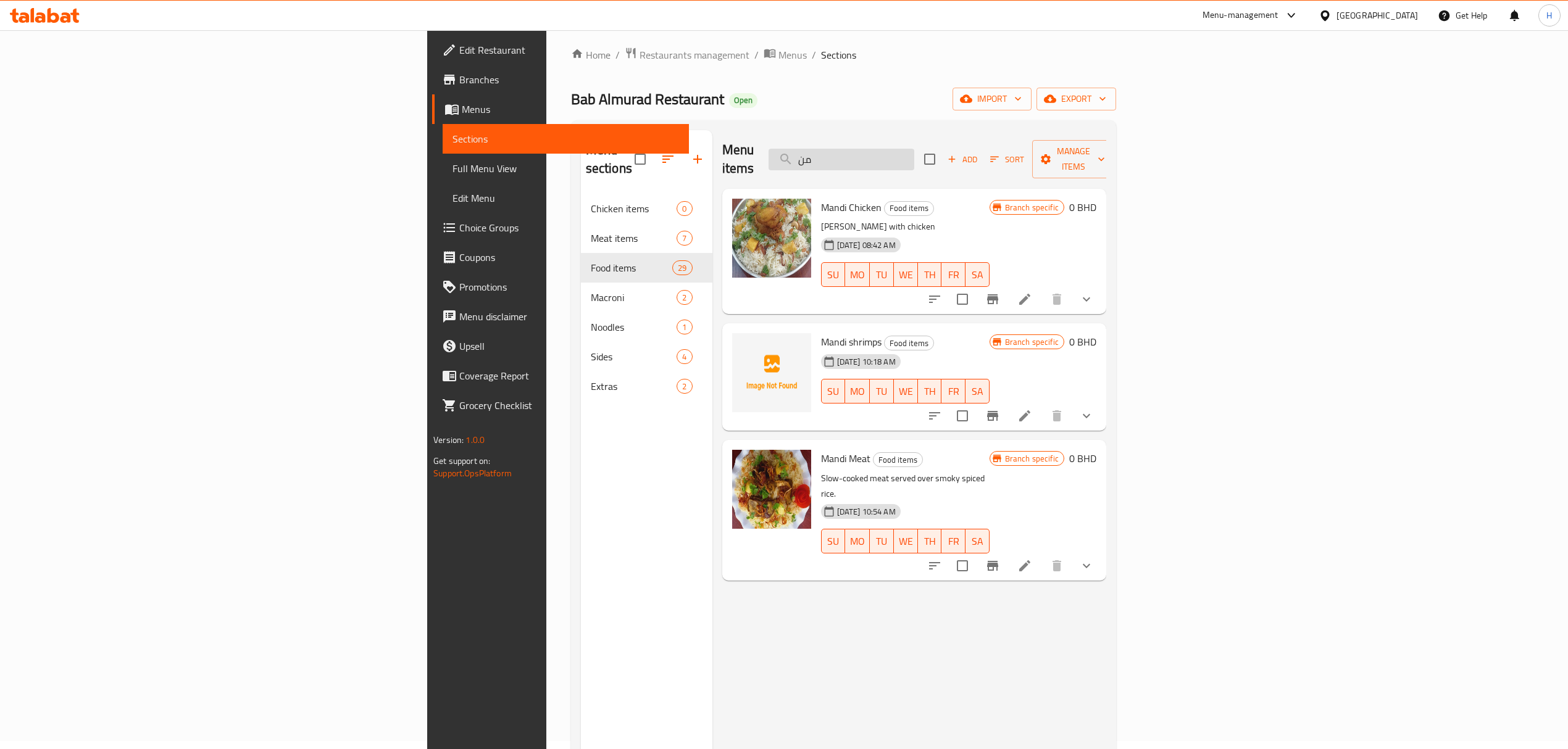
click at [914, 155] on input "من" at bounding box center [841, 159] width 145 height 21
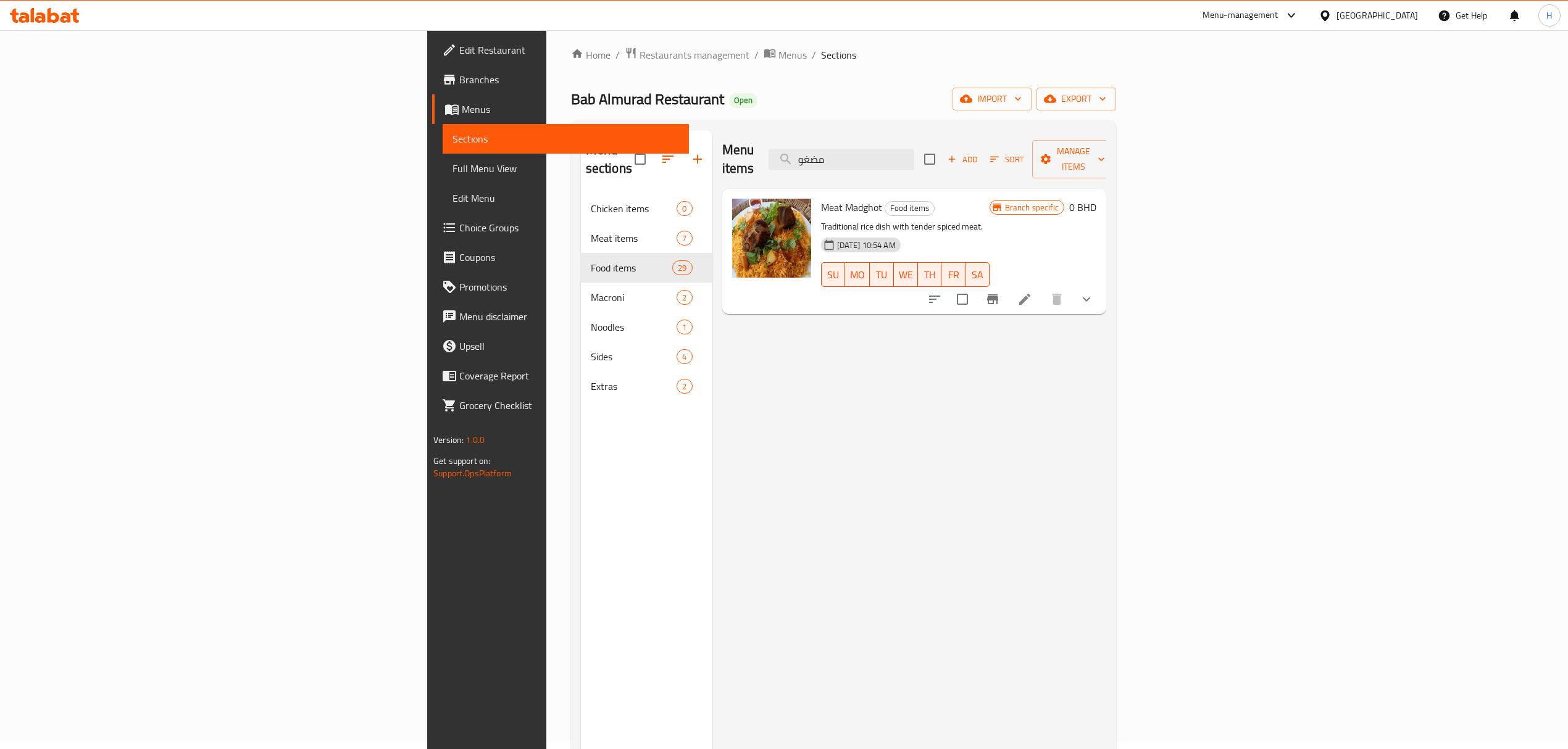
drag, startPoint x: 1037, startPoint y: 149, endPoint x: 627, endPoint y: 161, distance: 410.2
click at [722, 161] on div "Menu items مضغو Add Sort Manage items" at bounding box center [914, 159] width 384 height 59
type input "ؤ"
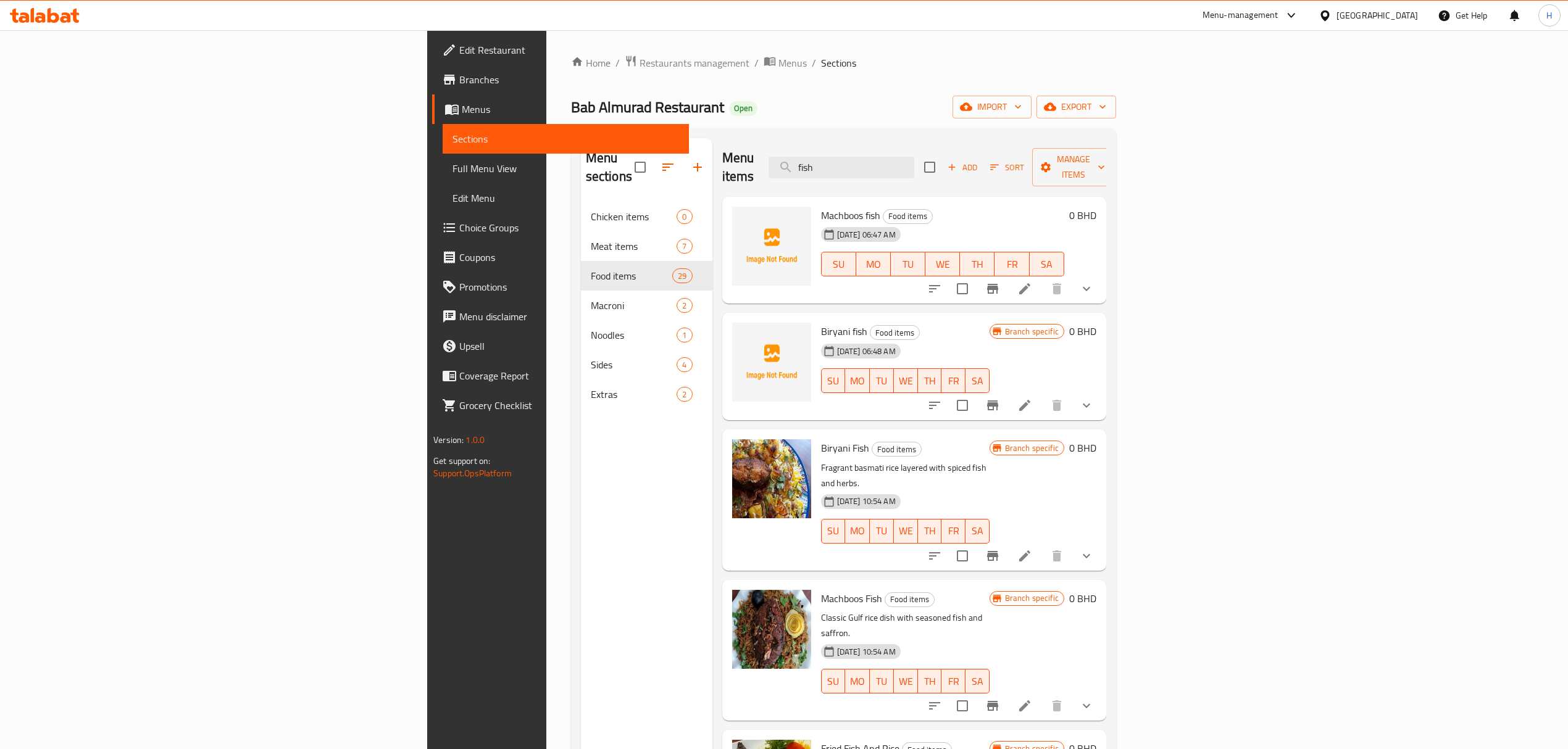
type input "fish"
click at [976, 392] on input "checkbox" at bounding box center [963, 405] width 26 height 26
checkbox input "true"
click at [976, 276] on input "checkbox" at bounding box center [963, 288] width 26 height 26
click at [1105, 155] on span "Manage items" at bounding box center [1073, 167] width 63 height 31
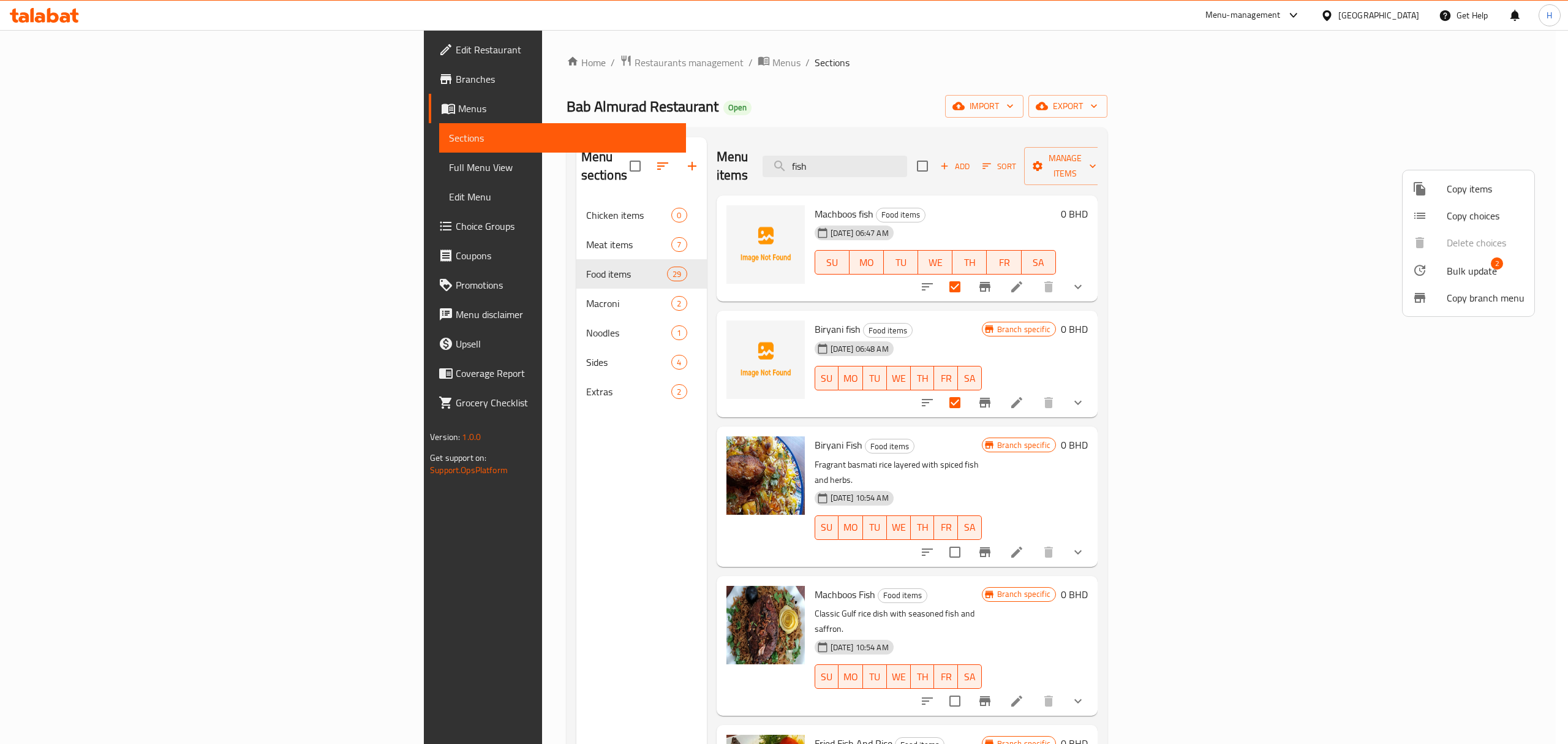
click at [1448, 256] on li "Bulk update 2" at bounding box center [1468, 270] width 131 height 28
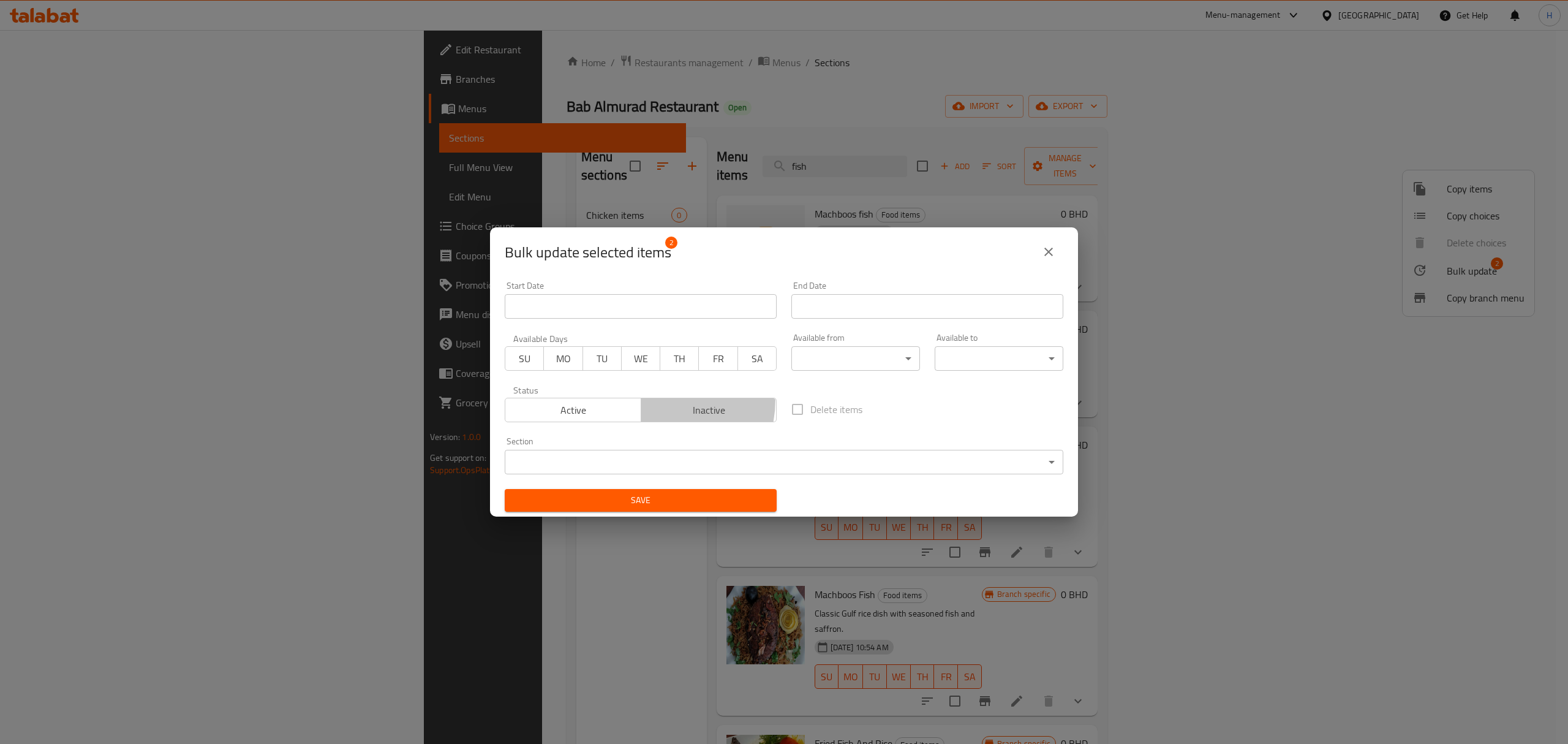
click at [643, 399] on button "Inactive" at bounding box center [709, 410] width 137 height 24
click at [616, 496] on span "Save" at bounding box center [641, 501] width 252 height 15
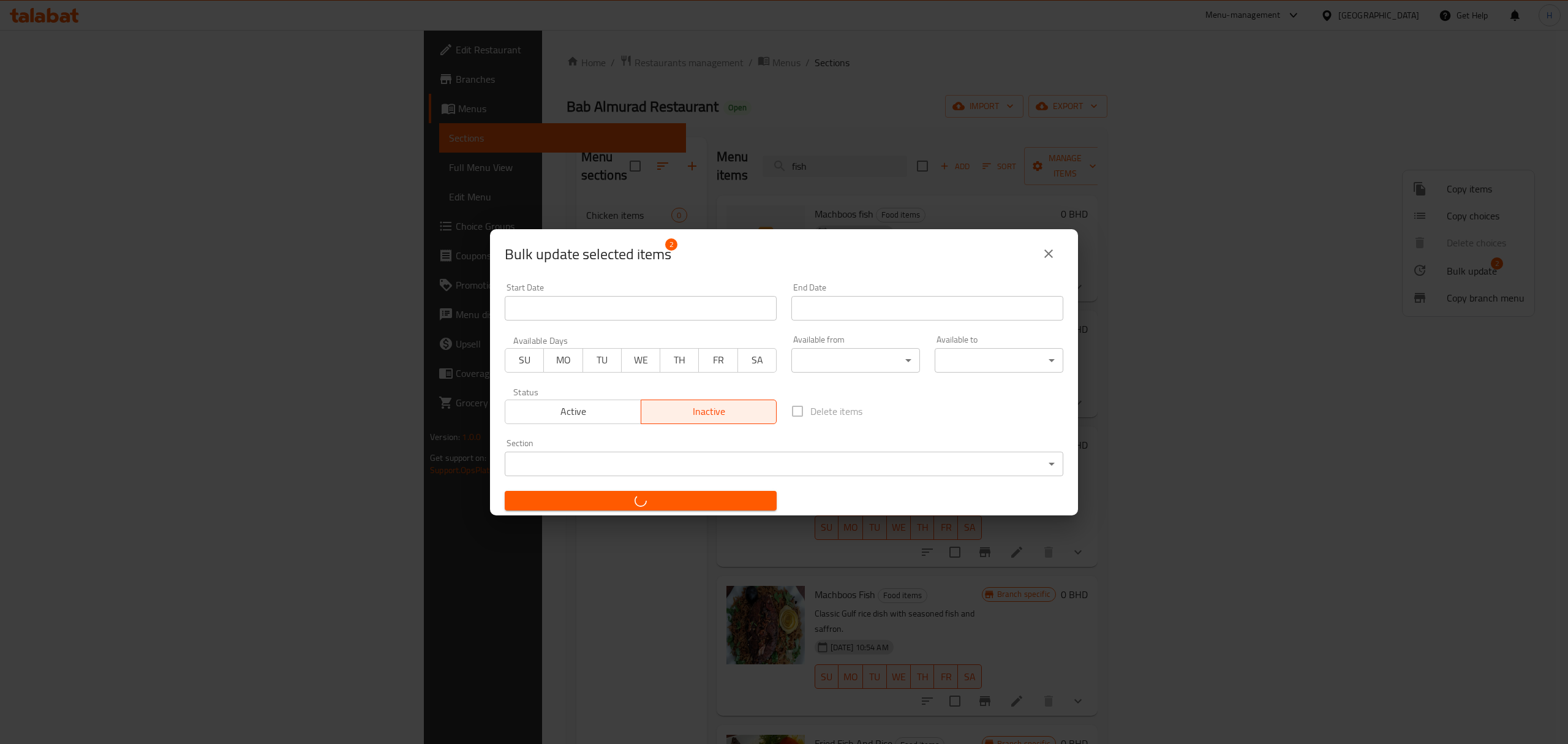
checkbox input "false"
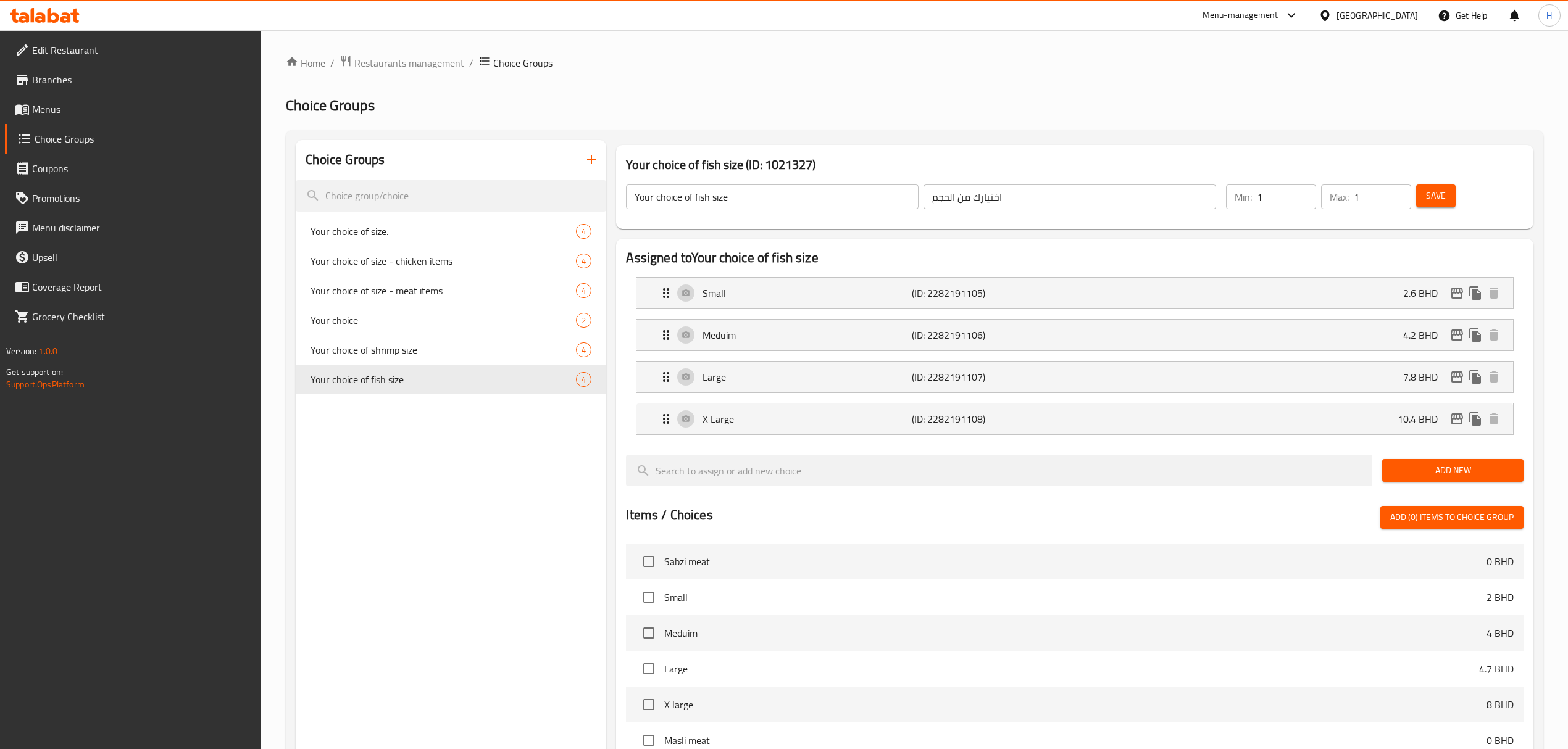
click at [57, 12] on icon at bounding box center [45, 15] width 70 height 14
